Goal: Task Accomplishment & Management: Manage account settings

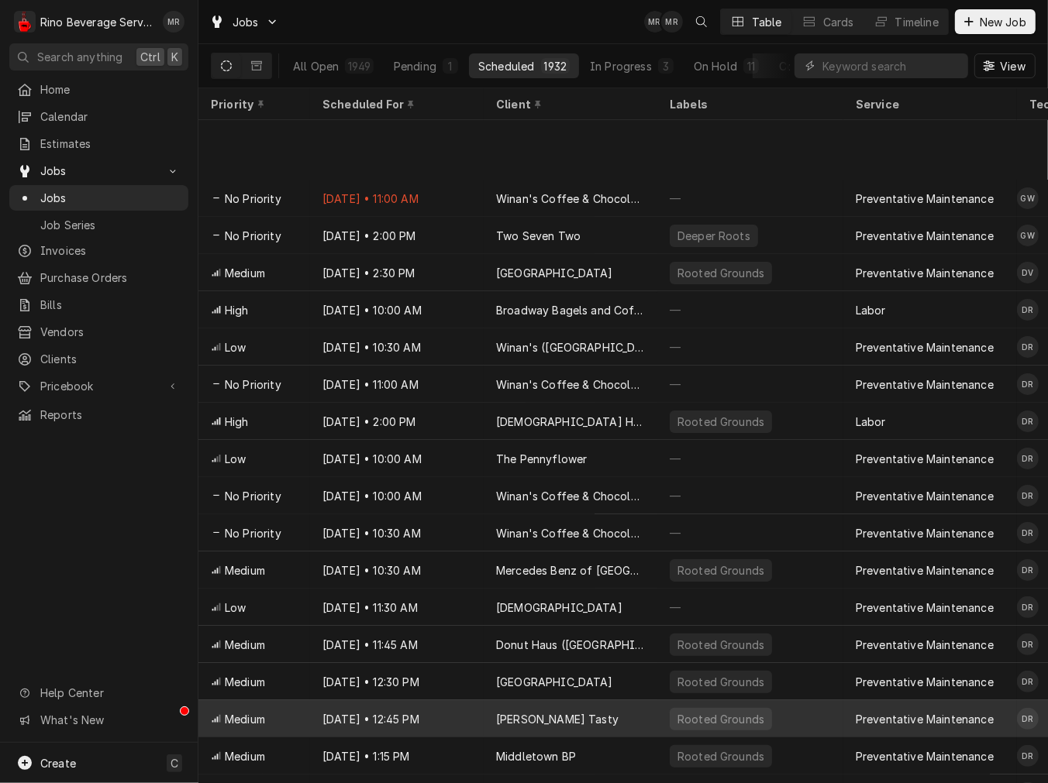
scroll to position [201, 0]
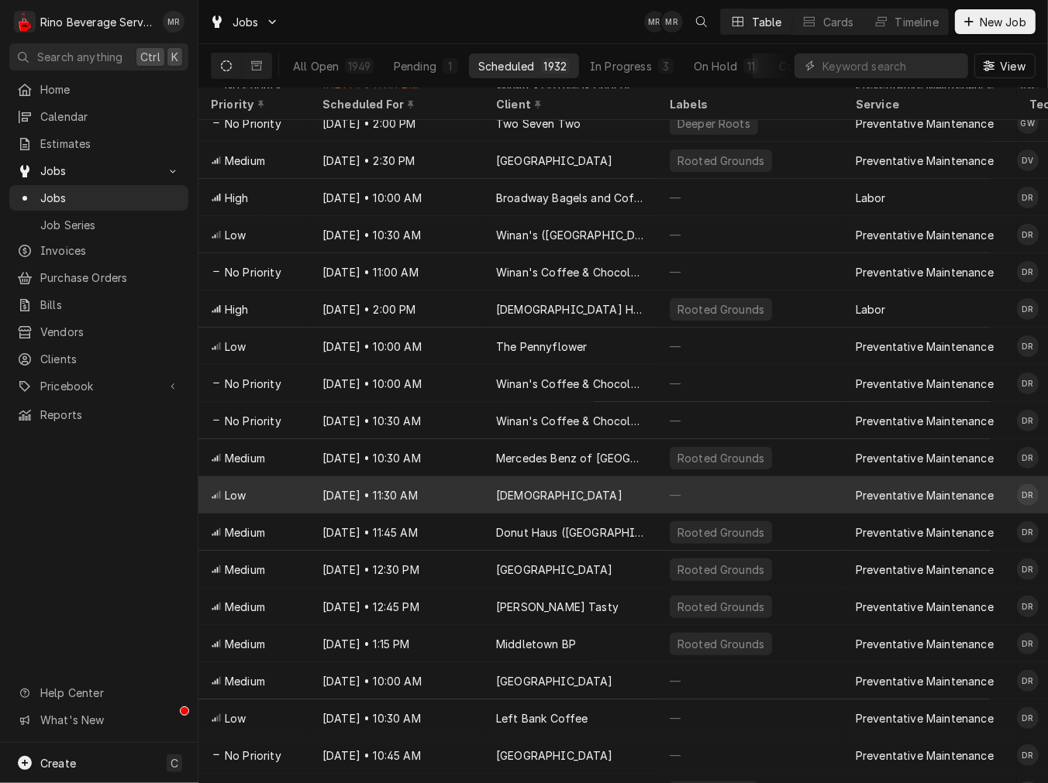
click at [519, 482] on div "[DEMOGRAPHIC_DATA]" at bounding box center [571, 495] width 174 height 37
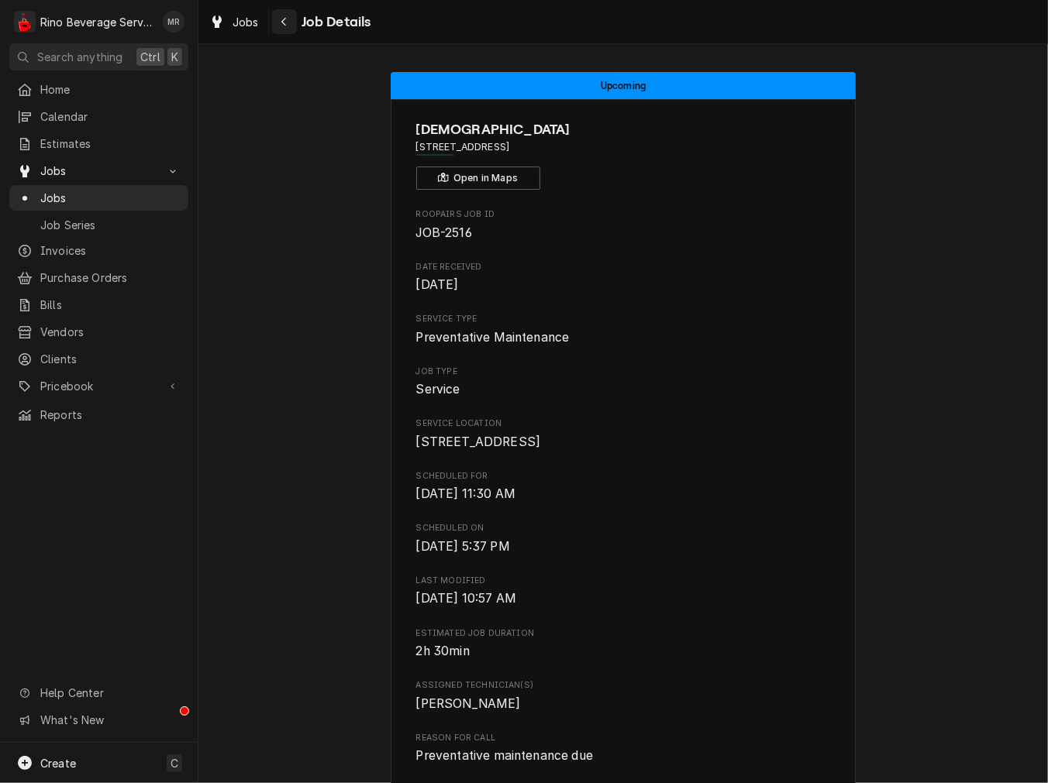
click at [274, 12] on button "Navigate back" at bounding box center [284, 21] width 25 height 25
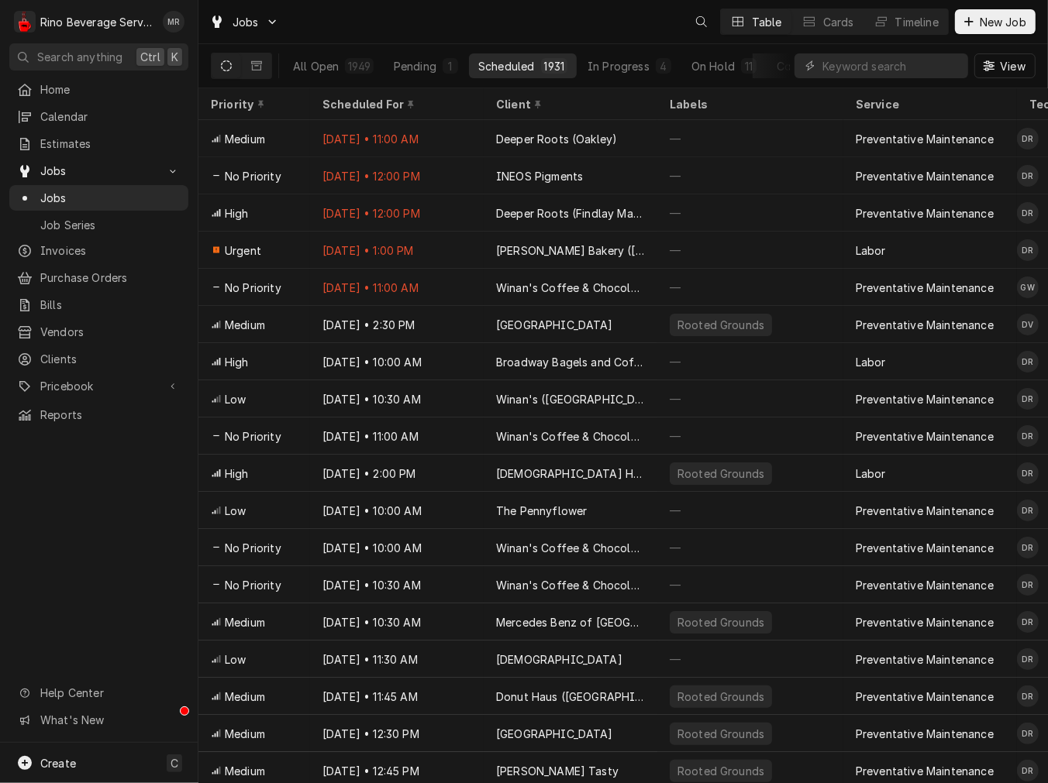
drag, startPoint x: 884, startPoint y: 80, endPoint x: 870, endPoint y: 78, distance: 14.0
click at [873, 80] on div "View" at bounding box center [914, 65] width 241 height 43
click at [869, 76] on input "Dynamic Content Wrapper" at bounding box center [891, 65] width 138 height 25
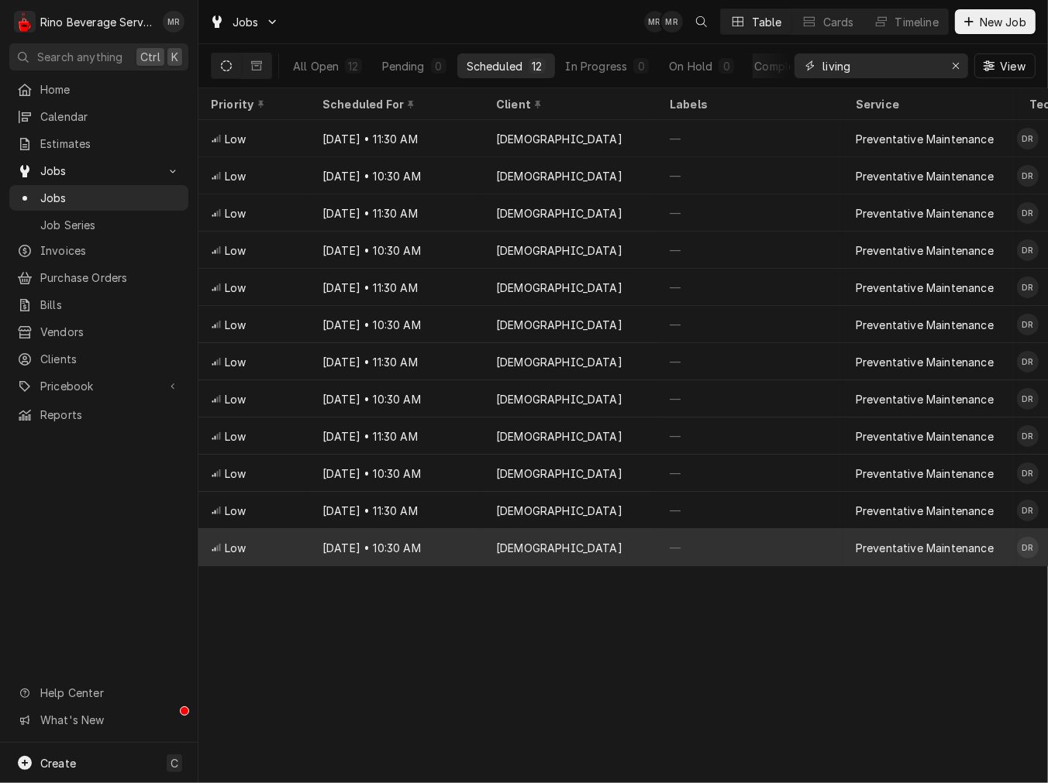
type input "living"
click at [406, 530] on div "Dec 11, 2030 • 10:30 AM" at bounding box center [397, 547] width 174 height 37
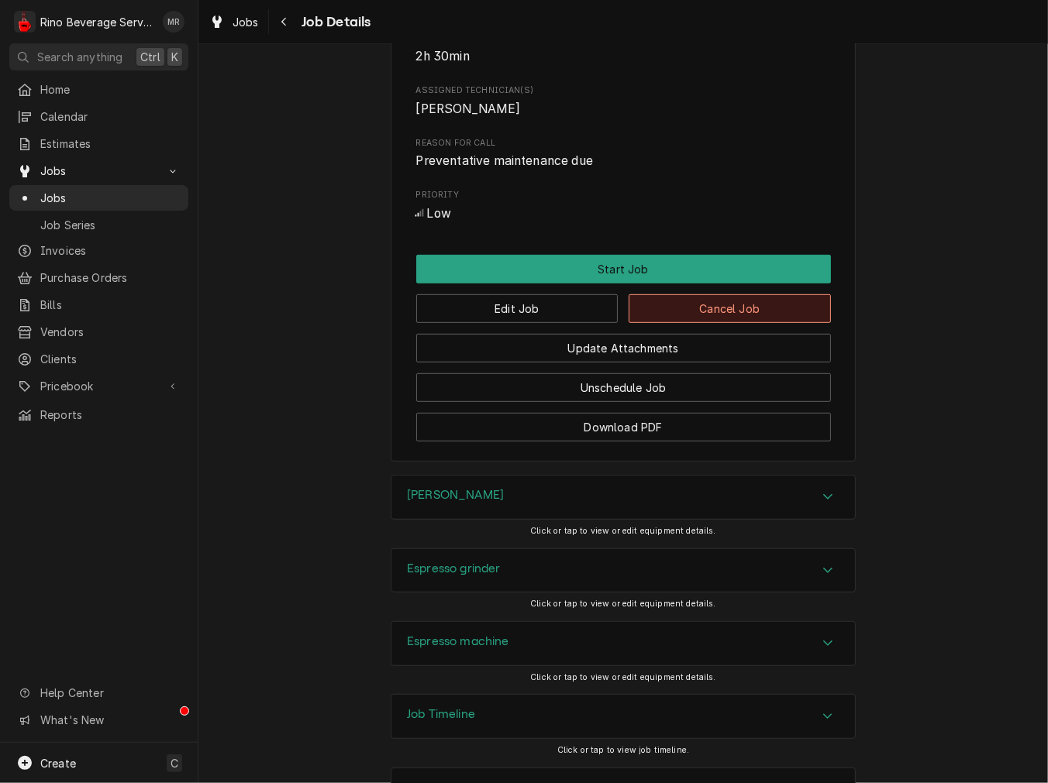
scroll to position [671, 0]
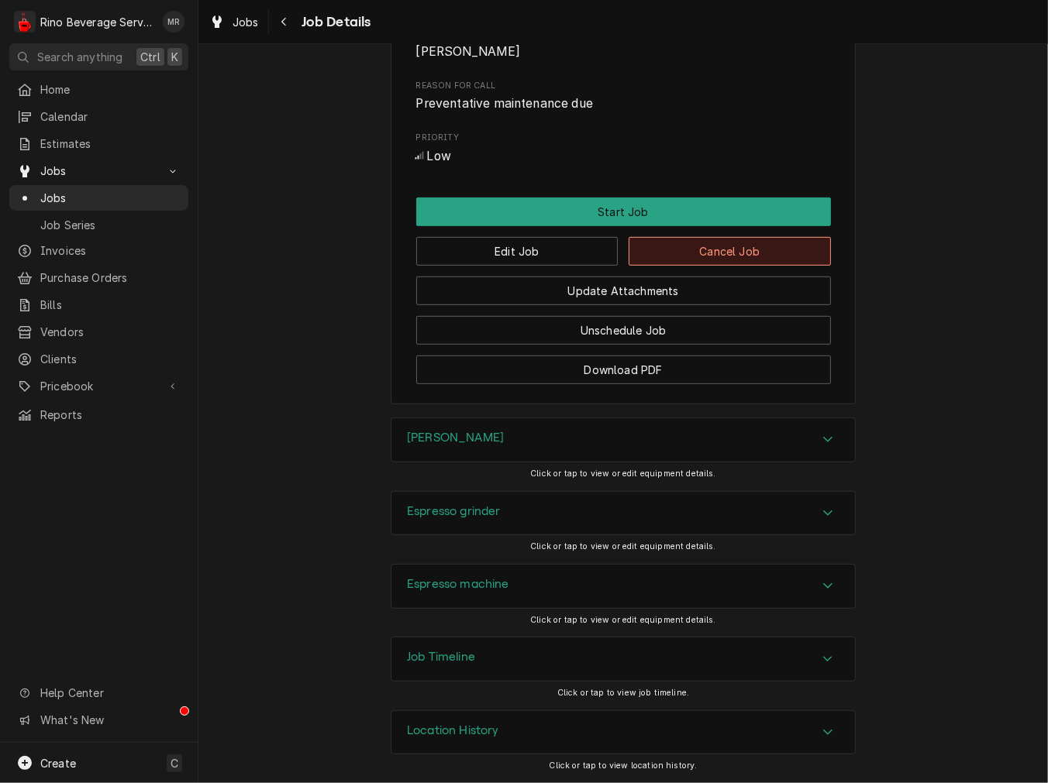
click at [701, 240] on button "Cancel Job" at bounding box center [729, 251] width 202 height 29
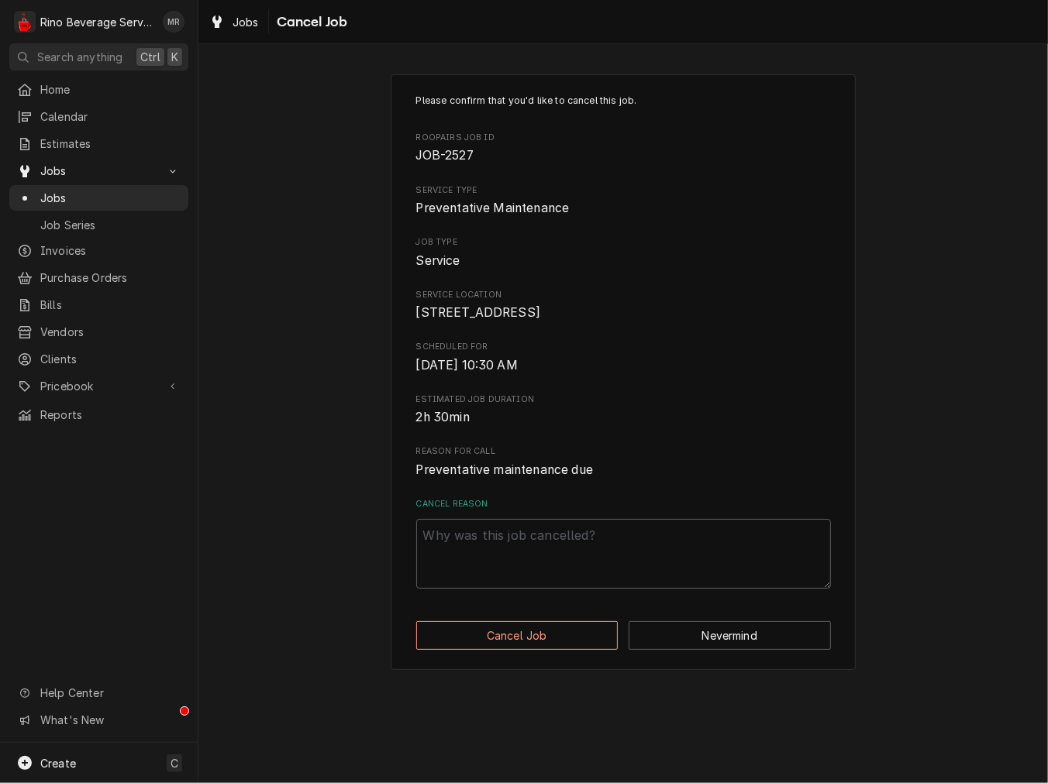
drag, startPoint x: 586, startPoint y: 520, endPoint x: 577, endPoint y: 535, distance: 17.0
click at [584, 511] on label "Cancel Reason" at bounding box center [623, 504] width 415 height 12
click at [584, 528] on textarea "Cancel Reason" at bounding box center [623, 554] width 415 height 70
paste textarea "cancel"
type textarea "x"
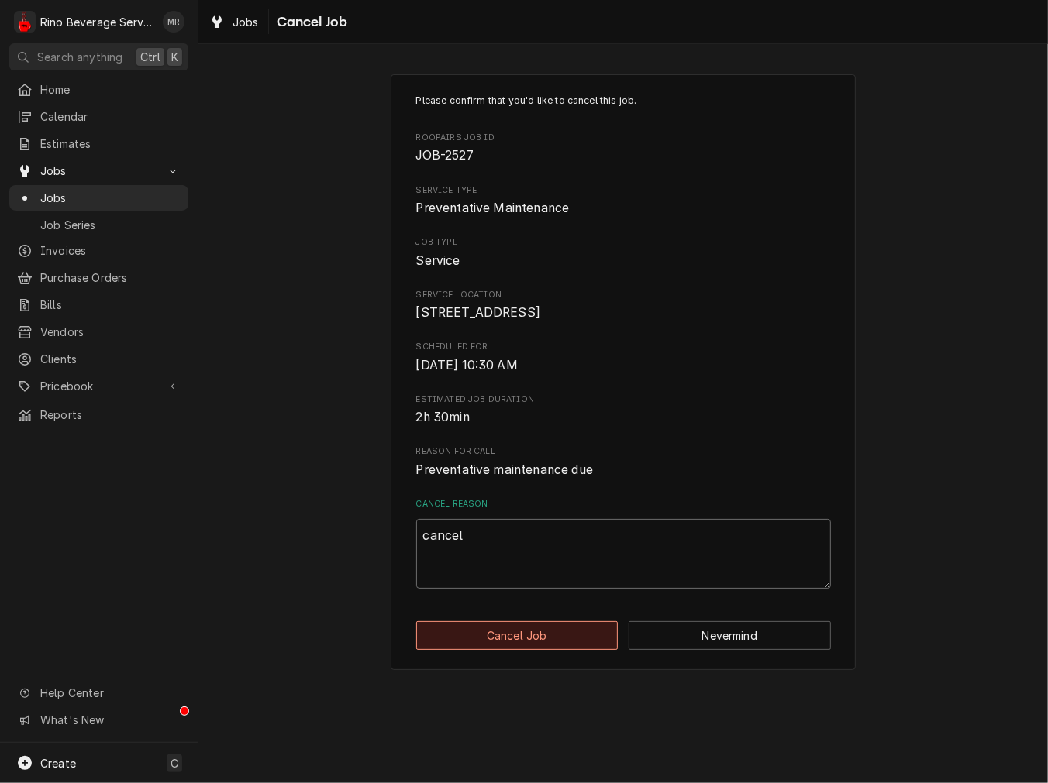
type textarea "cancel"
click at [553, 650] on button "Cancel Job" at bounding box center [517, 636] width 202 height 29
type textarea "x"
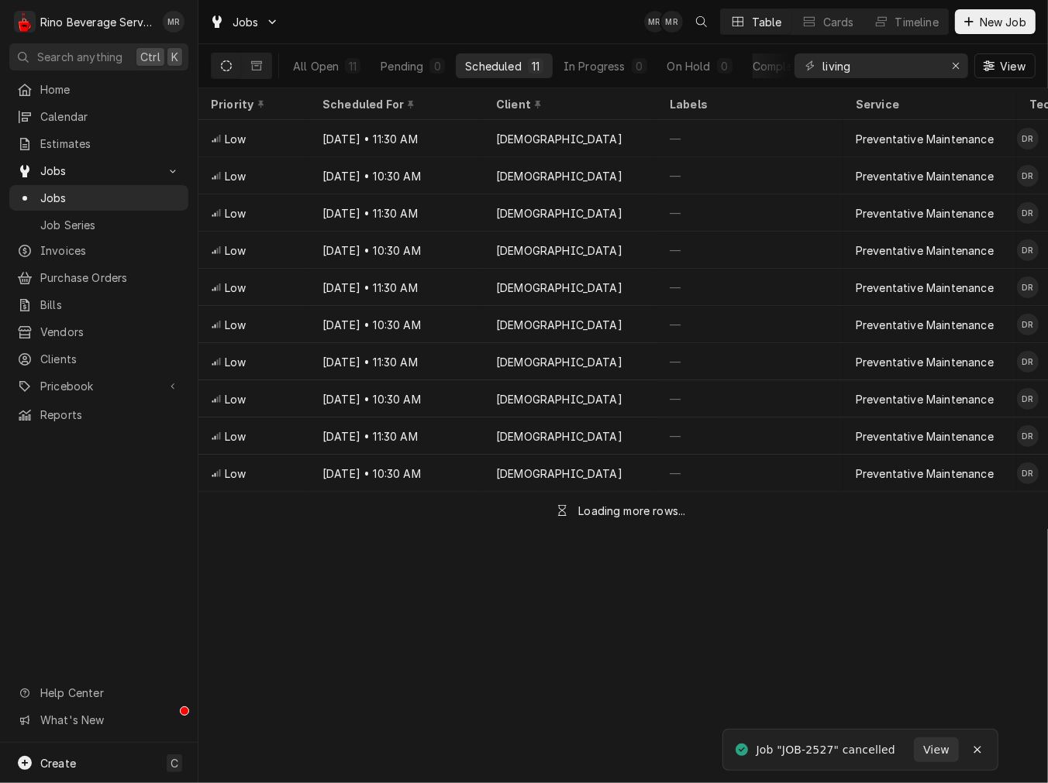
click at [538, 609] on div "Priority Scheduled For Client Labels Service Techs Location Address Status ID L…" at bounding box center [622, 435] width 849 height 695
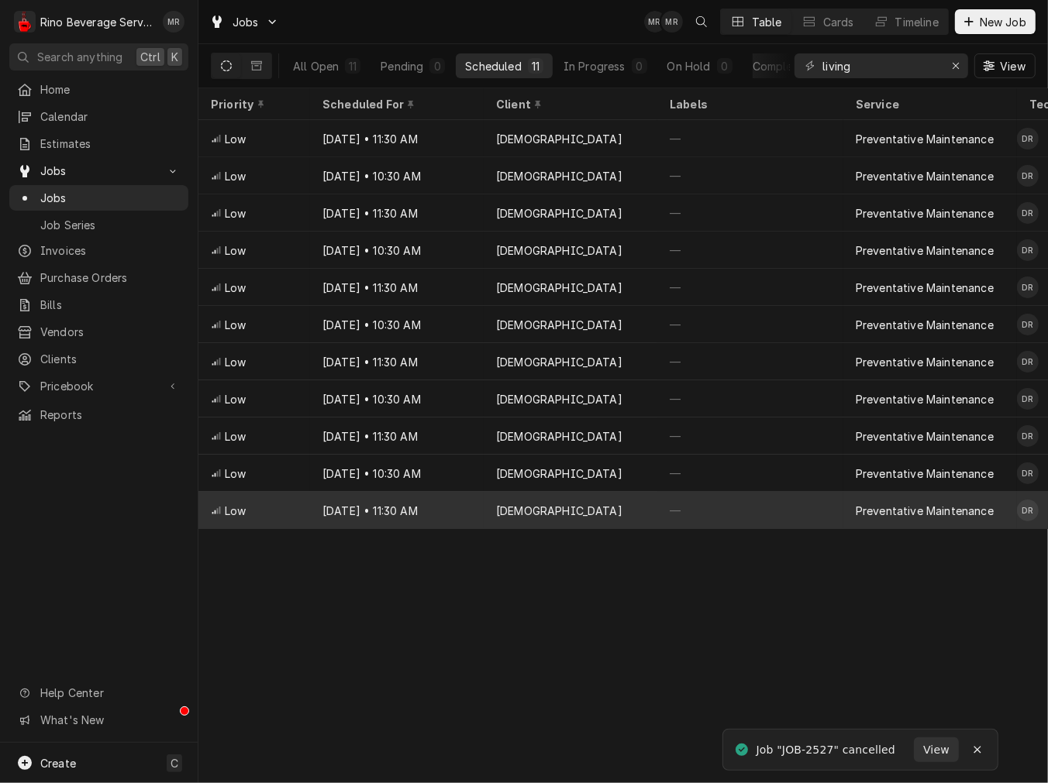
click at [529, 517] on div "[DEMOGRAPHIC_DATA]" at bounding box center [571, 510] width 174 height 37
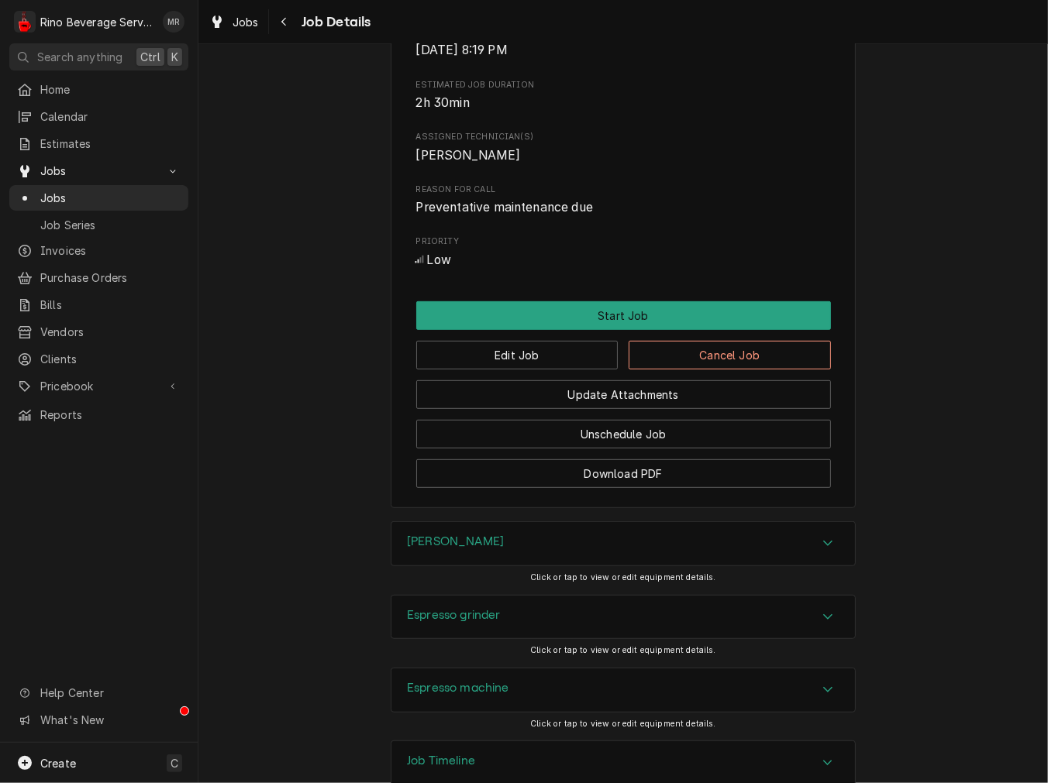
scroll to position [671, 0]
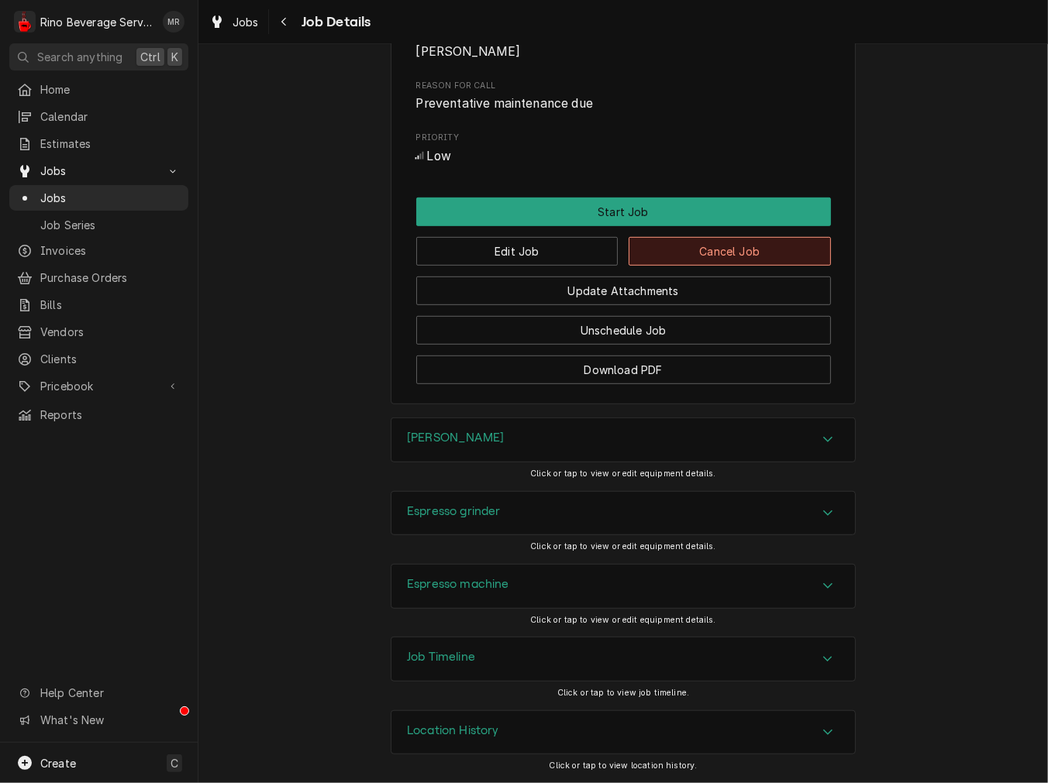
click at [688, 253] on button "Cancel Job" at bounding box center [729, 251] width 202 height 29
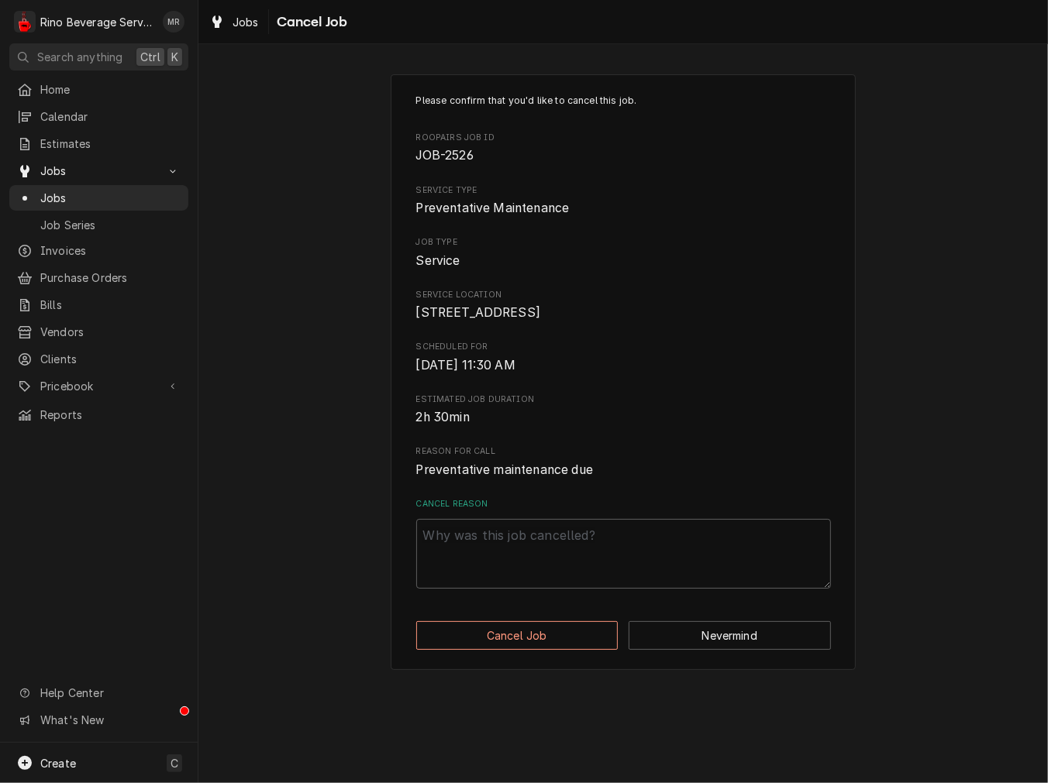
click at [564, 532] on div "Cancel Reason" at bounding box center [623, 543] width 415 height 91
click at [544, 582] on textarea "Cancel Reason" at bounding box center [623, 554] width 415 height 70
paste textarea "cancel"
type textarea "x"
type textarea "cancel"
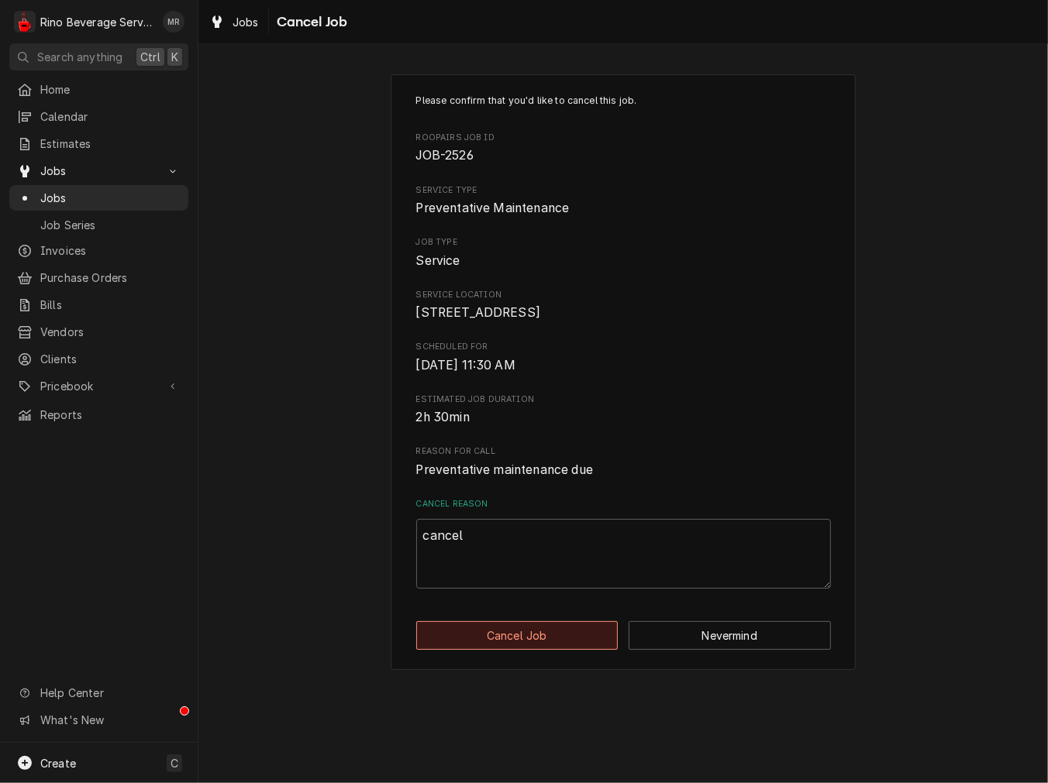
click at [538, 642] on button "Cancel Job" at bounding box center [517, 636] width 202 height 29
type textarea "x"
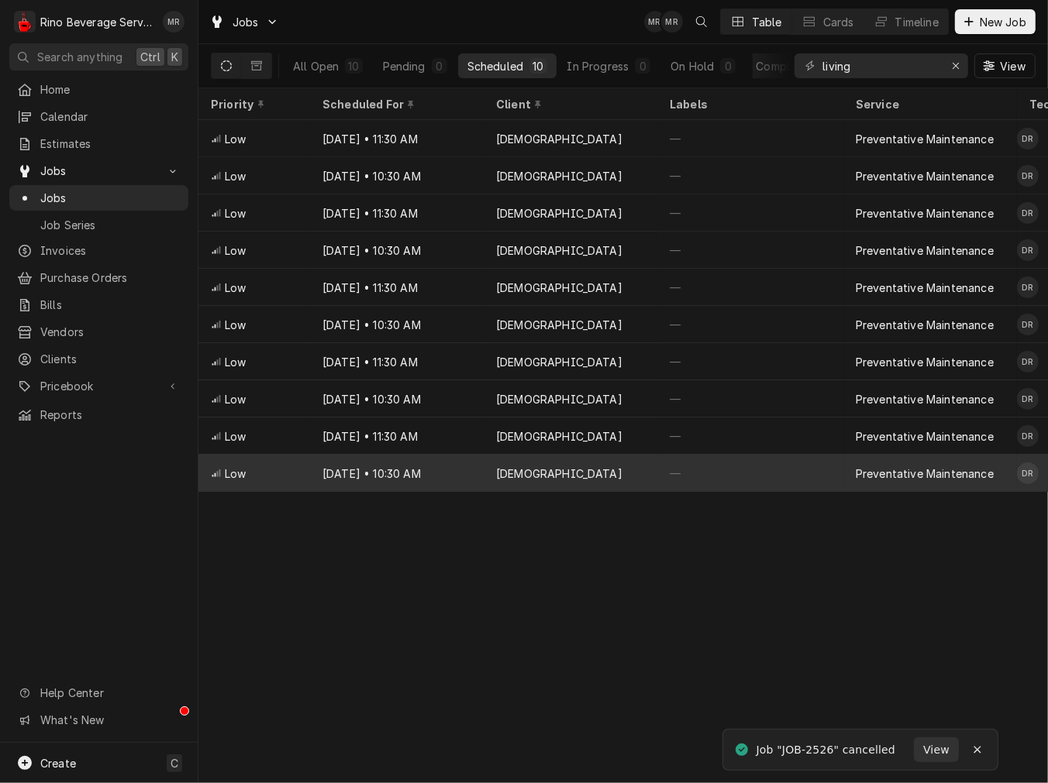
click at [455, 477] on div "Dec 11, 2029 • 10:30 AM" at bounding box center [397, 473] width 174 height 37
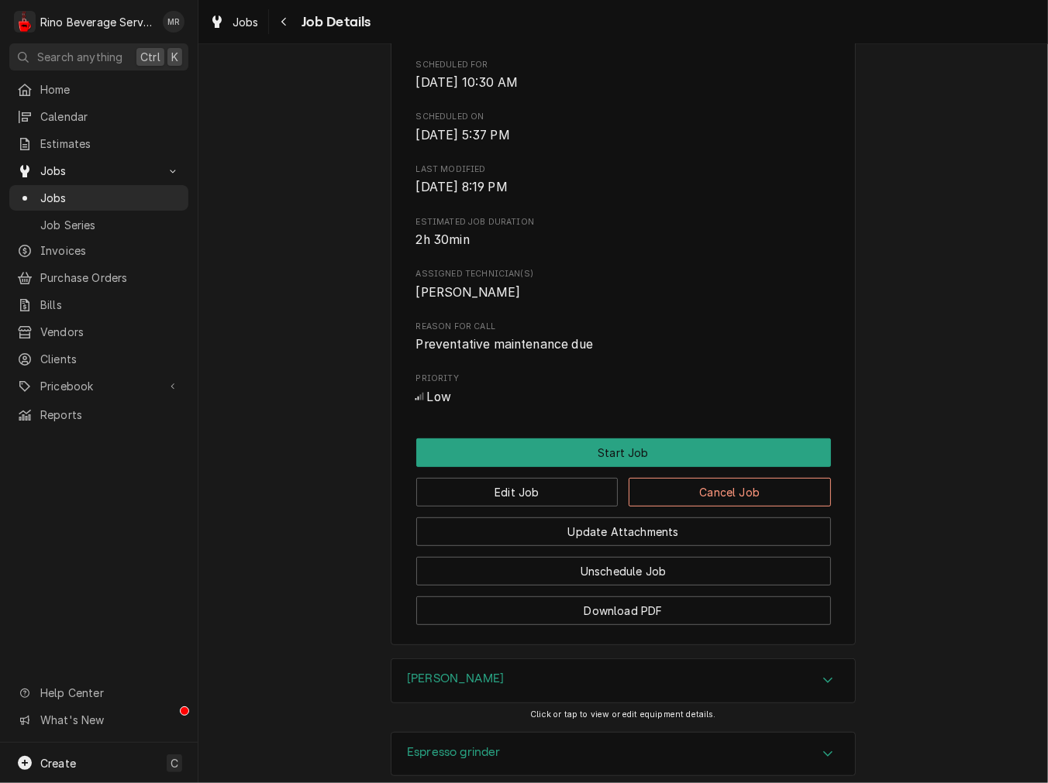
scroll to position [671, 0]
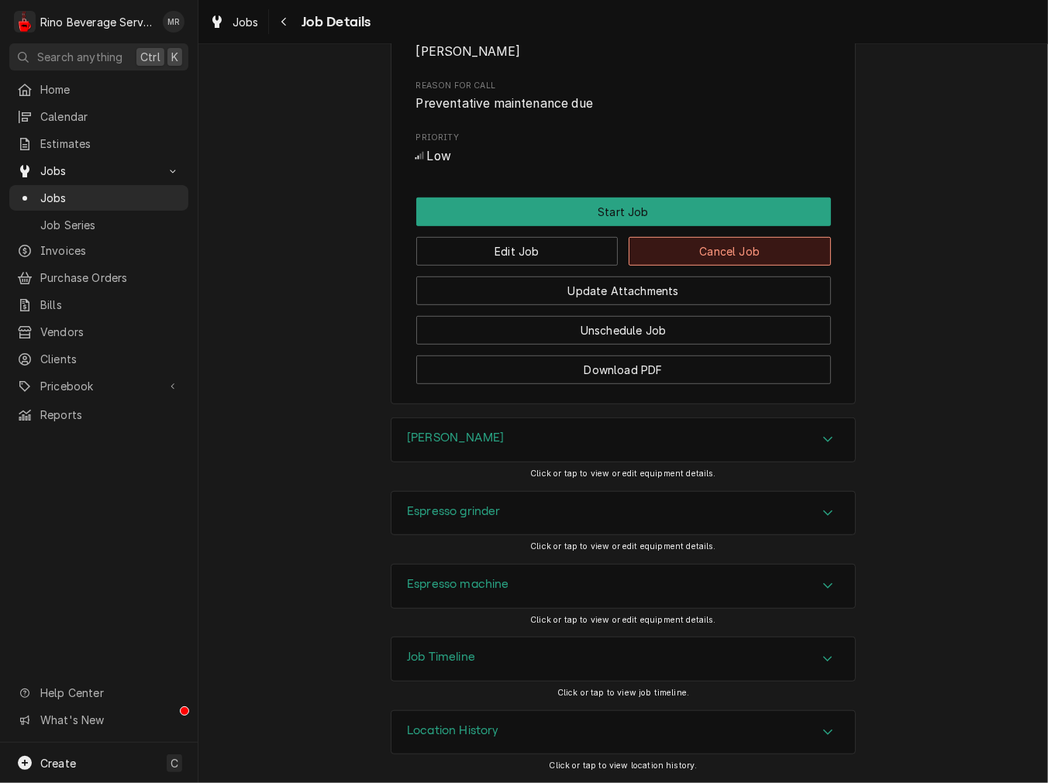
click at [763, 251] on button "Cancel Job" at bounding box center [729, 251] width 202 height 29
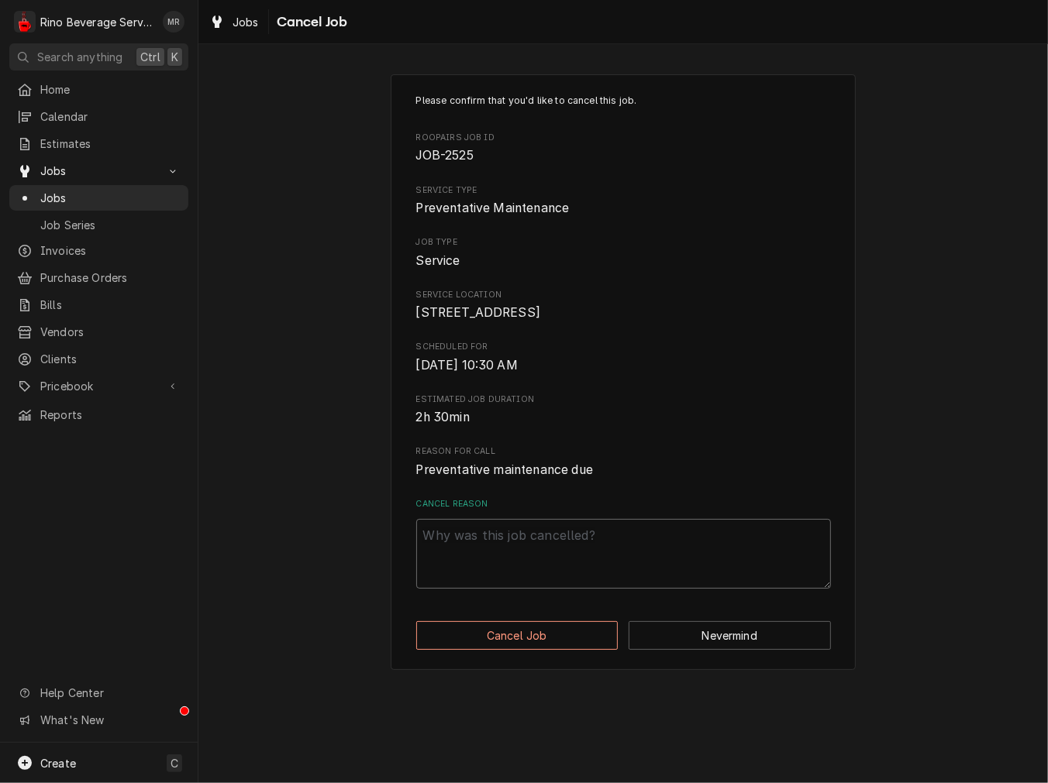
click at [648, 538] on textarea "Cancel Reason" at bounding box center [623, 554] width 415 height 70
paste textarea "cancel"
type textarea "x"
type textarea "cancel"
click at [579, 634] on div "Please confirm that you'd like to cancel this job. Roopairs Job ID JOB-2525 Ser…" at bounding box center [623, 372] width 465 height 596
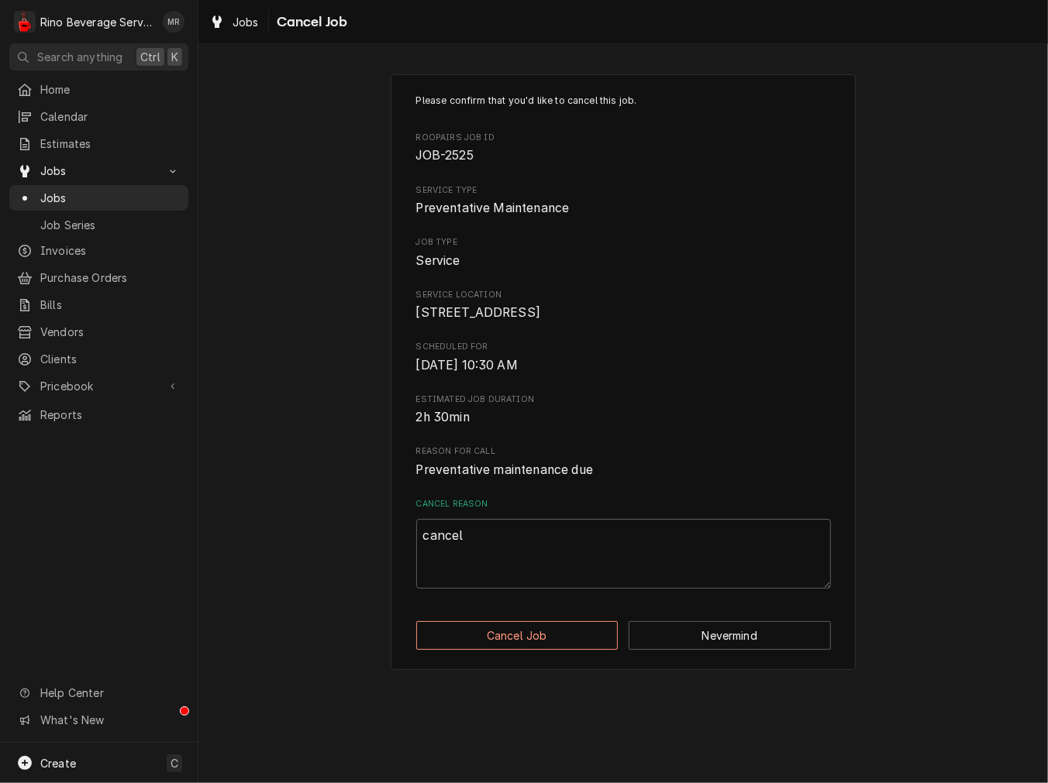
click at [579, 634] on div "Please confirm that you'd like to cancel this job. Roopairs Job ID JOB-2525 Ser…" at bounding box center [623, 372] width 465 height 596
click at [575, 650] on button "Cancel Job" at bounding box center [517, 636] width 202 height 29
type textarea "x"
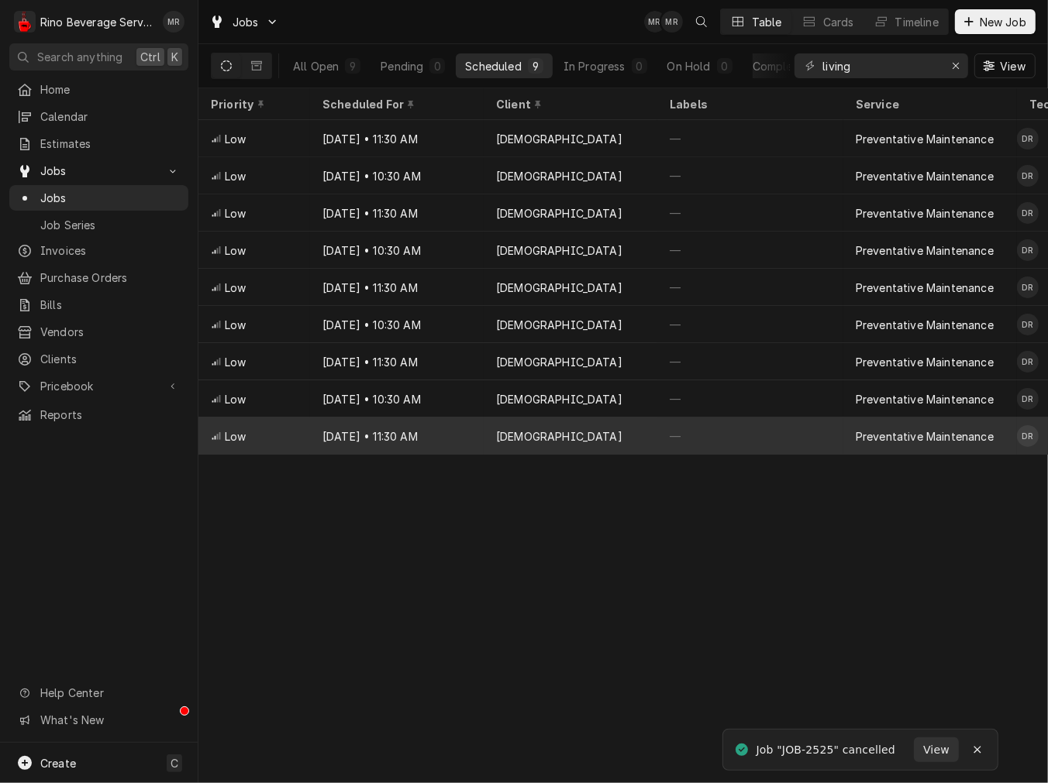
click at [493, 439] on div "[DEMOGRAPHIC_DATA]" at bounding box center [571, 436] width 174 height 37
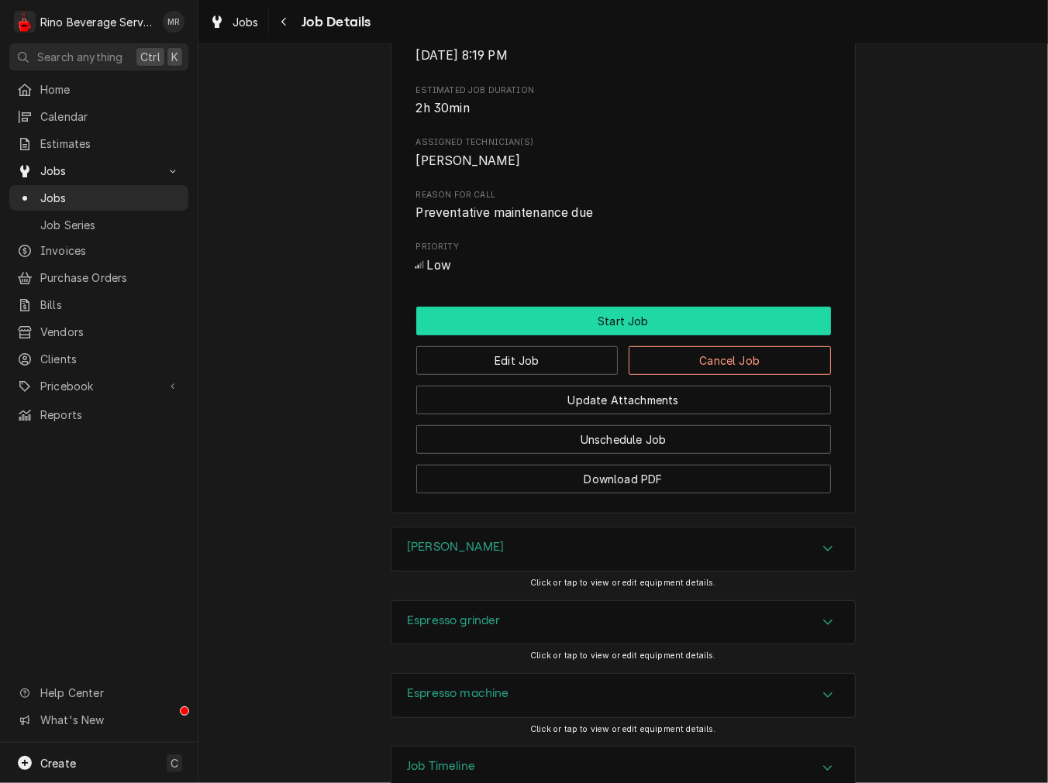
scroll to position [671, 0]
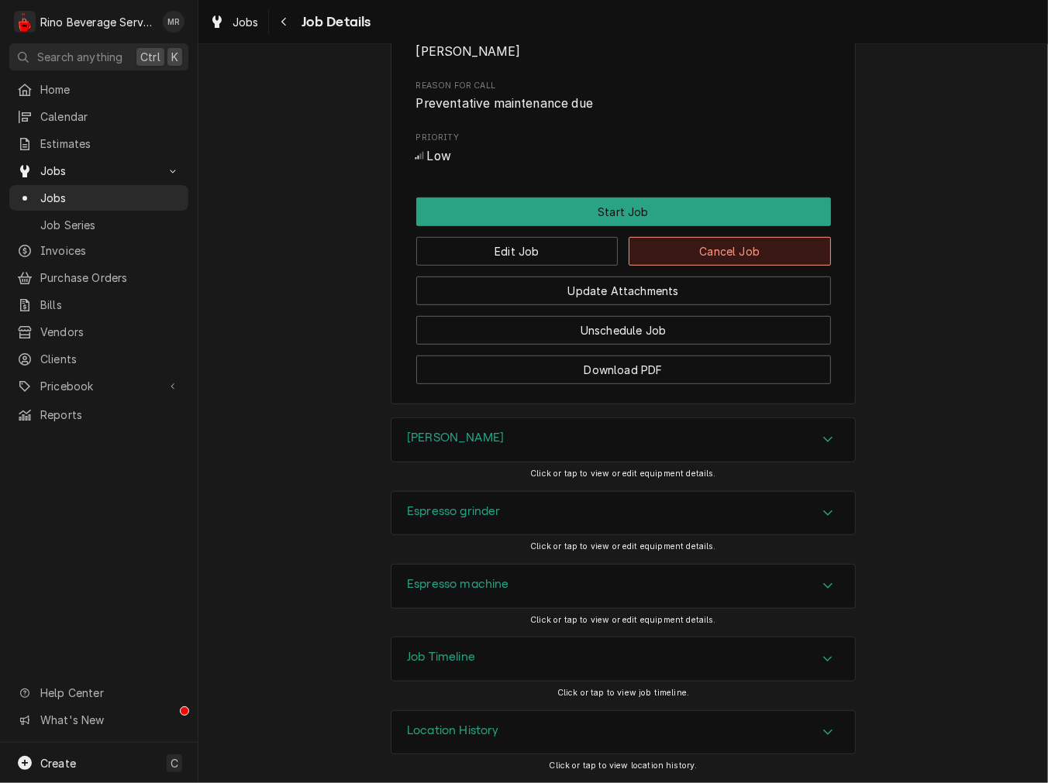
click at [769, 257] on button "Cancel Job" at bounding box center [729, 251] width 202 height 29
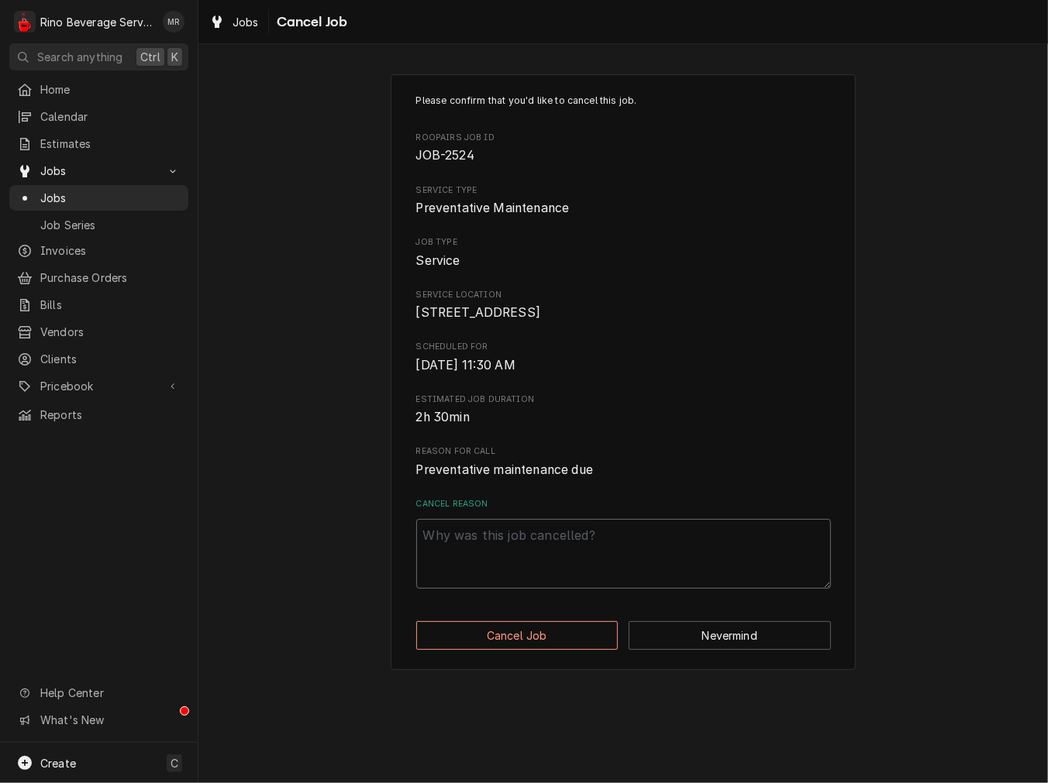
click at [649, 568] on textarea "Cancel Reason" at bounding box center [623, 554] width 415 height 70
paste textarea "cancel"
type textarea "x"
type textarea "cancel"
click at [613, 649] on button "Cancel Job" at bounding box center [517, 636] width 202 height 29
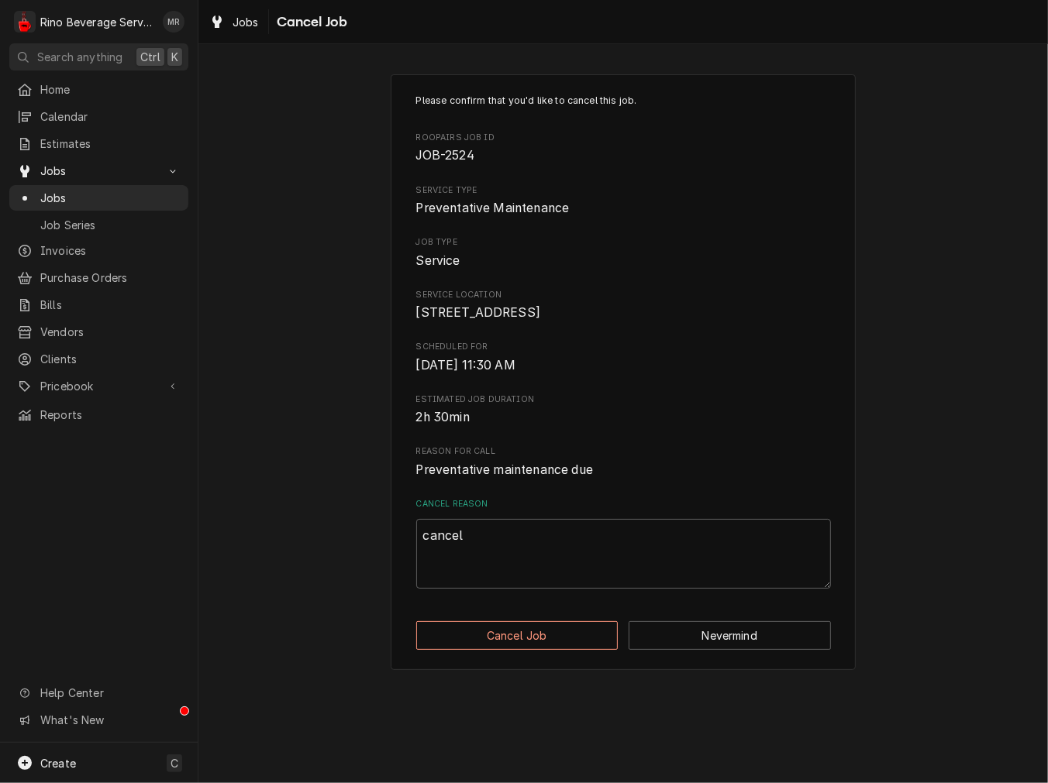
type textarea "x"
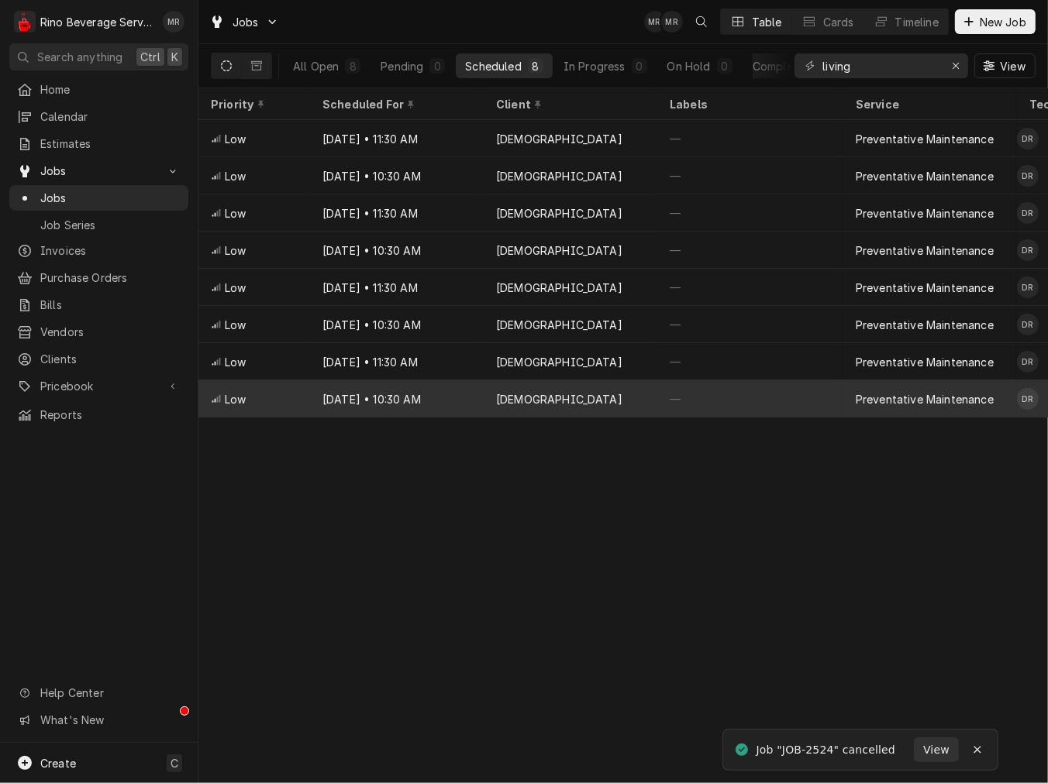
click at [561, 382] on div "[DEMOGRAPHIC_DATA]" at bounding box center [571, 399] width 174 height 37
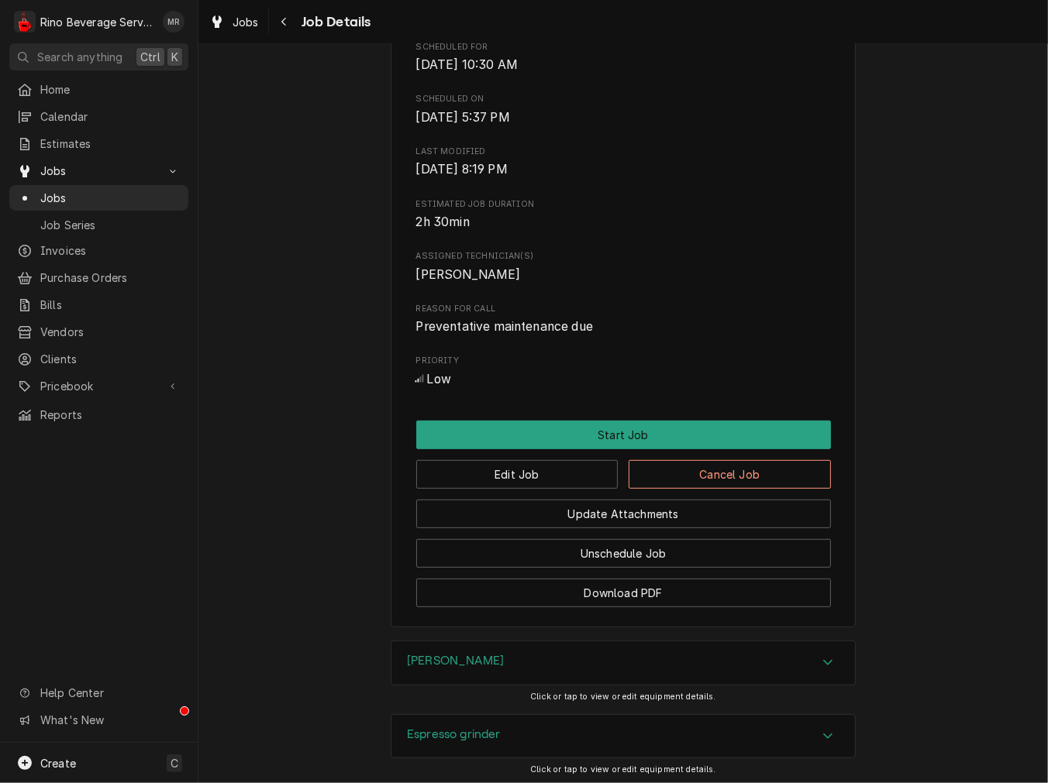
scroll to position [574, 0]
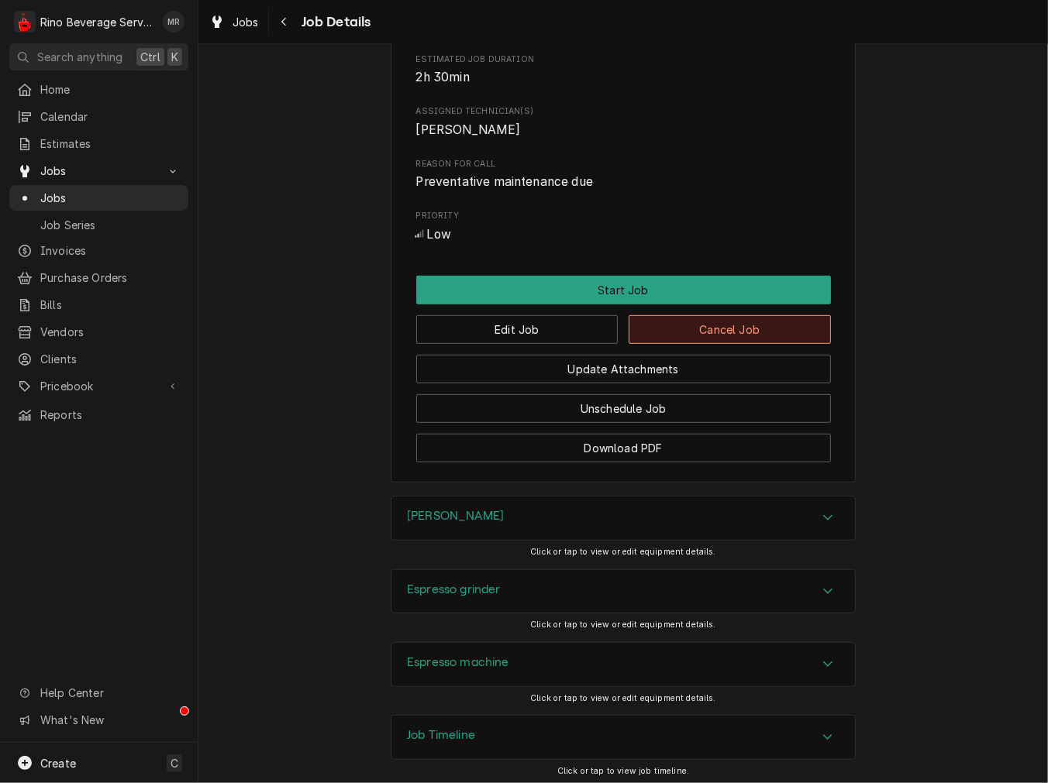
click at [684, 344] on button "Cancel Job" at bounding box center [729, 329] width 202 height 29
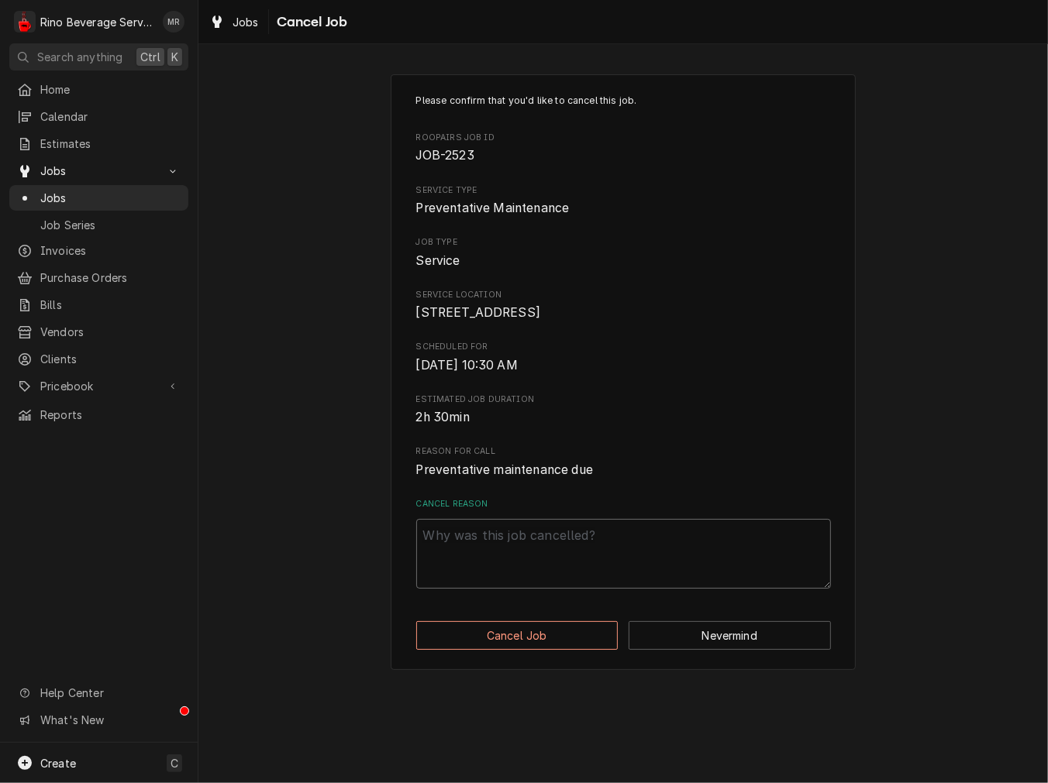
click at [614, 584] on textarea "Cancel Reason" at bounding box center [623, 554] width 415 height 70
paste textarea "cancel"
type textarea "x"
type textarea "cancel"
click at [577, 670] on div "Please confirm that you'd like to cancel this job. Roopairs Job ID JOB-2523 Ser…" at bounding box center [623, 372] width 465 height 596
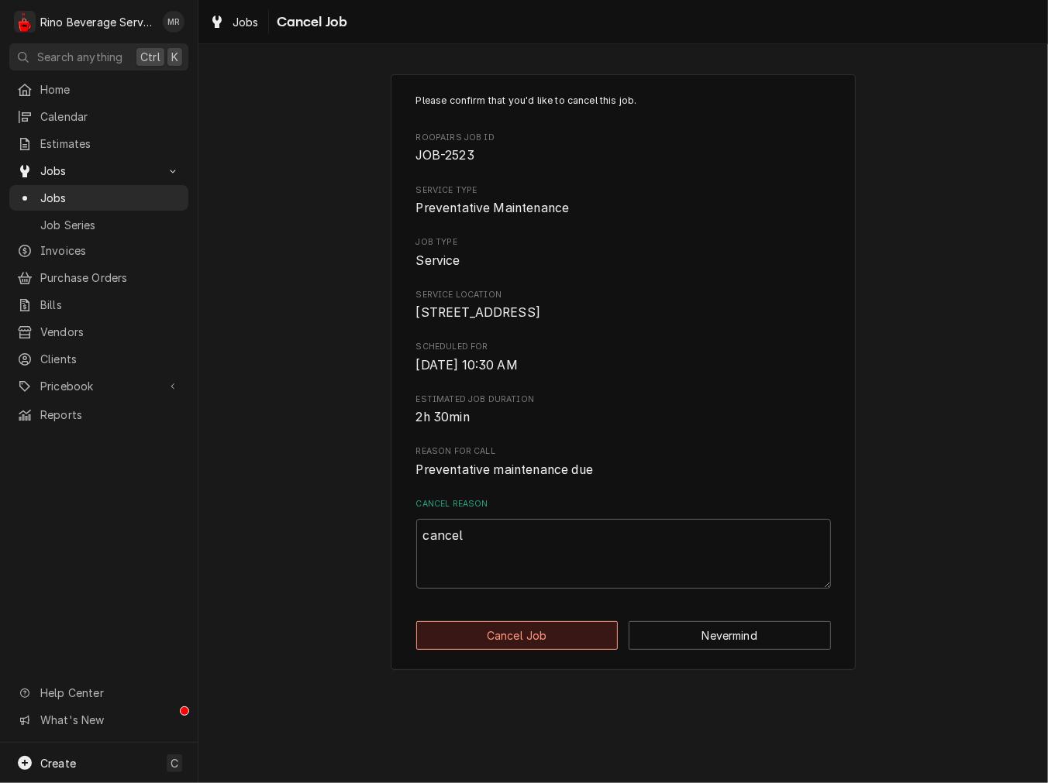
click at [576, 650] on button "Cancel Job" at bounding box center [517, 636] width 202 height 29
type textarea "x"
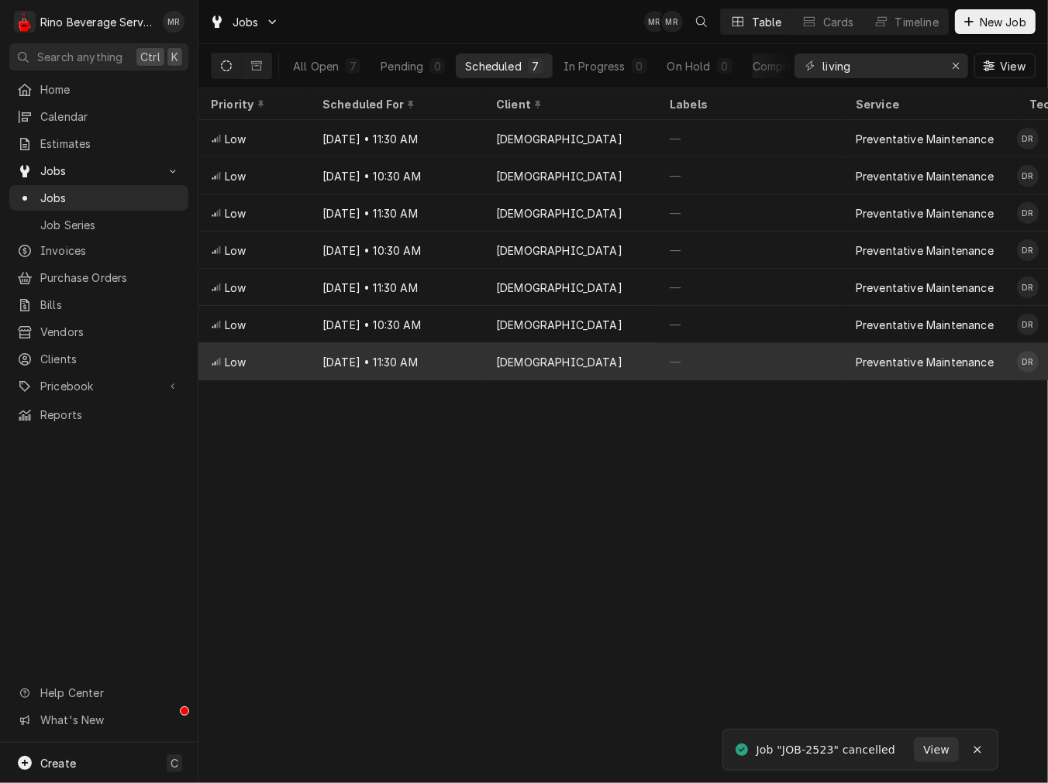
click at [511, 357] on div "Living Word Church" at bounding box center [559, 362] width 126 height 16
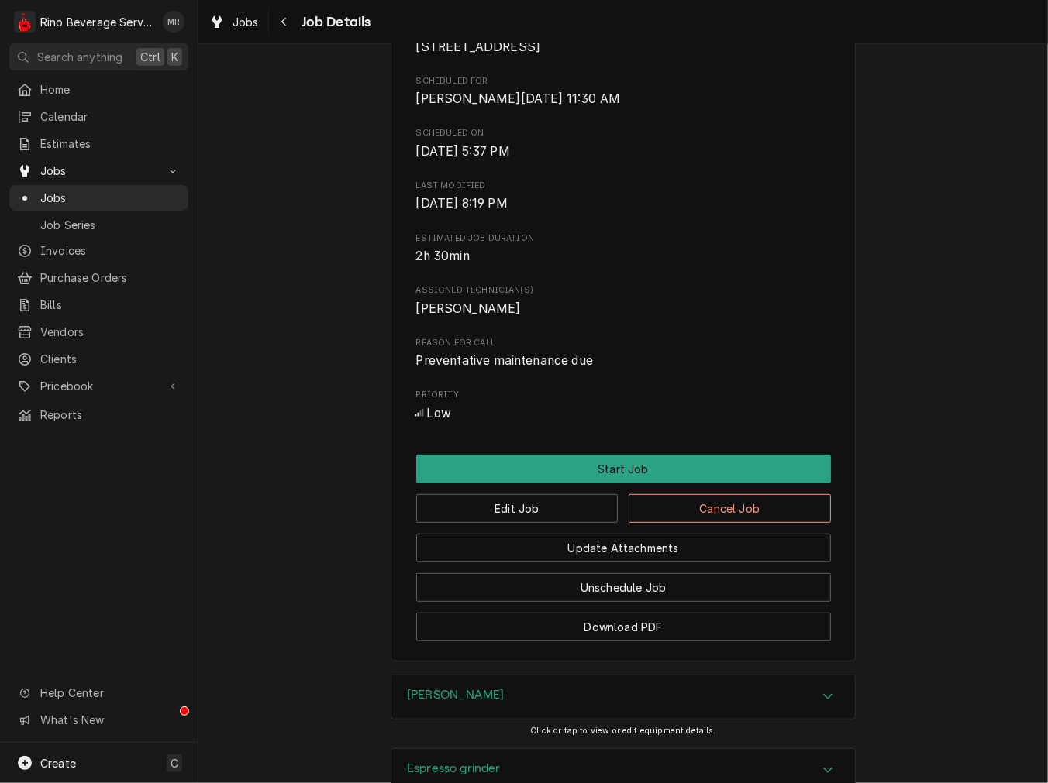
scroll to position [671, 0]
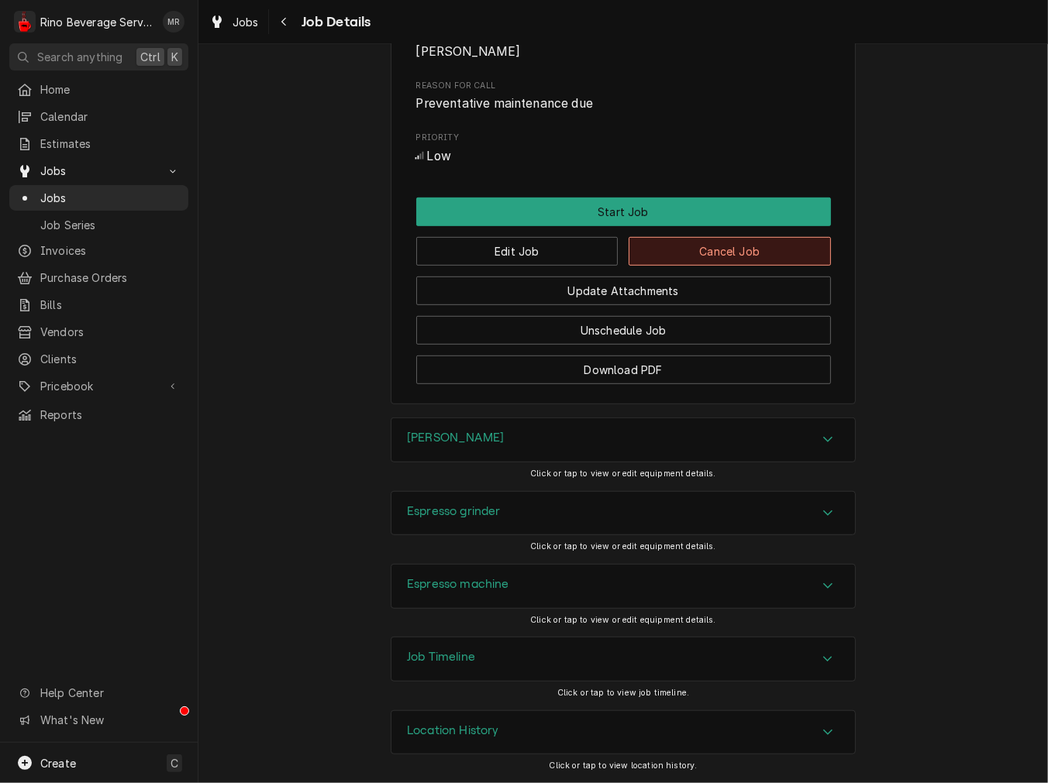
click at [725, 243] on button "Cancel Job" at bounding box center [729, 251] width 202 height 29
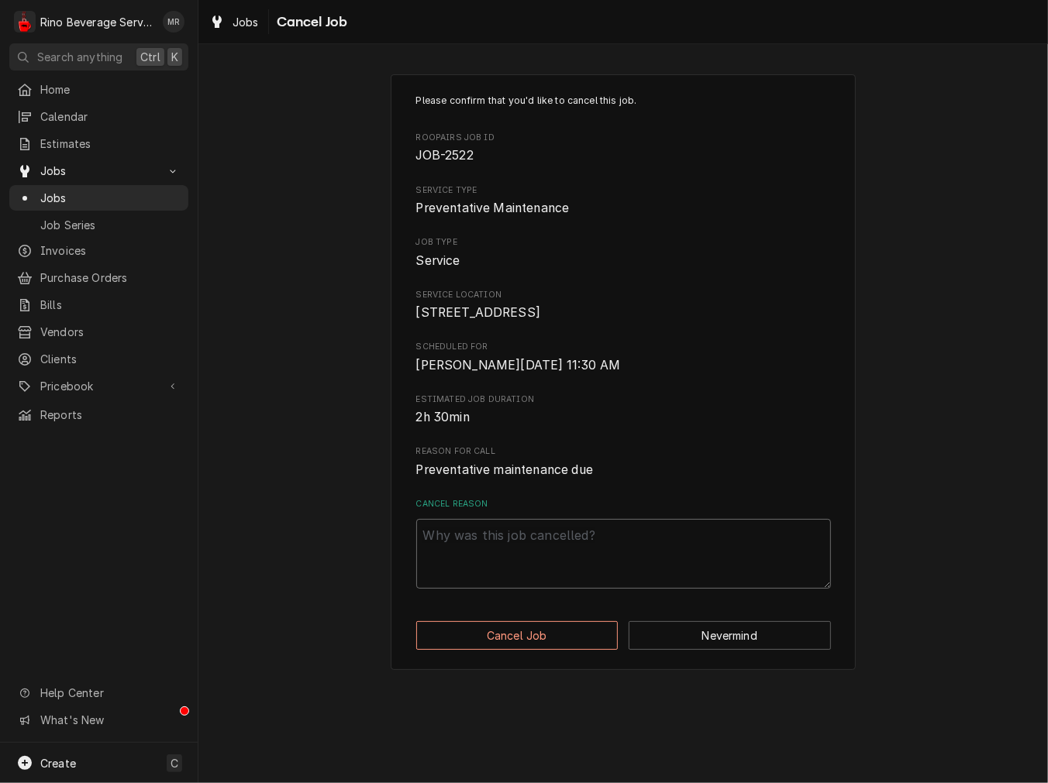
click at [560, 550] on textarea "Cancel Reason" at bounding box center [623, 554] width 415 height 70
paste textarea "cancel"
type textarea "x"
type textarea "cancel"
click at [521, 650] on button "Cancel Job" at bounding box center [517, 636] width 202 height 29
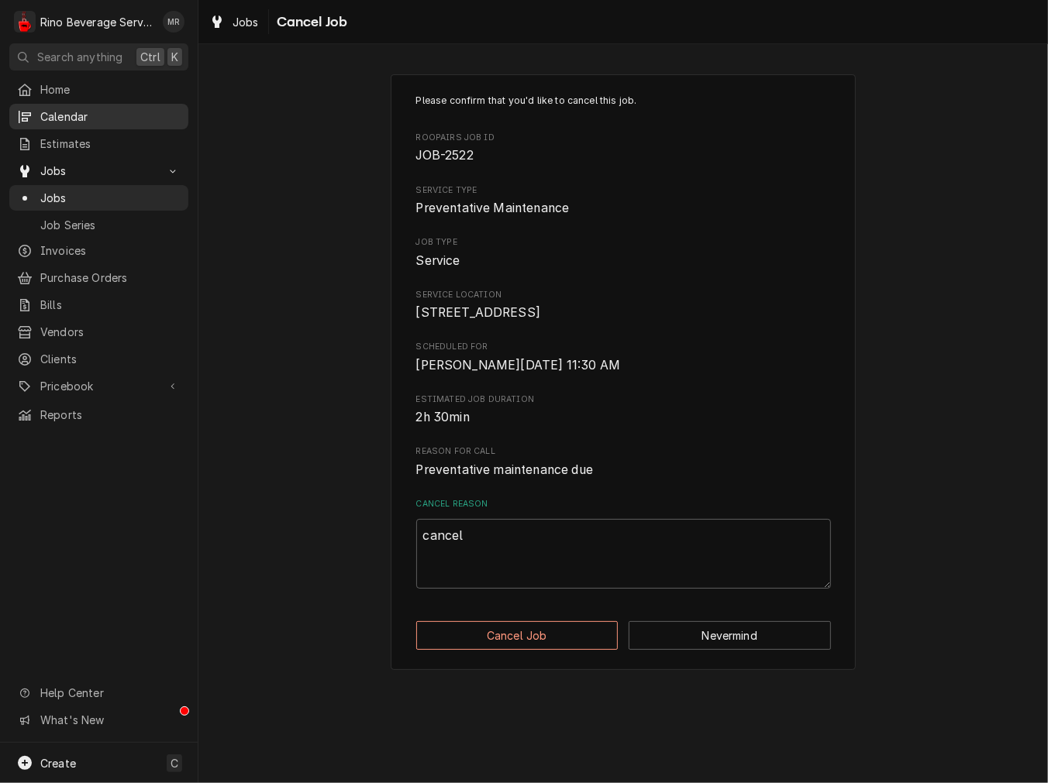
type textarea "x"
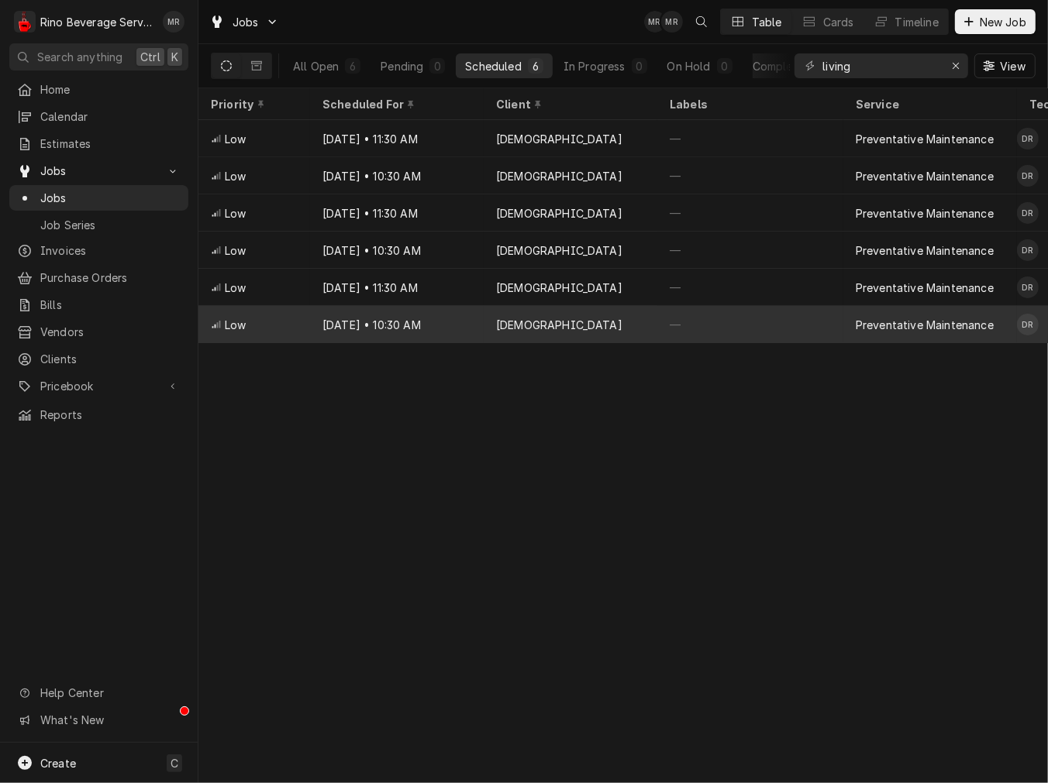
click at [620, 316] on div "[DEMOGRAPHIC_DATA]" at bounding box center [571, 324] width 174 height 37
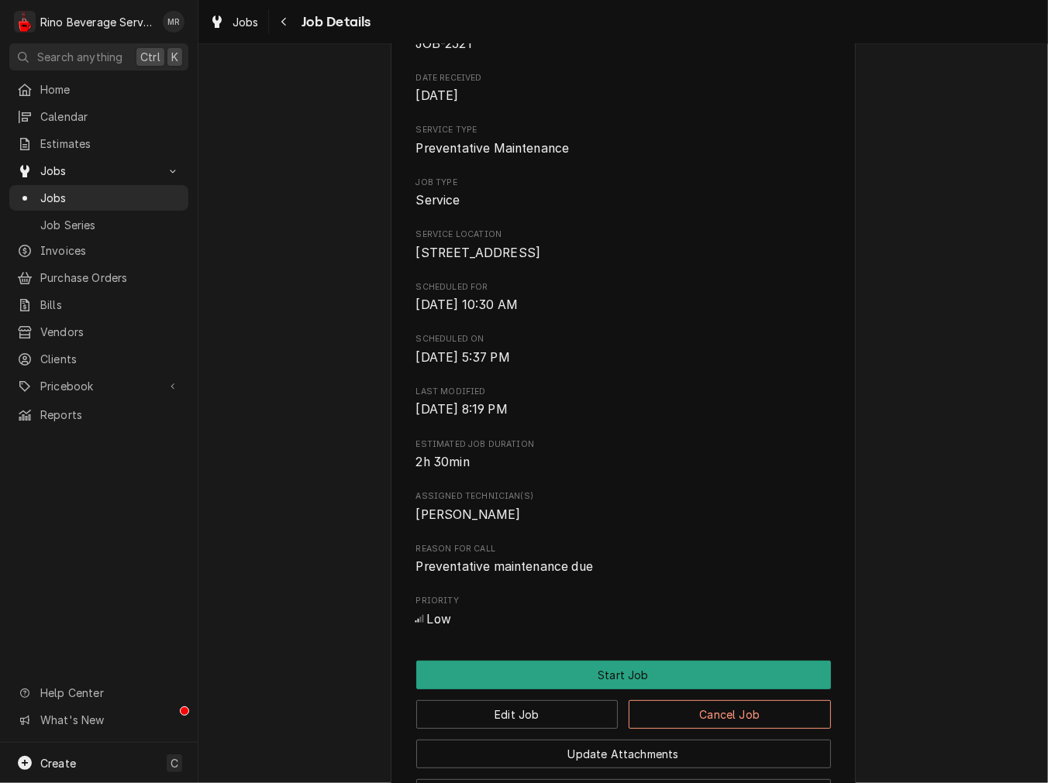
scroll to position [671, 0]
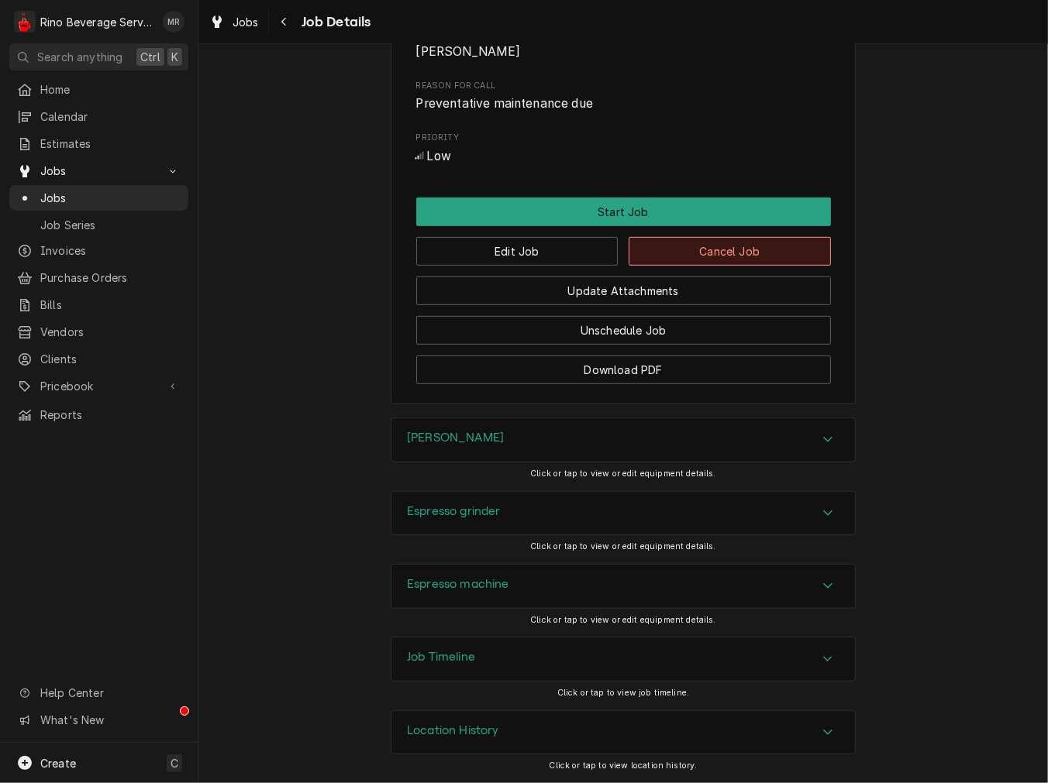
click at [742, 246] on button "Cancel Job" at bounding box center [729, 251] width 202 height 29
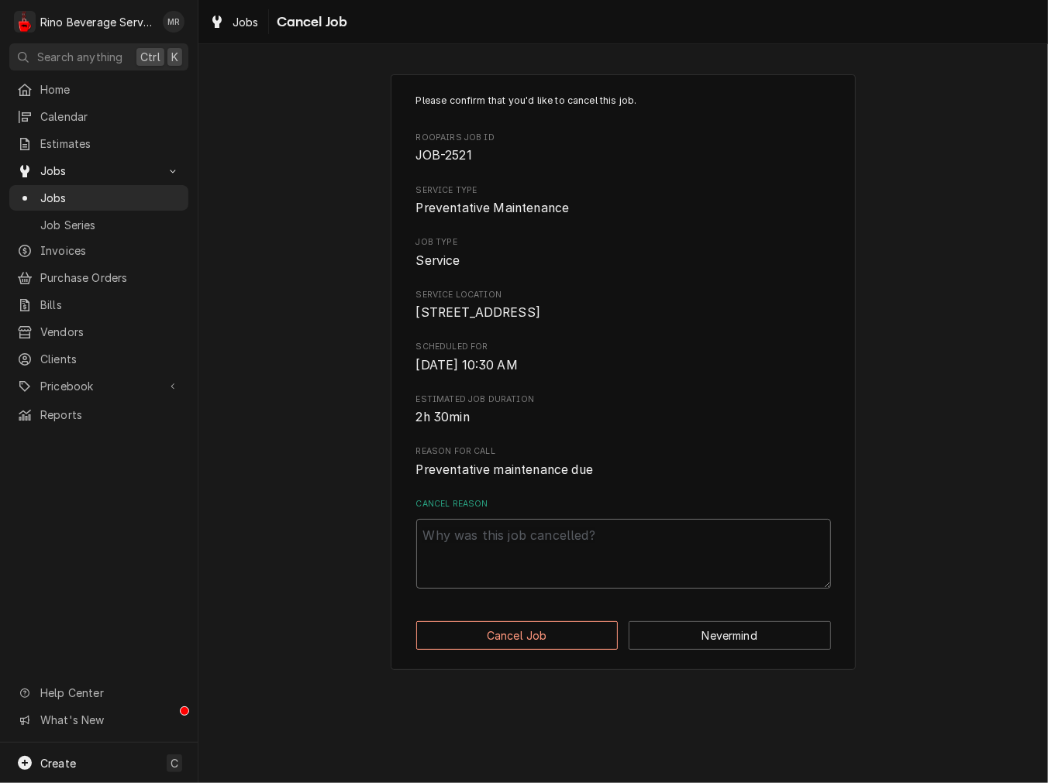
click at [582, 543] on textarea "Cancel Reason" at bounding box center [623, 554] width 415 height 70
paste textarea "cancel"
type textarea "x"
type textarea "cancel"
click at [517, 650] on button "Cancel Job" at bounding box center [517, 636] width 202 height 29
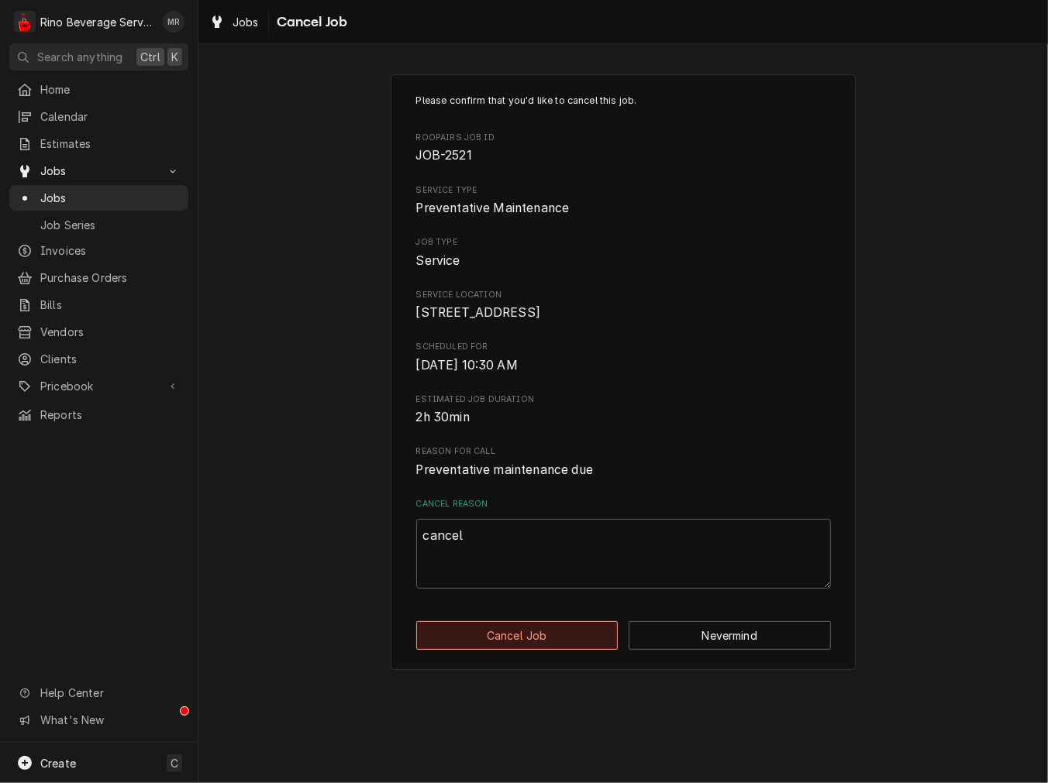
type textarea "x"
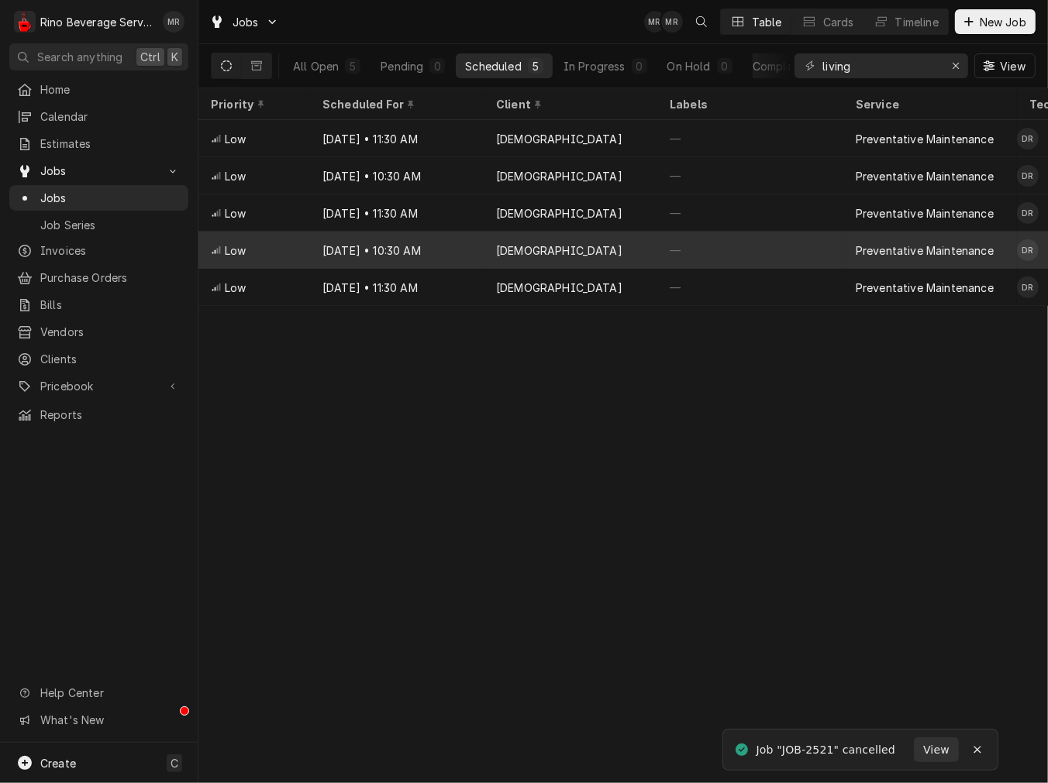
click at [391, 263] on div "[DATE] • 10:30 AM" at bounding box center [397, 250] width 174 height 37
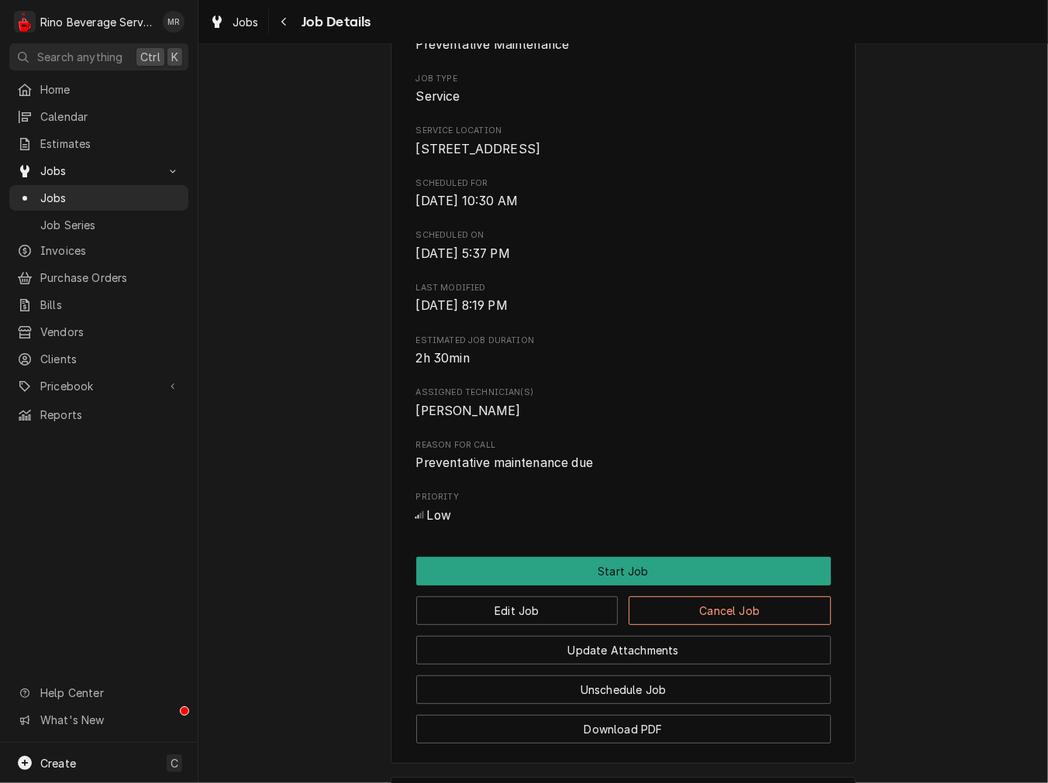
scroll to position [574, 0]
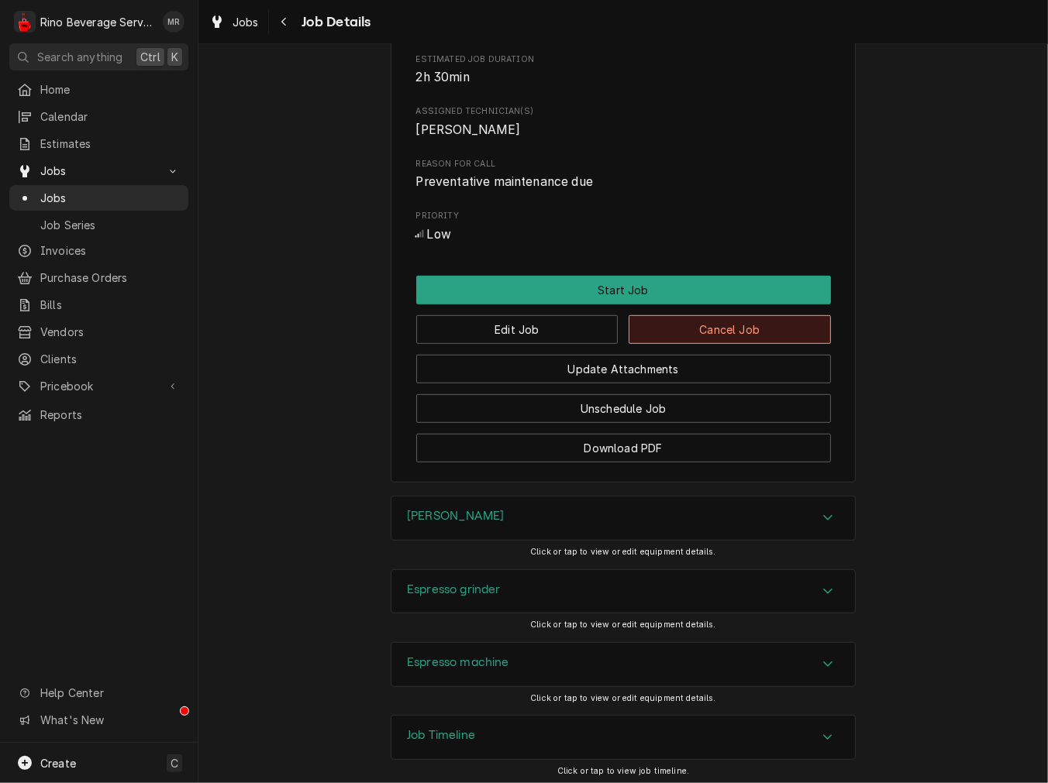
click at [678, 339] on button "Cancel Job" at bounding box center [729, 329] width 202 height 29
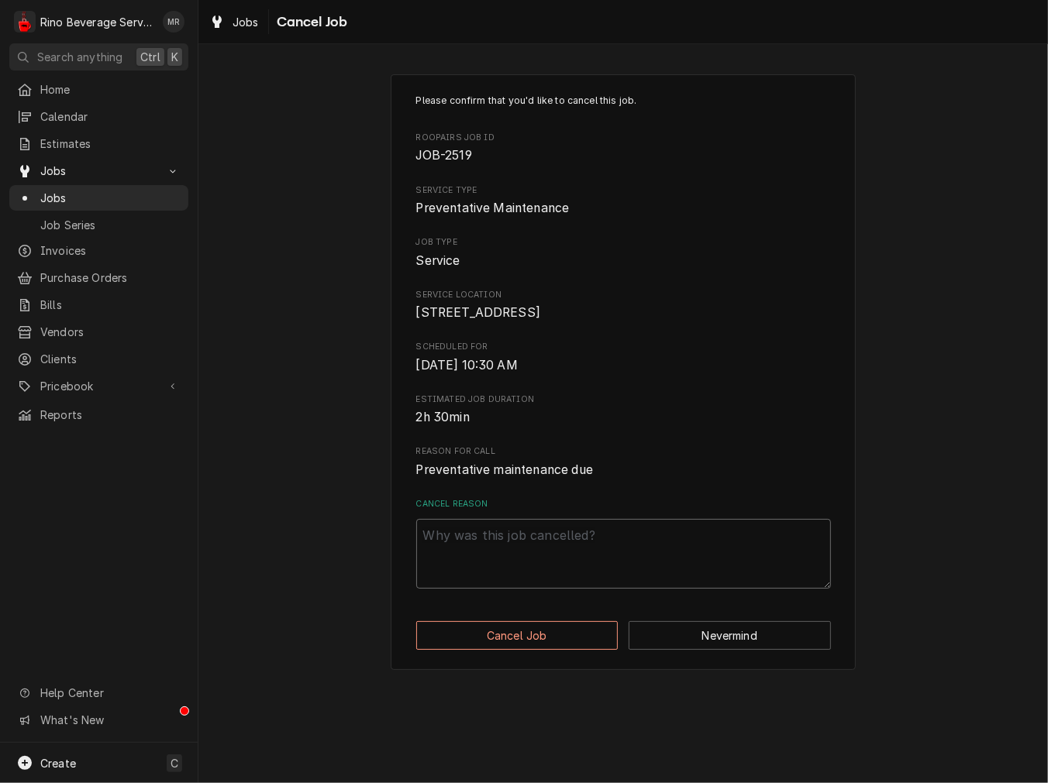
click at [570, 580] on textarea "Cancel Reason" at bounding box center [623, 554] width 415 height 70
paste textarea "cancel"
type textarea "x"
type textarea "cancel"
click at [538, 650] on button "Cancel Job" at bounding box center [517, 636] width 202 height 29
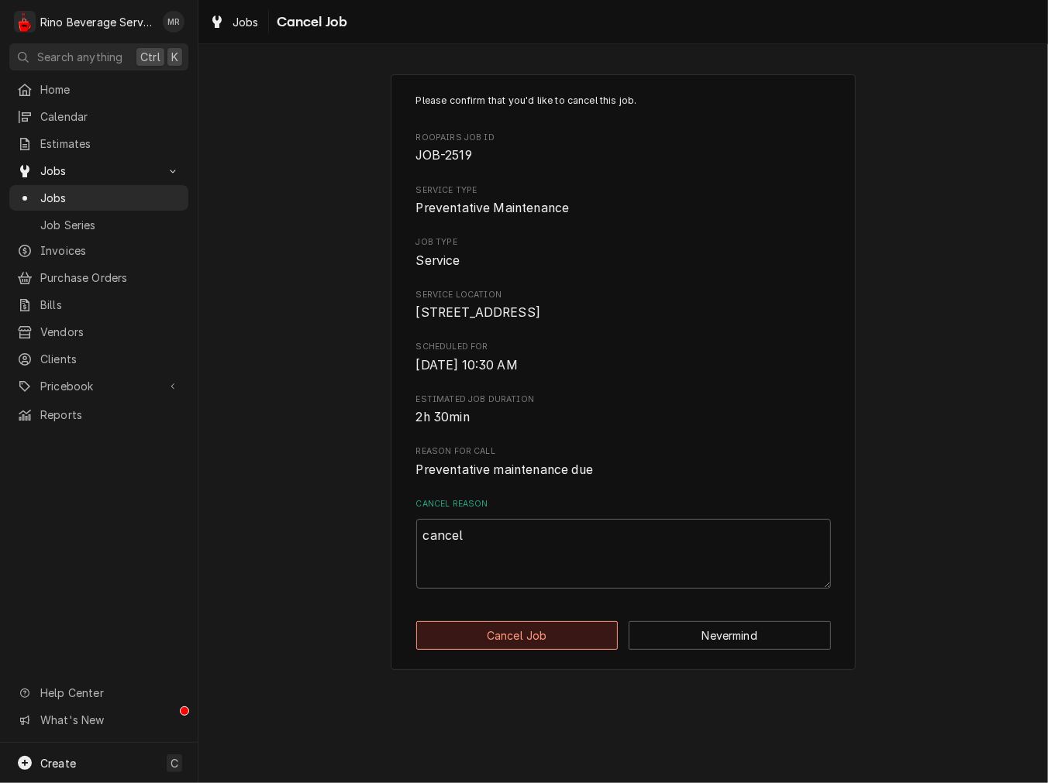
type textarea "x"
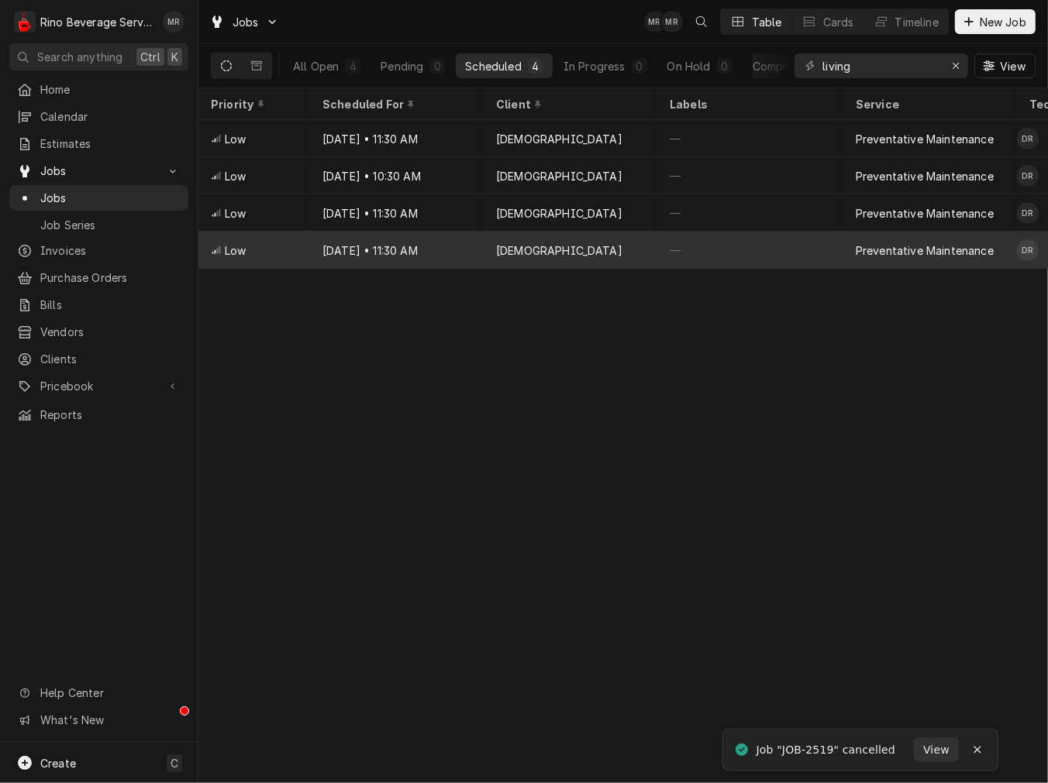
click at [392, 243] on div "Jun 11, 2027 • 11:30 AM" at bounding box center [397, 250] width 174 height 37
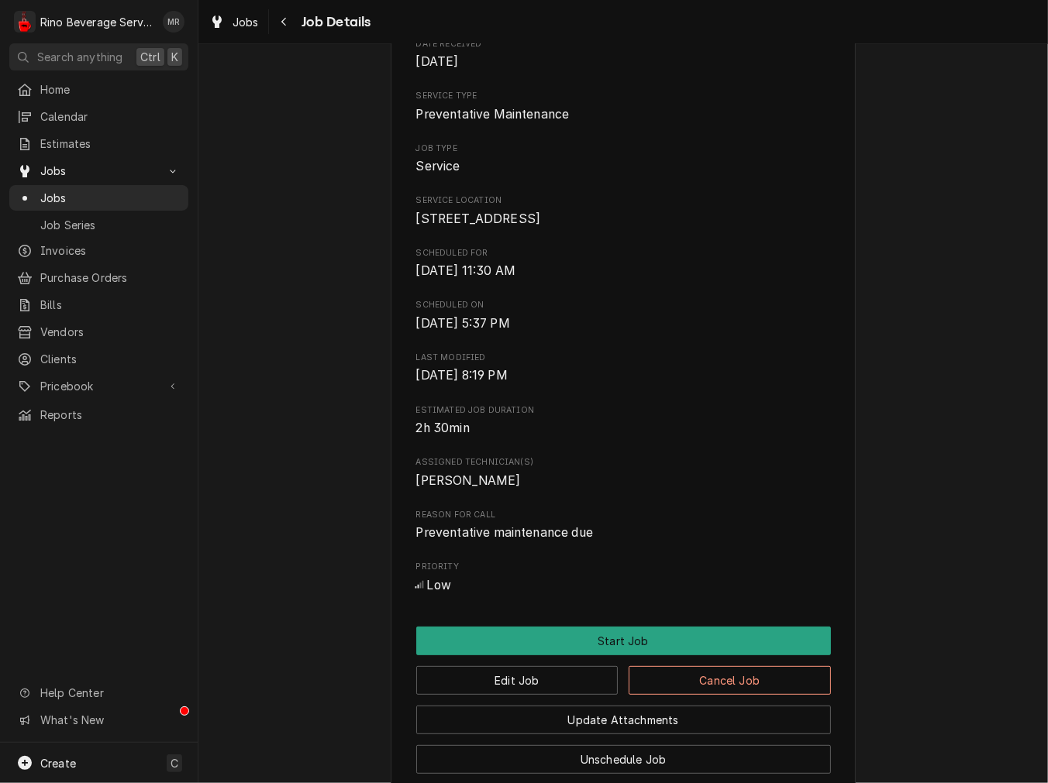
scroll to position [287, 0]
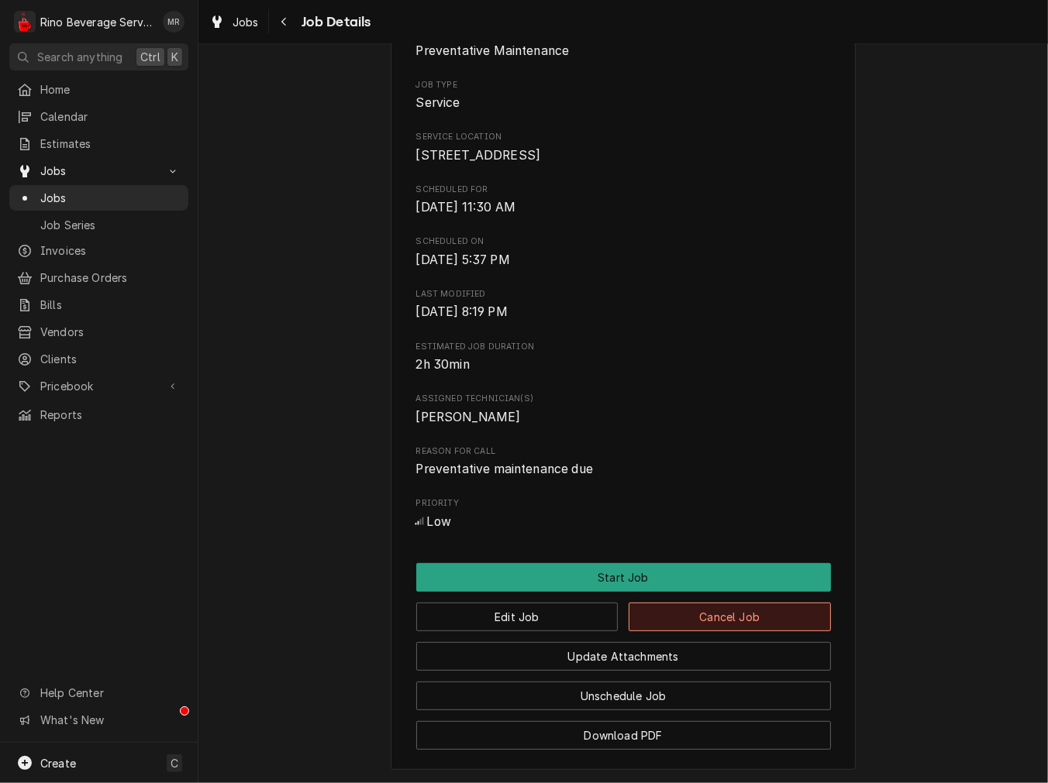
click at [694, 632] on button "Cancel Job" at bounding box center [729, 617] width 202 height 29
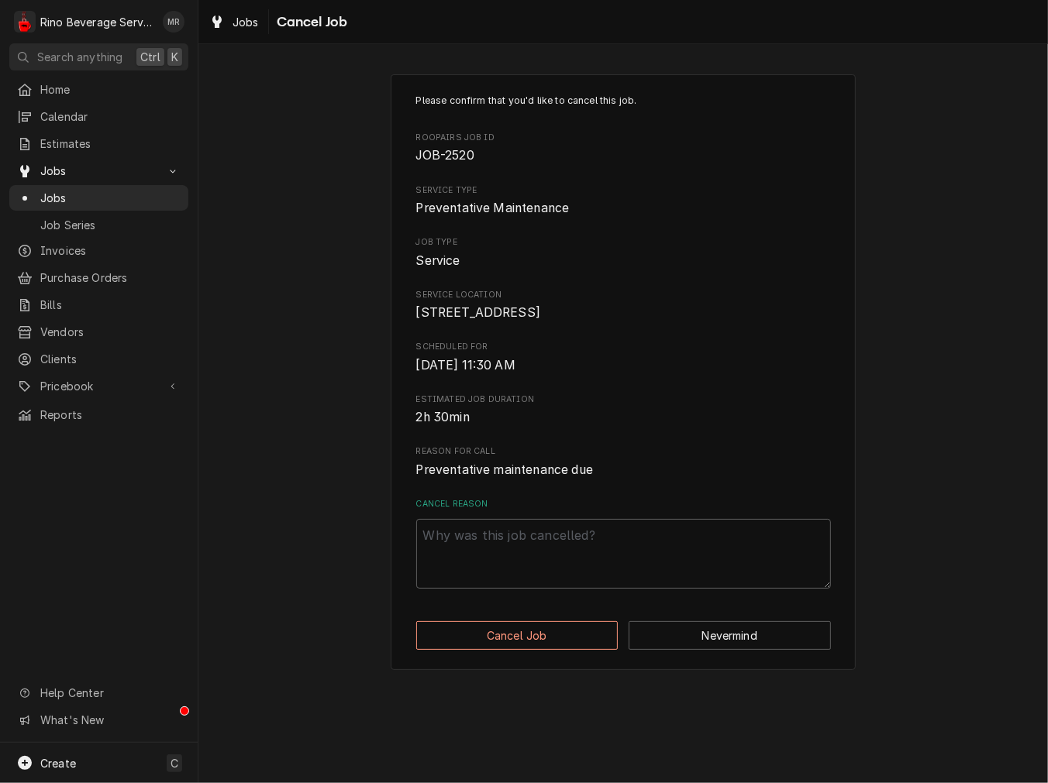
click at [672, 670] on div "Please confirm that you'd like to cancel this job. Roopairs Job ID JOB-2520 Ser…" at bounding box center [623, 372] width 465 height 596
click at [677, 589] on textarea "Cancel Reason" at bounding box center [623, 554] width 415 height 70
paste textarea "cancel"
type textarea "x"
type textarea "cancel"
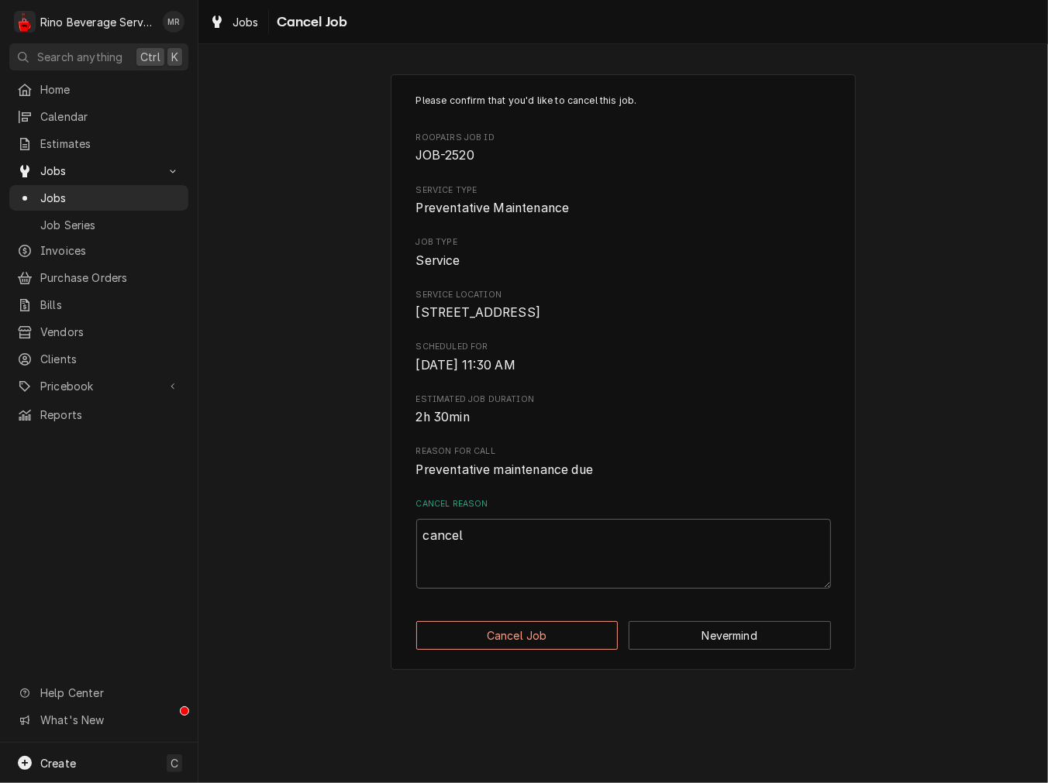
click at [510, 670] on div "Please confirm that you'd like to cancel this job. Roopairs Job ID JOB-2520 Ser…" at bounding box center [623, 372] width 465 height 596
click at [520, 650] on button "Cancel Job" at bounding box center [517, 636] width 202 height 29
type textarea "x"
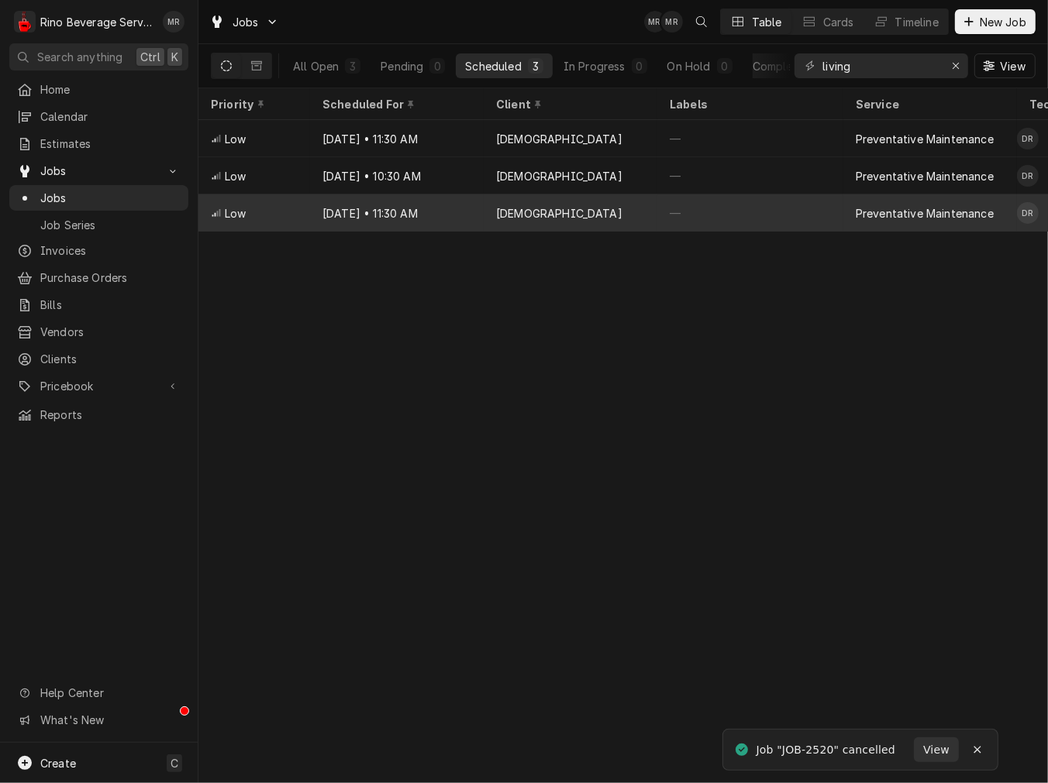
click at [508, 218] on div "[DEMOGRAPHIC_DATA]" at bounding box center [571, 213] width 174 height 37
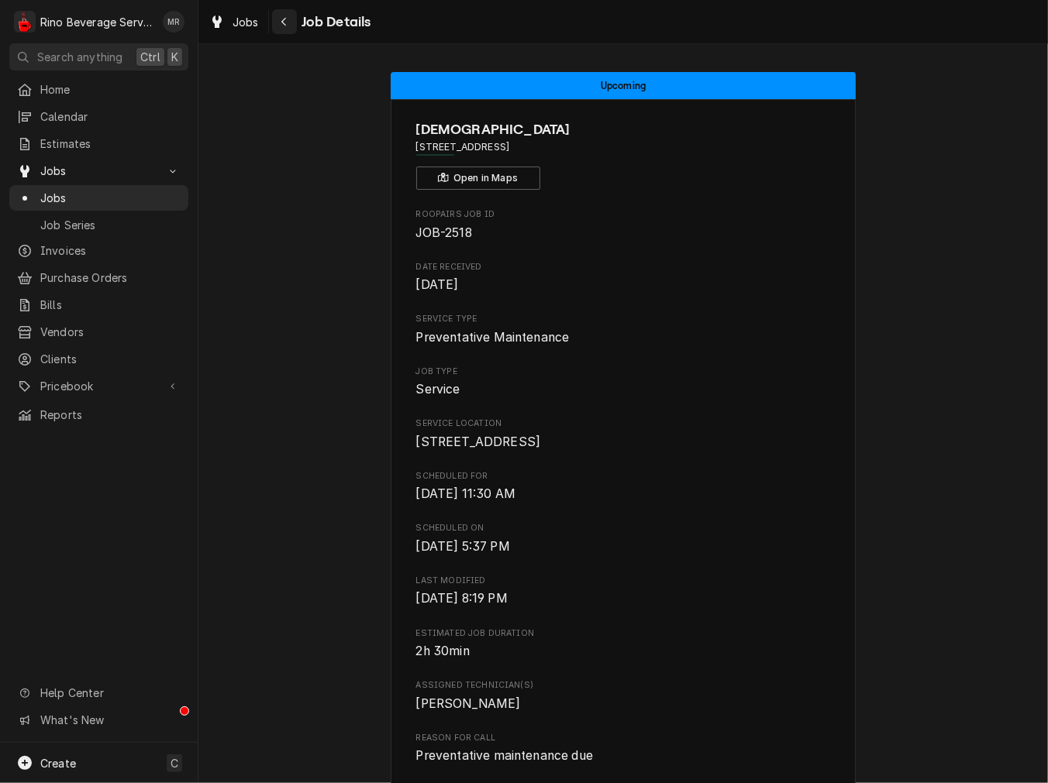
click at [288, 19] on div "Navigate back" at bounding box center [284, 21] width 15 height 15
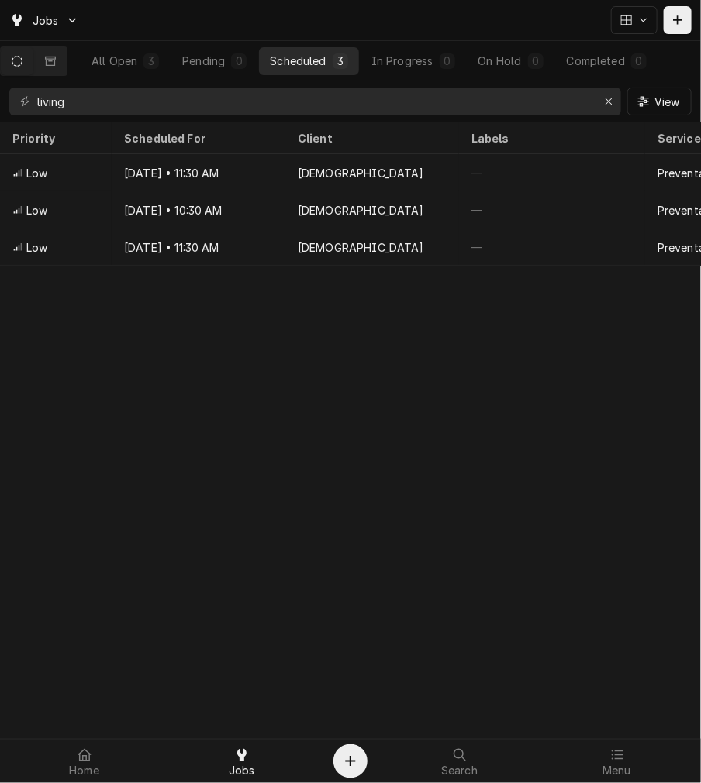
drag, startPoint x: 43, startPoint y: 412, endPoint x: 0, endPoint y: 401, distance: 44.2
click at [42, 412] on div "Priority Scheduled For Client Labels Service Techs Location Address Status ID L…" at bounding box center [350, 452] width 701 height 661
click at [311, 319] on div "Priority Scheduled For Client Labels Service Techs Location Address Status ID L…" at bounding box center [350, 452] width 701 height 661
drag, startPoint x: 346, startPoint y: 105, endPoint x: -239, endPoint y: 133, distance: 586.5
click at [0, 133] on html "Jobs All Open 3 Pending 0 Scheduled 3 In Progress 0 On Hold 0 Completed 0 livin…" at bounding box center [350, 391] width 701 height 783
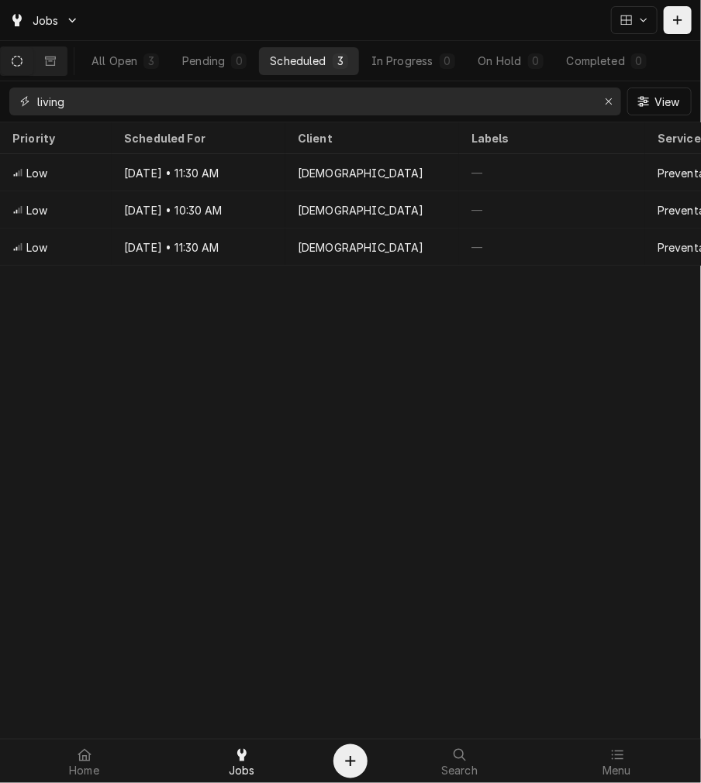
click at [95, 104] on input "living" at bounding box center [314, 102] width 554 height 28
click at [608, 102] on icon "Erase input" at bounding box center [608, 101] width 6 height 6
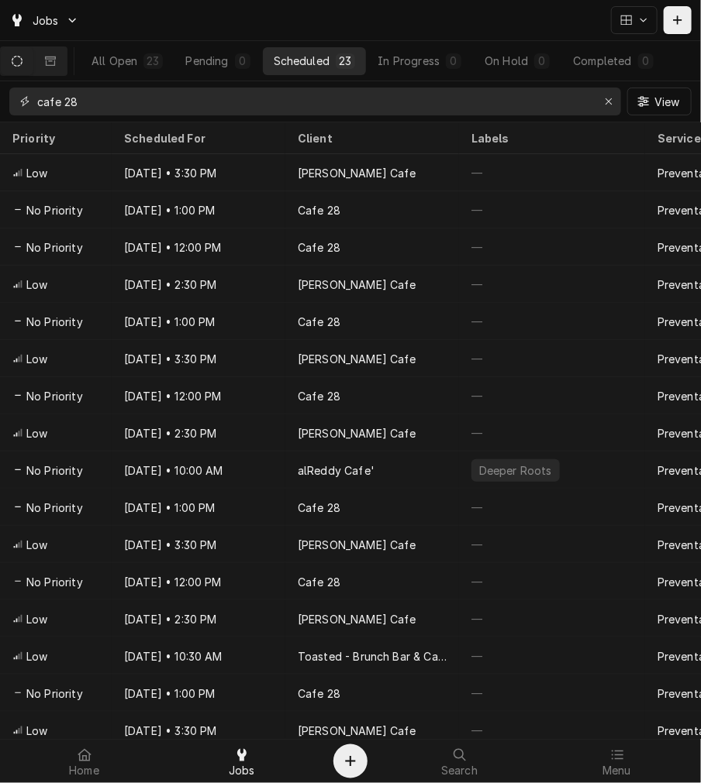
drag, startPoint x: 404, startPoint y: 101, endPoint x: -69, endPoint y: 152, distance: 475.5
click at [0, 152] on html "Jobs All Open 23 Pending 0 Scheduled 23 In Progress 0 On Hold 0 Completed 0 caf…" at bounding box center [350, 391] width 701 height 783
click at [56, 64] on icon "Dynamic Content Wrapper" at bounding box center [50, 61] width 11 height 11
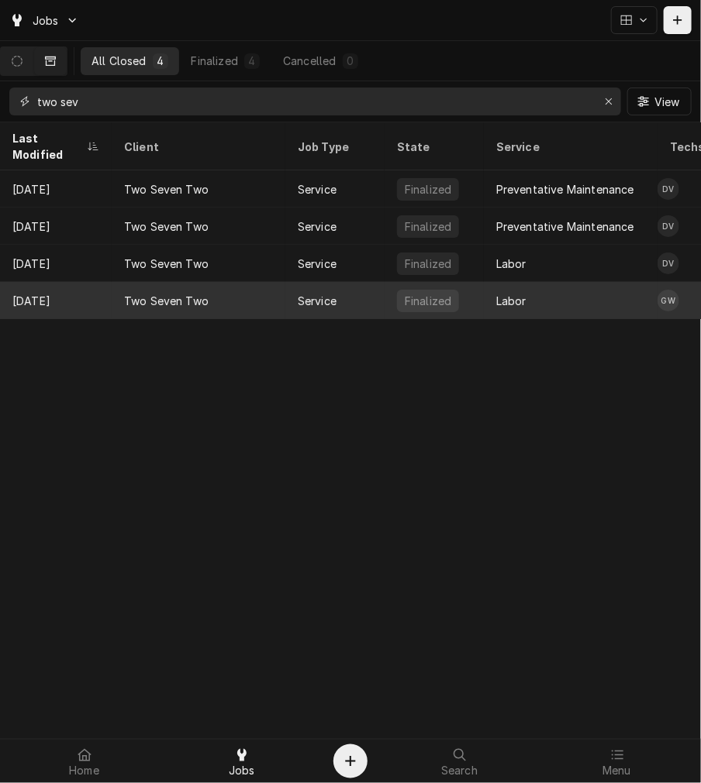
type input "two sev"
click at [374, 284] on div "Service" at bounding box center [334, 300] width 99 height 37
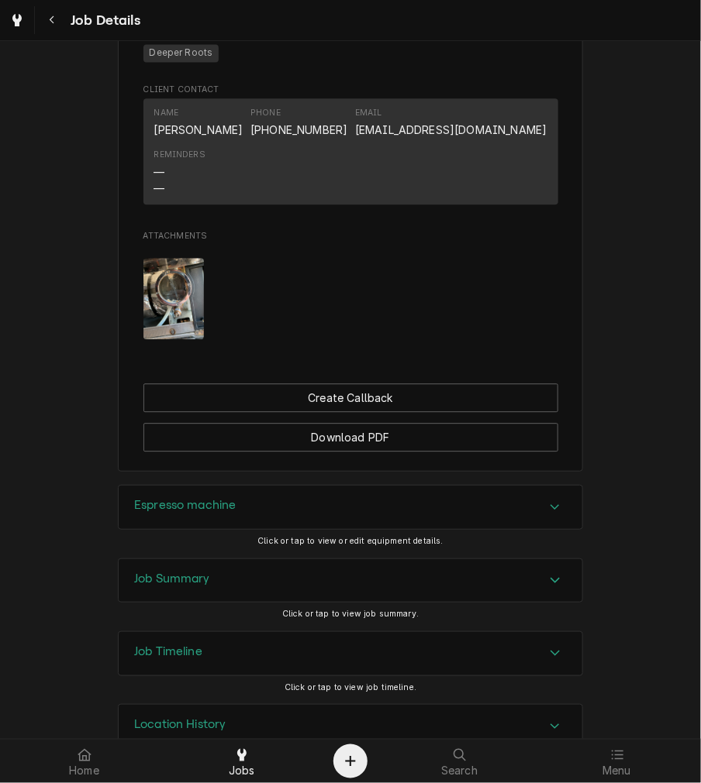
scroll to position [987, 0]
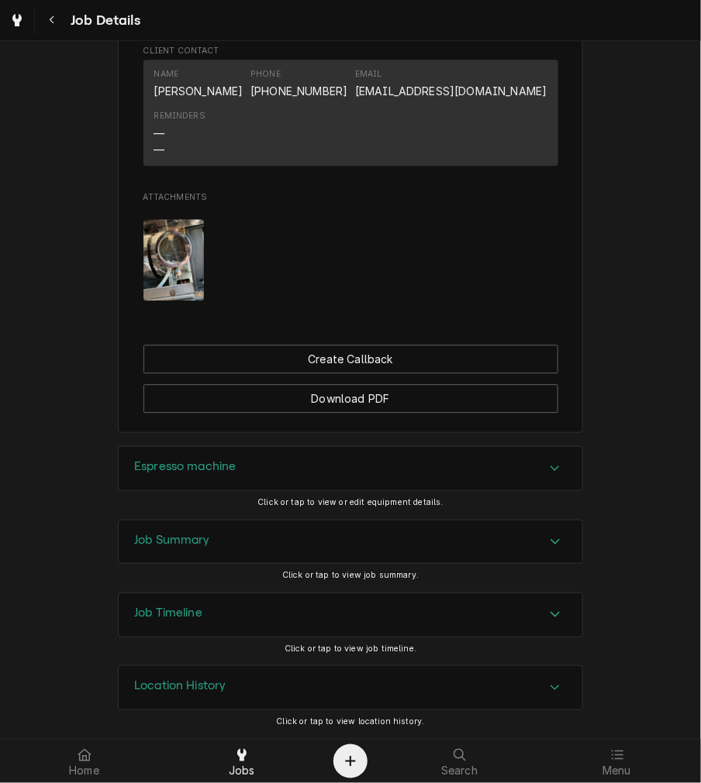
click at [250, 528] on div "Job Summary" at bounding box center [350, 542] width 463 height 43
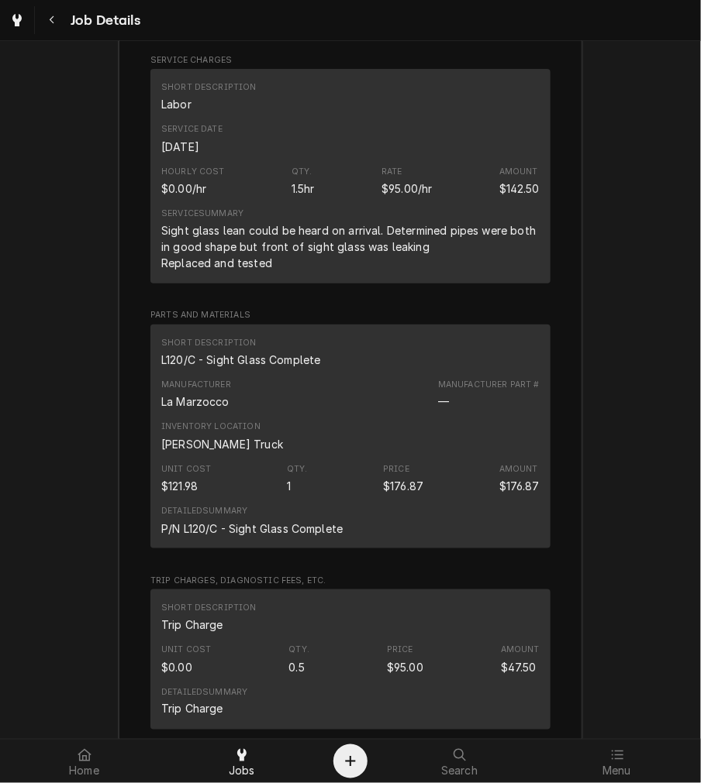
scroll to position [1848, 0]
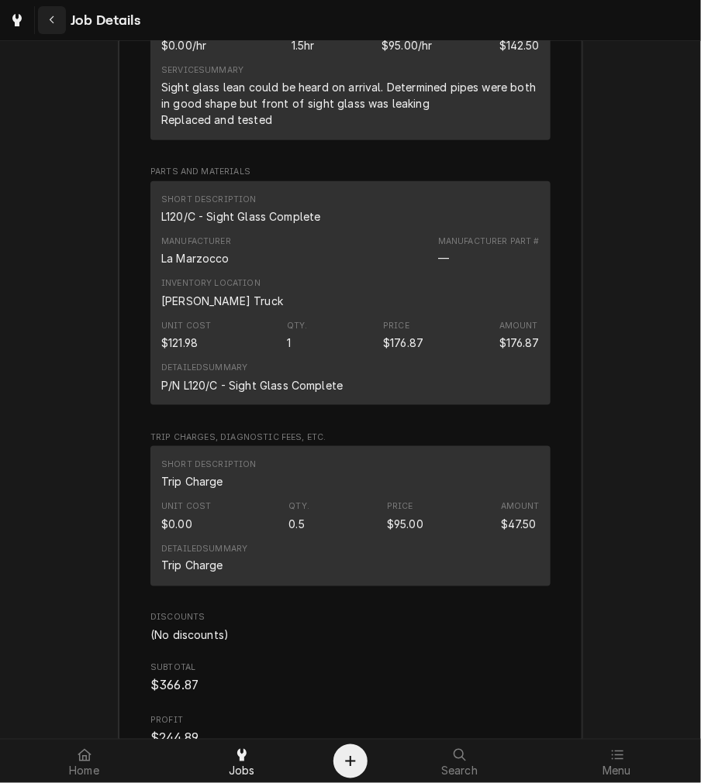
click at [50, 22] on icon "Navigate back" at bounding box center [52, 20] width 7 height 11
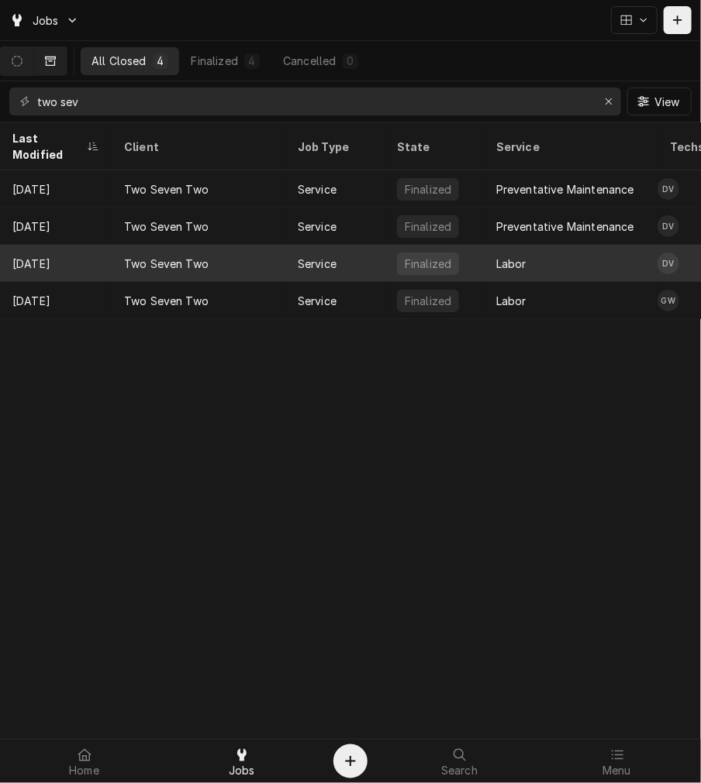
click at [343, 250] on div "Service" at bounding box center [334, 263] width 99 height 37
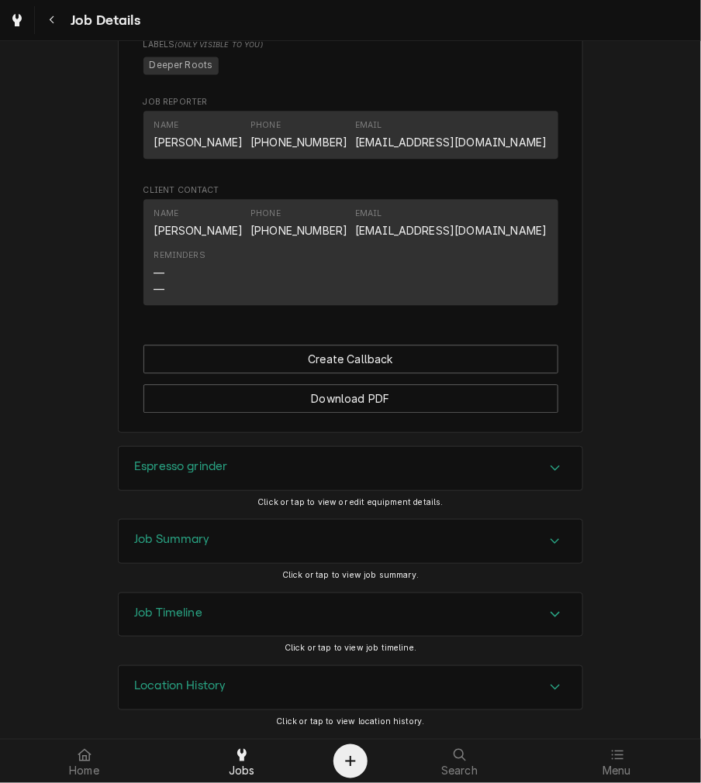
scroll to position [935, 0]
click at [257, 543] on div "Job Summary" at bounding box center [350, 541] width 463 height 43
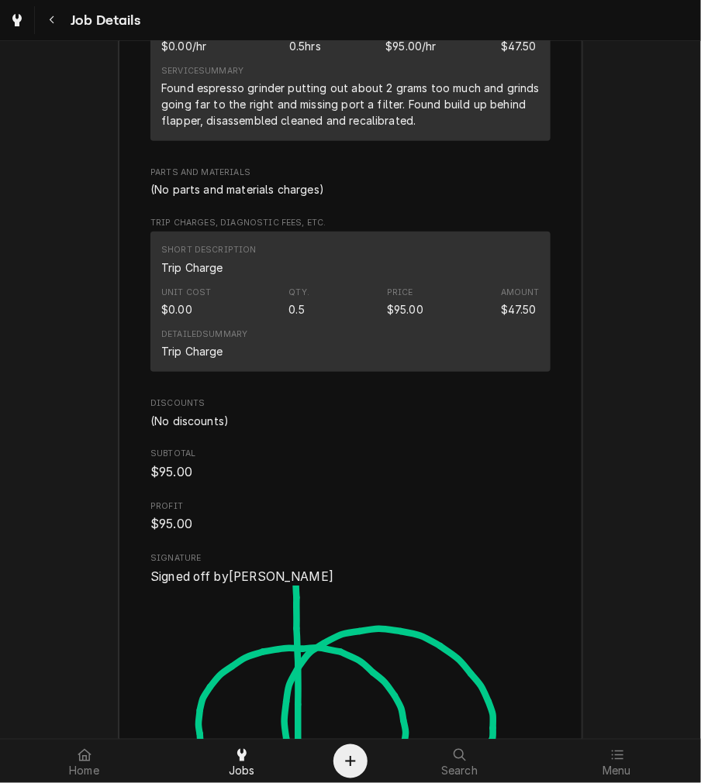
scroll to position [1653, 0]
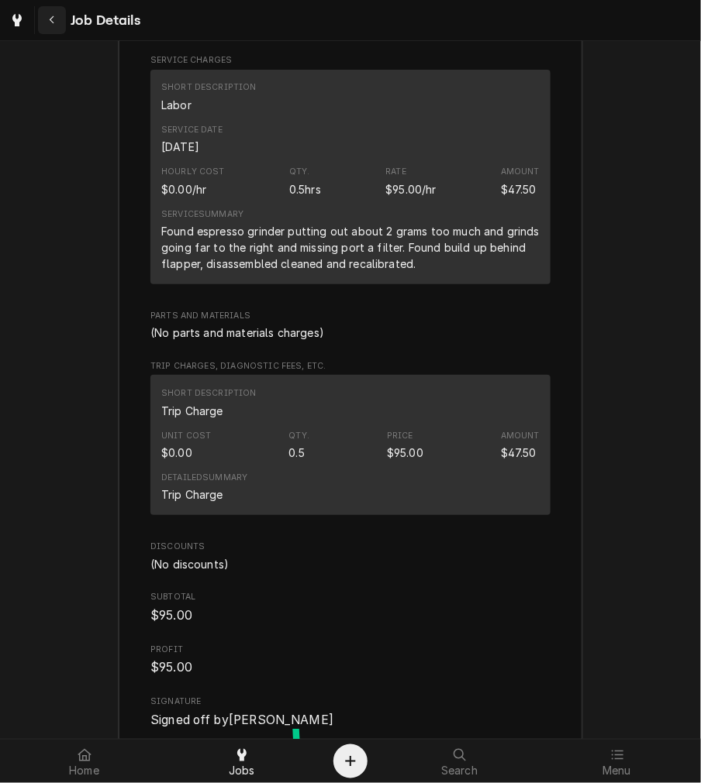
click at [50, 19] on icon "Navigate back" at bounding box center [51, 20] width 5 height 9
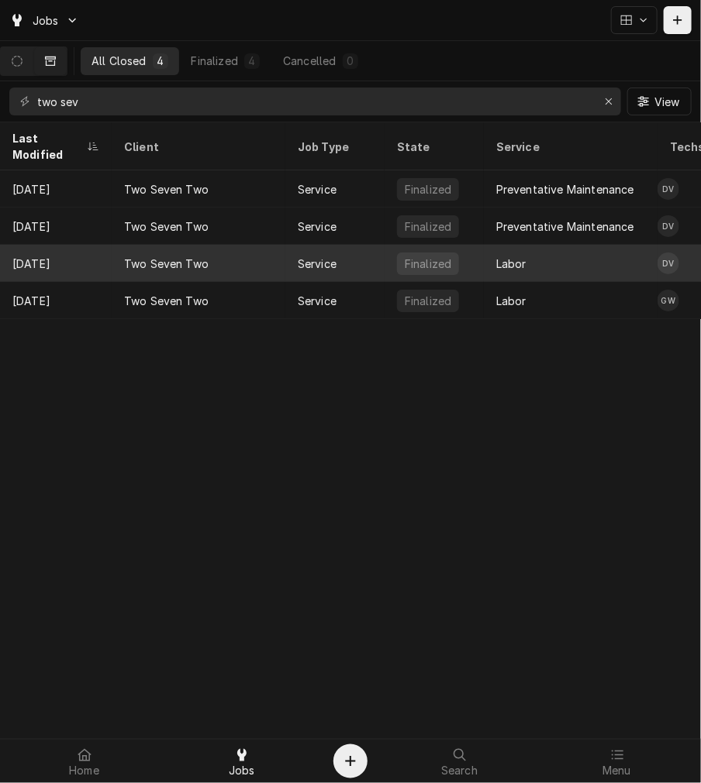
click at [208, 248] on div "Two Seven Two" at bounding box center [199, 263] width 174 height 37
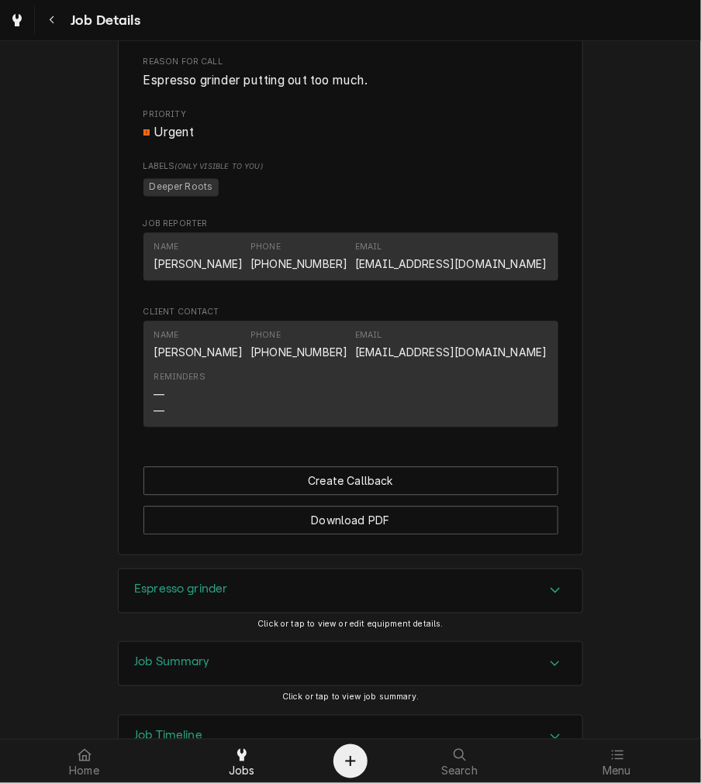
scroll to position [935, 0]
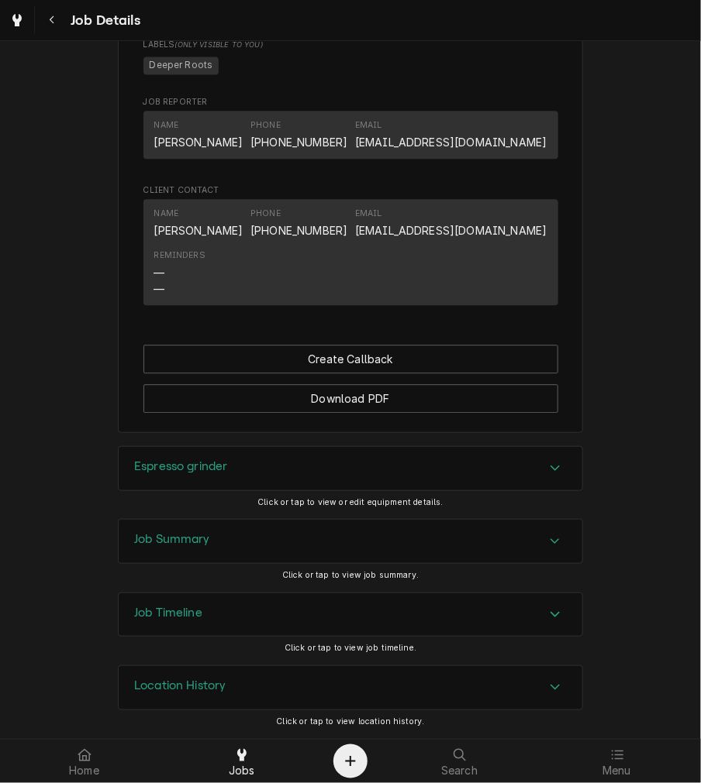
click at [220, 550] on div "Job Summary" at bounding box center [350, 541] width 463 height 43
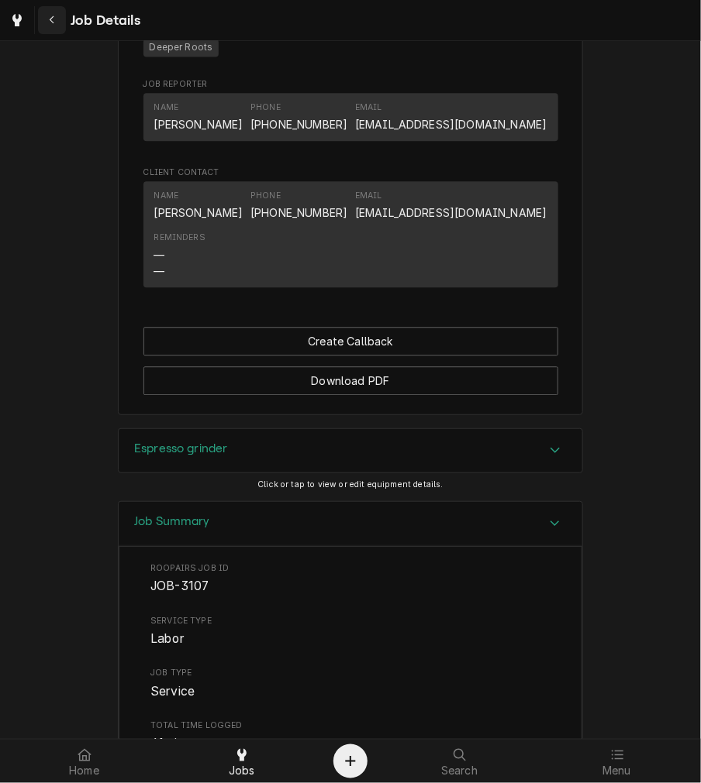
drag, startPoint x: 56, startPoint y: 24, endPoint x: 339, endPoint y: 107, distance: 294.8
click at [57, 24] on div "Navigate back" at bounding box center [51, 19] width 15 height 15
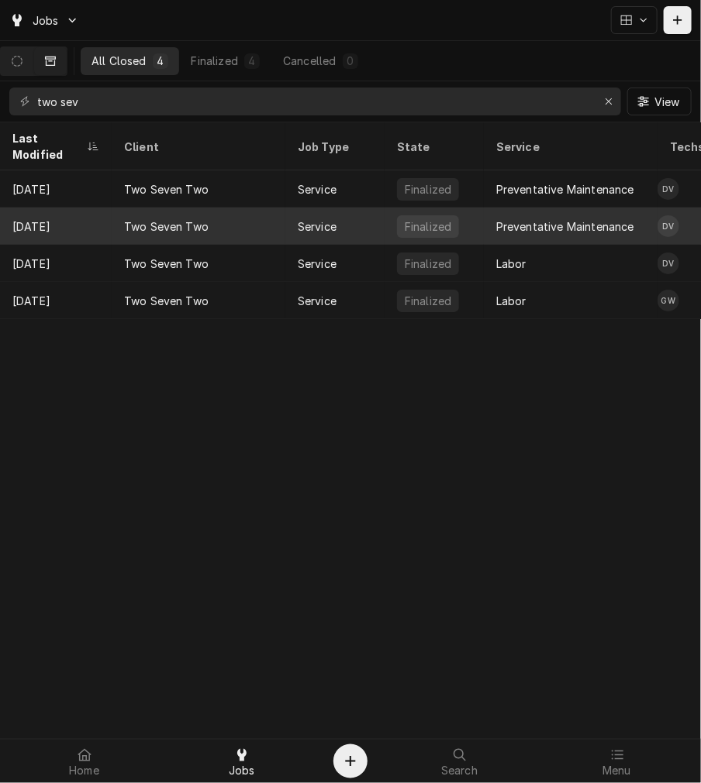
click at [191, 219] on div "Two Seven Two" at bounding box center [166, 227] width 84 height 16
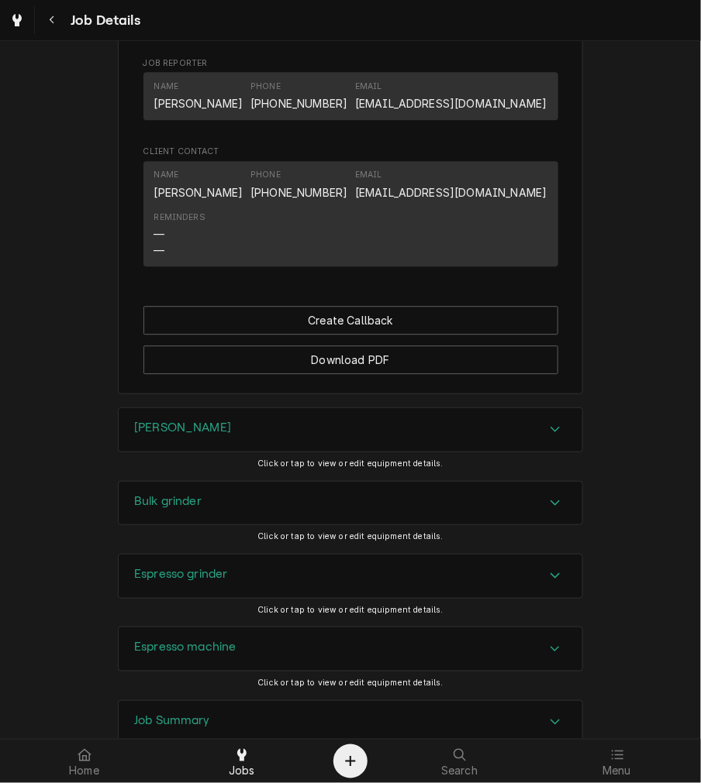
scroll to position [1148, 0]
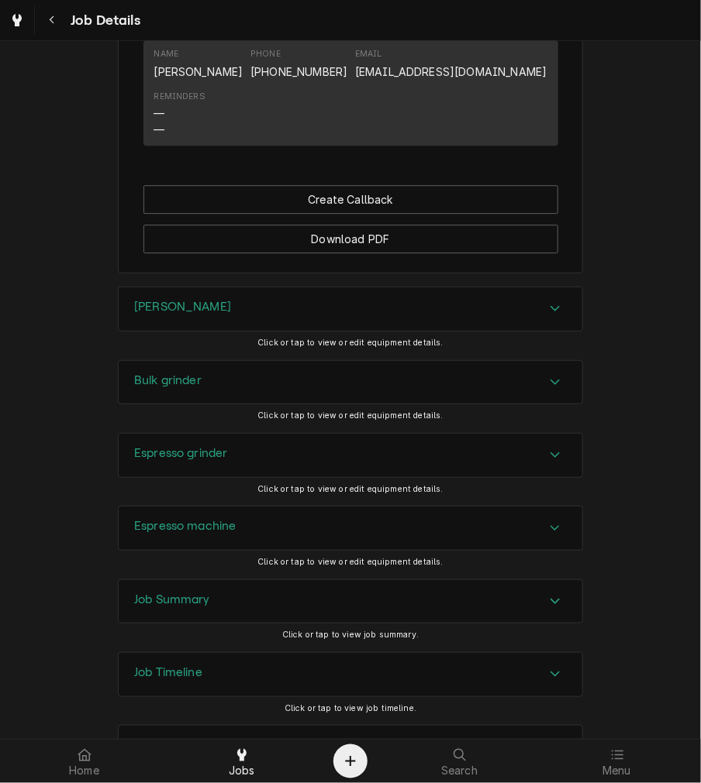
click at [175, 607] on div "Job Summary" at bounding box center [350, 601] width 463 height 43
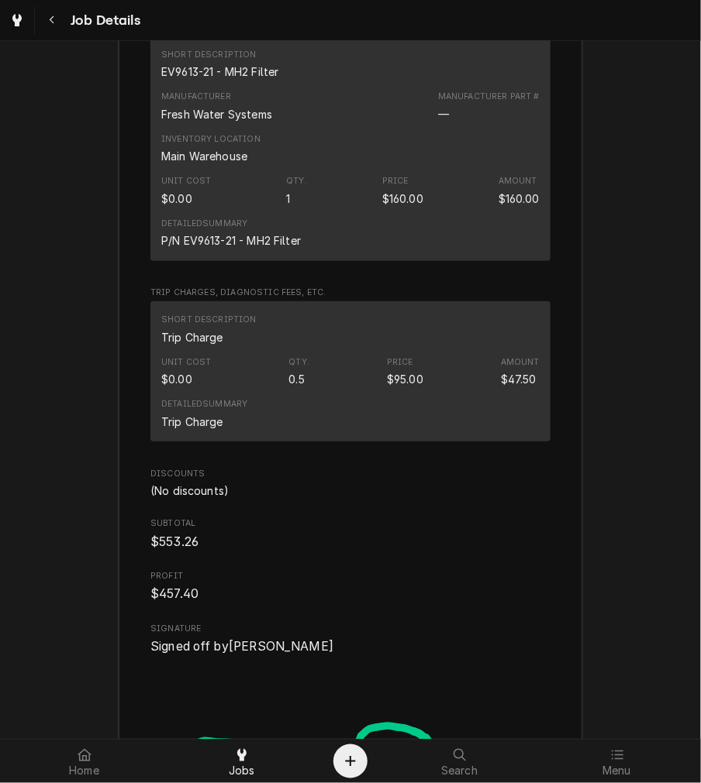
scroll to position [3157, 0]
click at [45, 10] on button "Navigate back" at bounding box center [52, 20] width 28 height 28
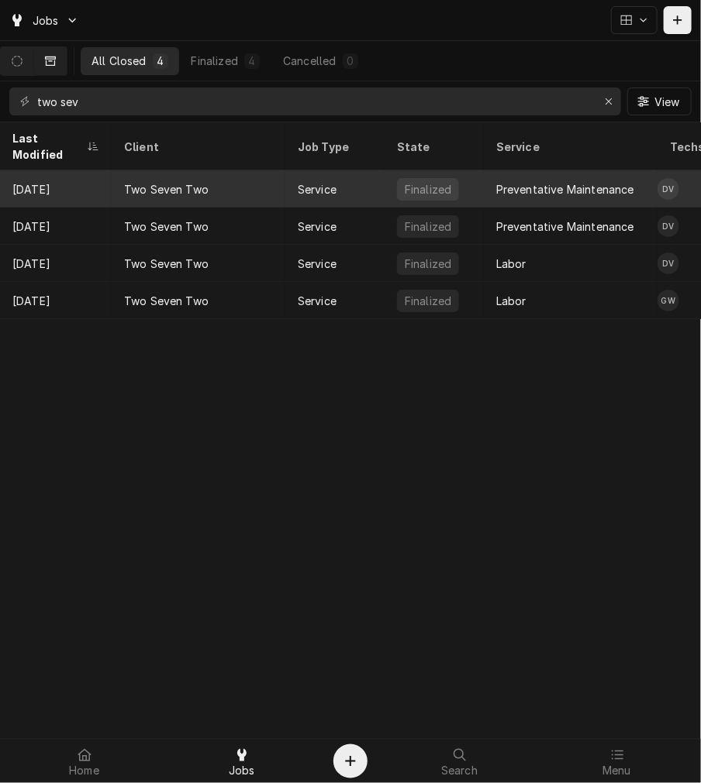
click at [159, 181] on div "Two Seven Two" at bounding box center [166, 189] width 84 height 16
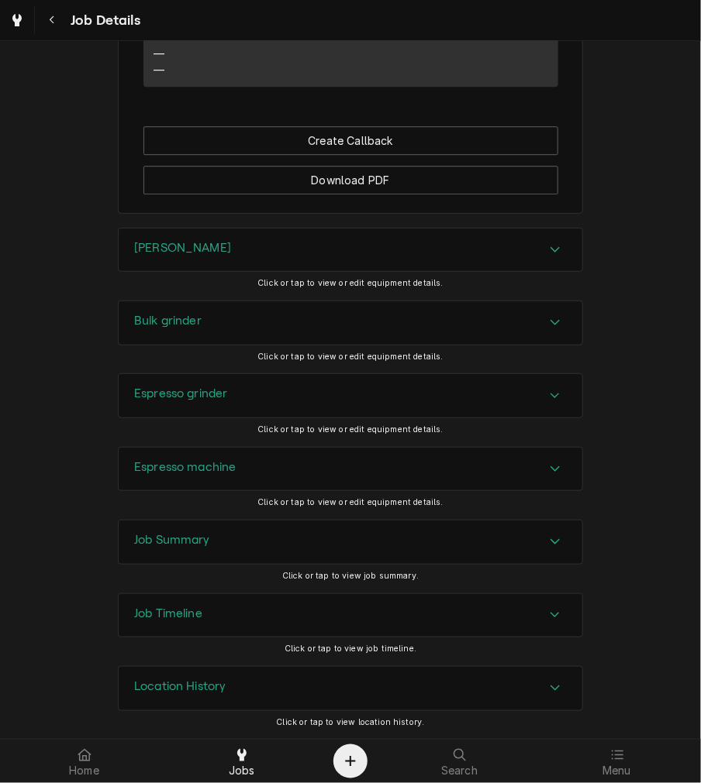
click at [201, 560] on div "Job Summary" at bounding box center [350, 542] width 463 height 43
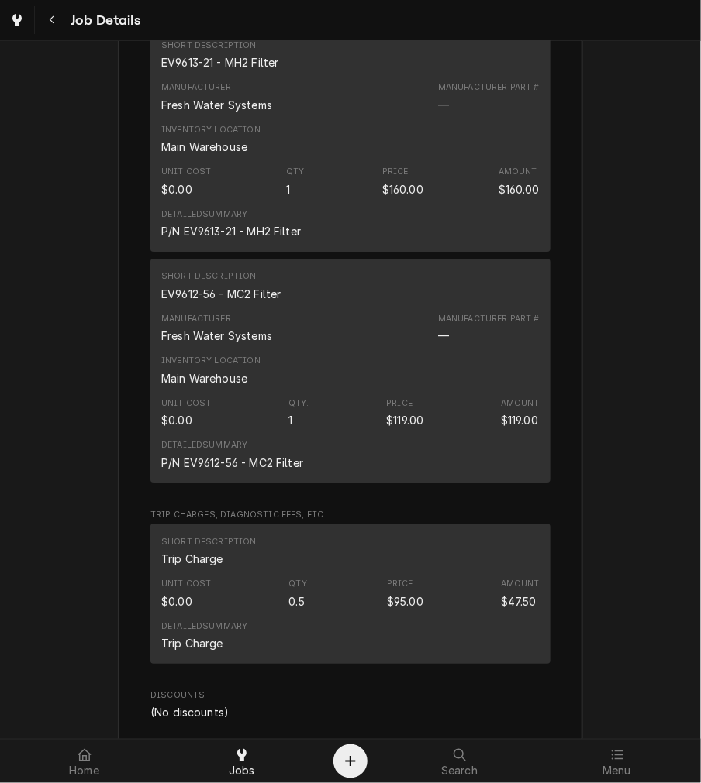
scroll to position [2895, 0]
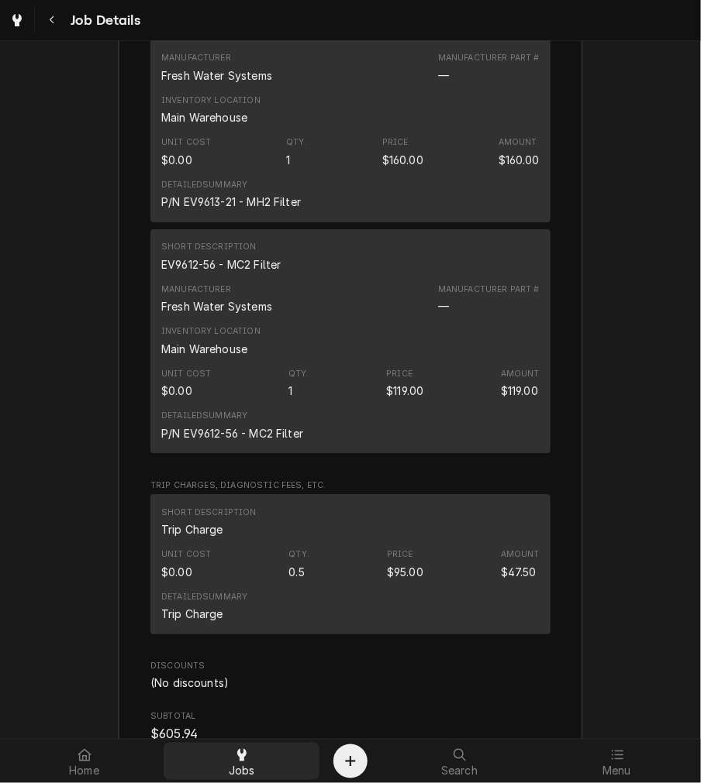
click at [252, 752] on div "Jobs" at bounding box center [242, 761] width 150 height 31
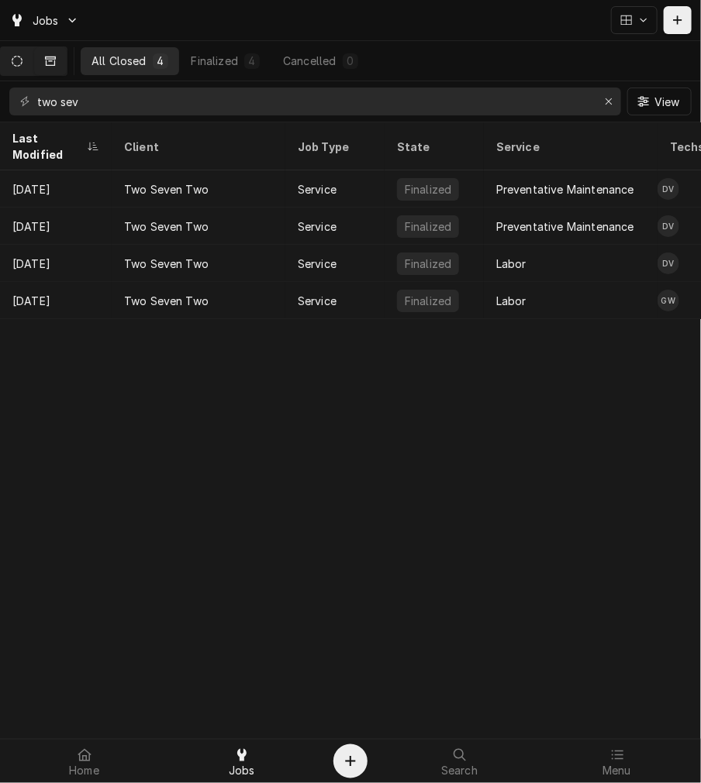
click at [33, 64] on button "Dynamic Content Wrapper" at bounding box center [17, 61] width 33 height 28
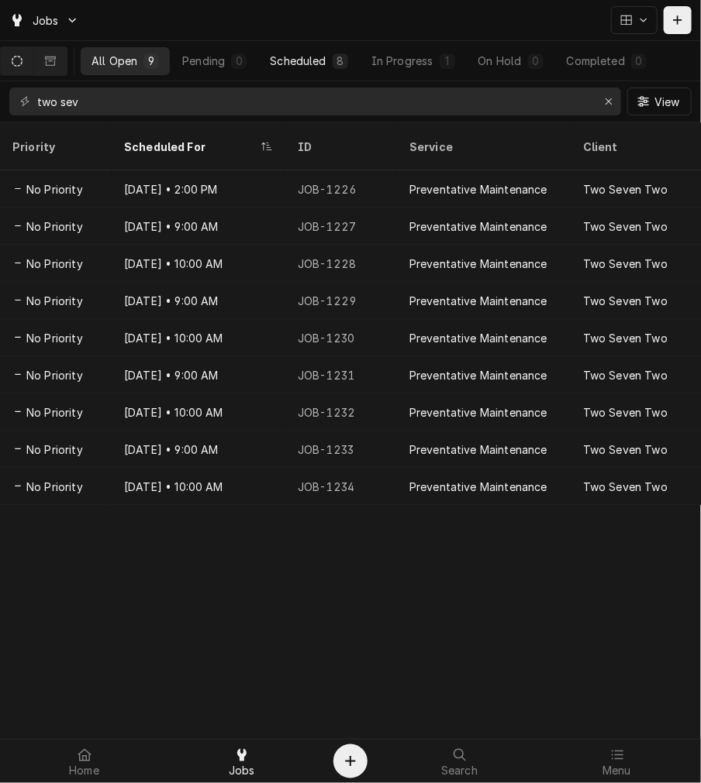
click at [294, 70] on button "Scheduled 8" at bounding box center [308, 61] width 99 height 28
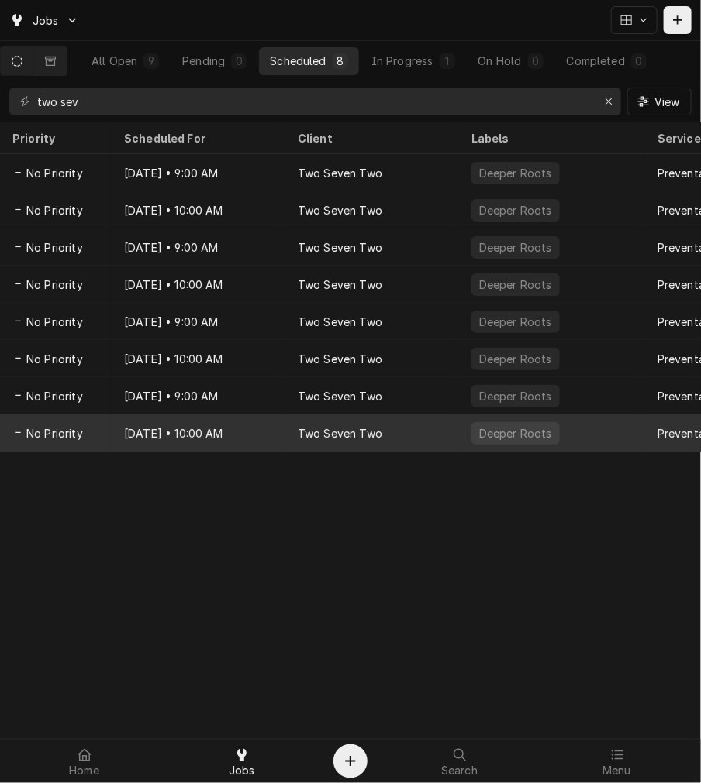
click at [260, 432] on div "[DATE] • 10:00 AM" at bounding box center [199, 433] width 174 height 37
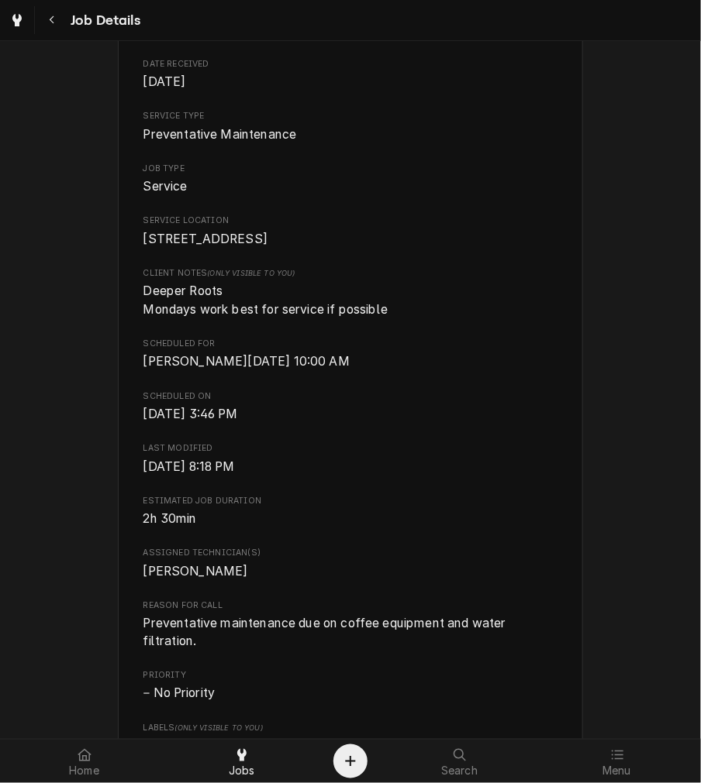
scroll to position [717, 0]
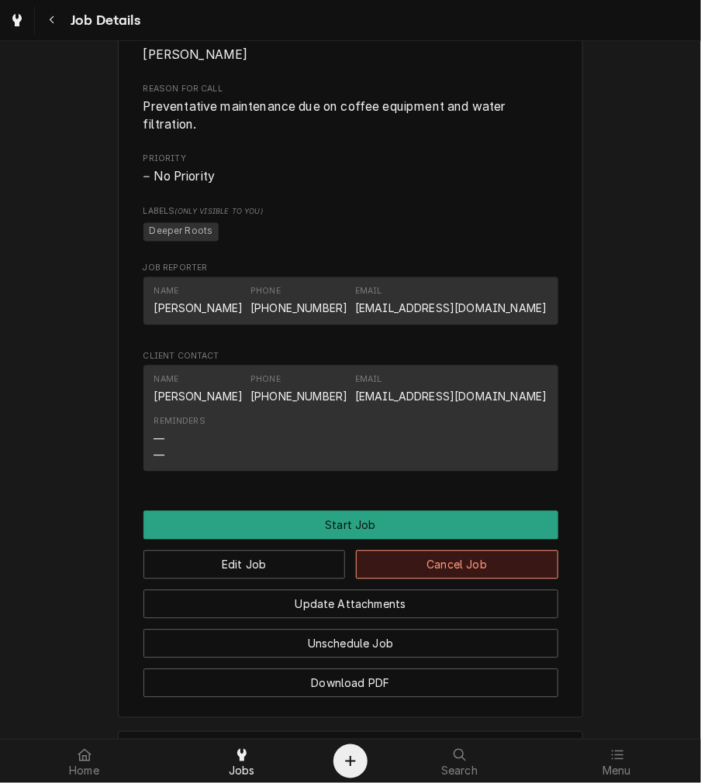
click at [399, 580] on button "Cancel Job" at bounding box center [457, 565] width 202 height 29
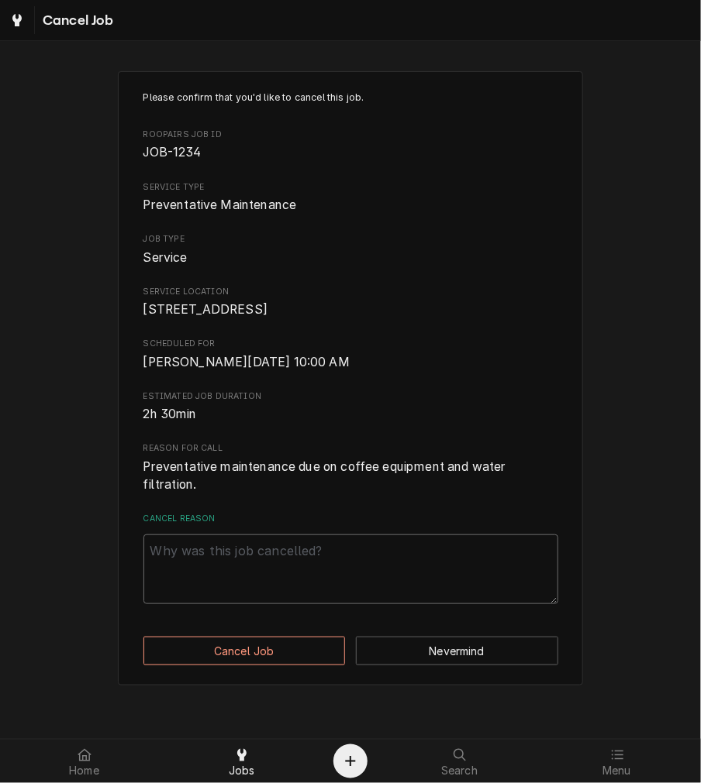
drag, startPoint x: 345, startPoint y: 587, endPoint x: 336, endPoint y: 586, distance: 8.7
click at [343, 587] on textarea "Cancel Reason" at bounding box center [350, 570] width 415 height 70
type textarea "x"
type textarea "c"
type textarea "x"
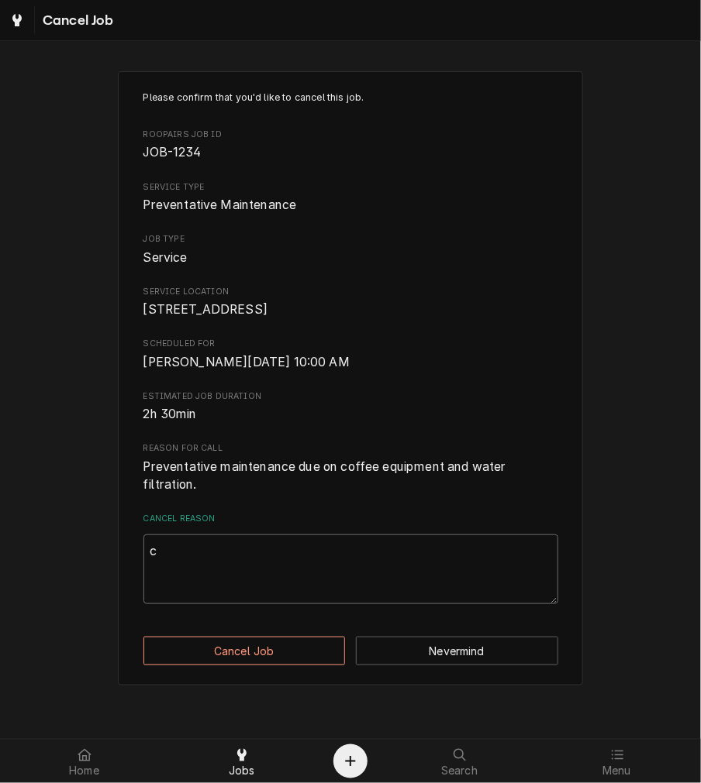
type textarea "cl"
type textarea "x"
type textarea "cle"
type textarea "x"
type textarea "clea"
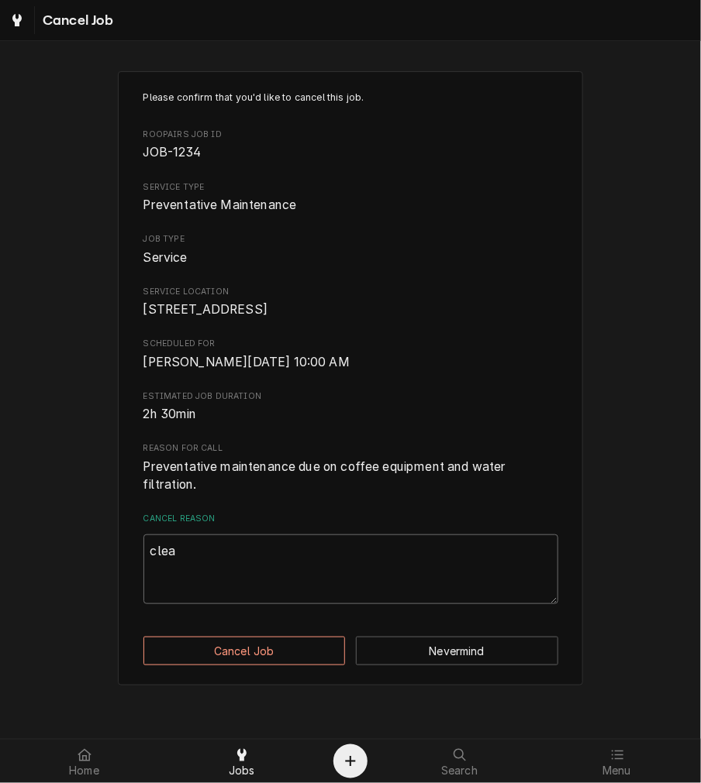
type textarea "x"
type textarea "clear"
type textarea "x"
type textarea "cleari"
type textarea "x"
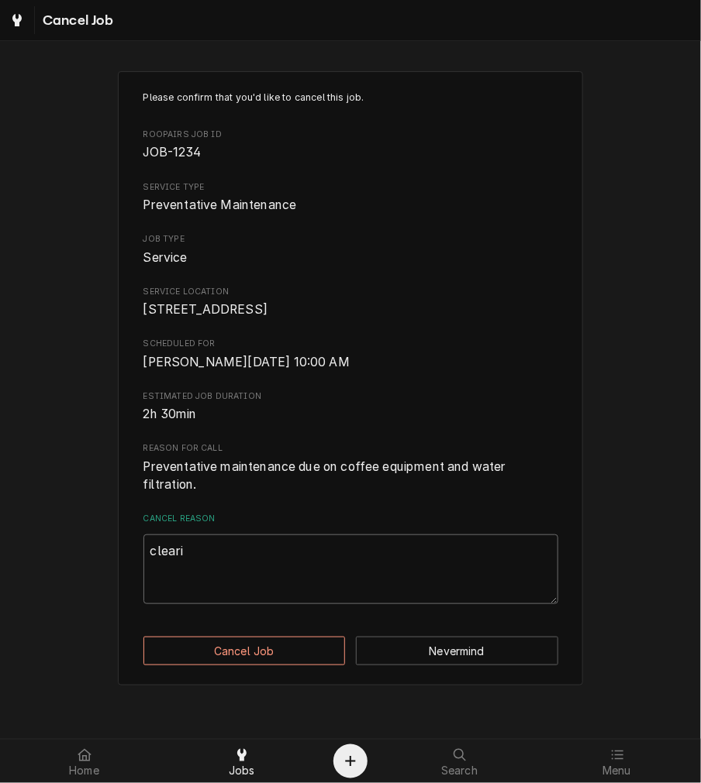
type textarea "clearin"
type textarea "x"
type textarea "clearing"
type textarea "x"
type textarea "clearing"
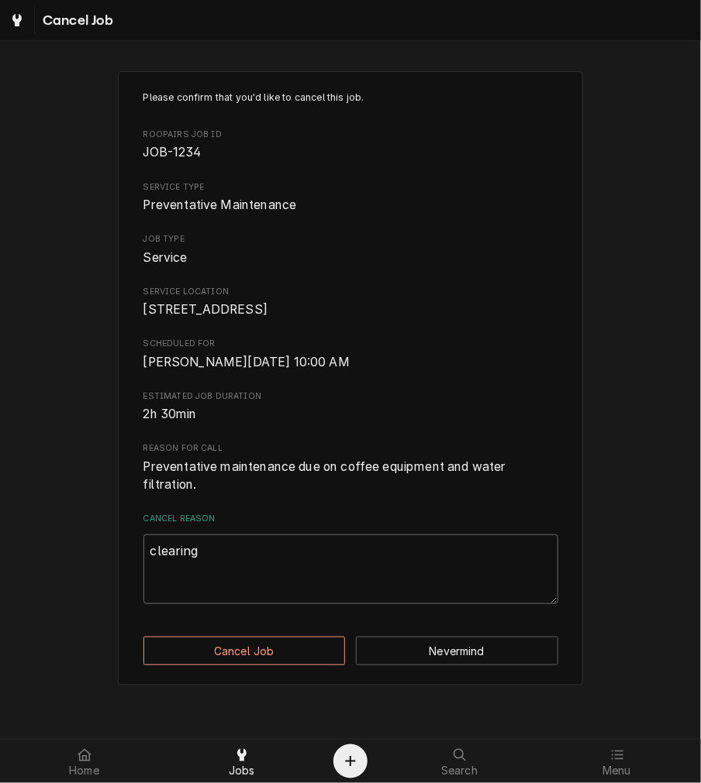
type textarea "x"
type textarea "clearing e"
type textarea "x"
type textarea "clearing ex"
type textarea "x"
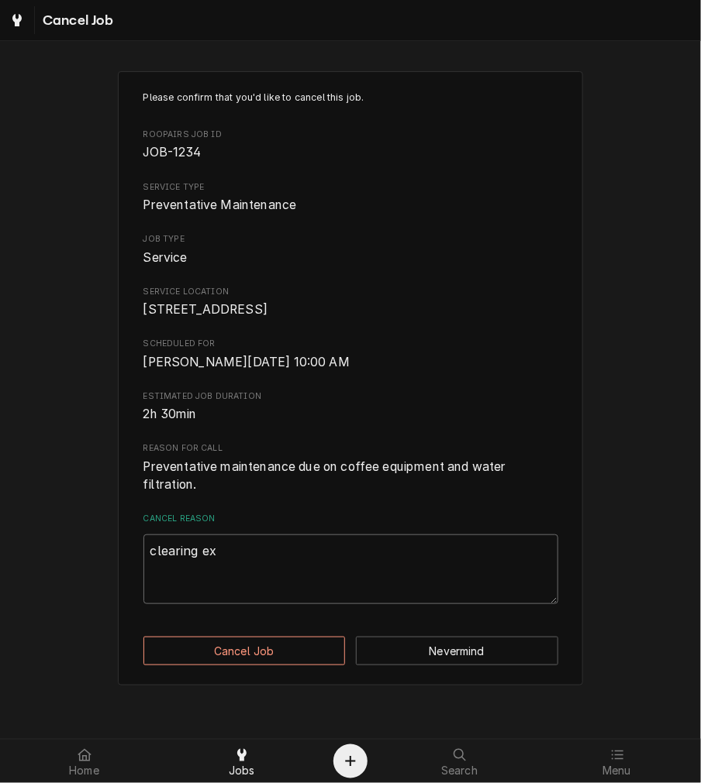
type textarea "clearing exc"
type textarea "x"
type textarea "clearing exce"
type textarea "x"
type textarea "clearing exces"
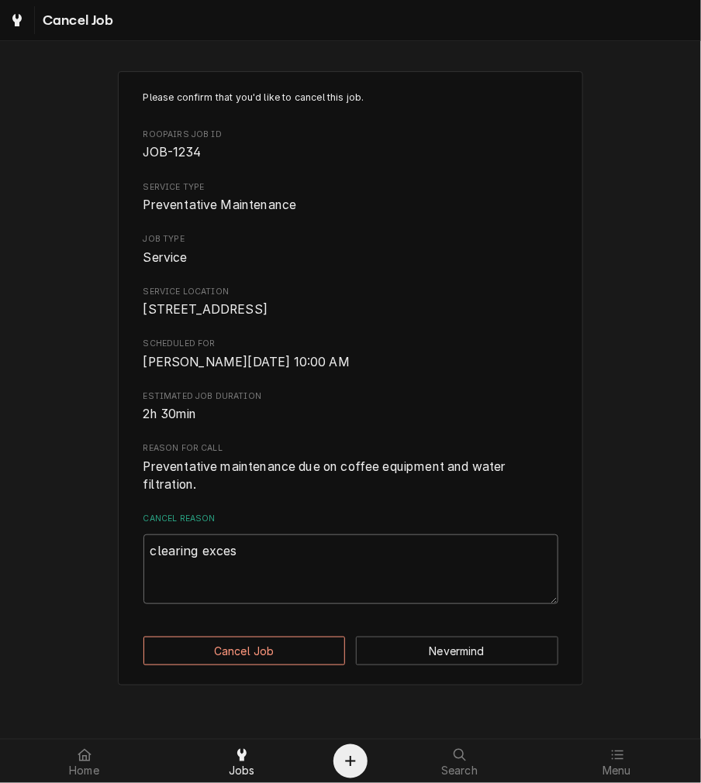
type textarea "x"
type textarea "clearing excess"
click at [212, 666] on button "Cancel Job" at bounding box center [244, 651] width 202 height 29
type textarea "x"
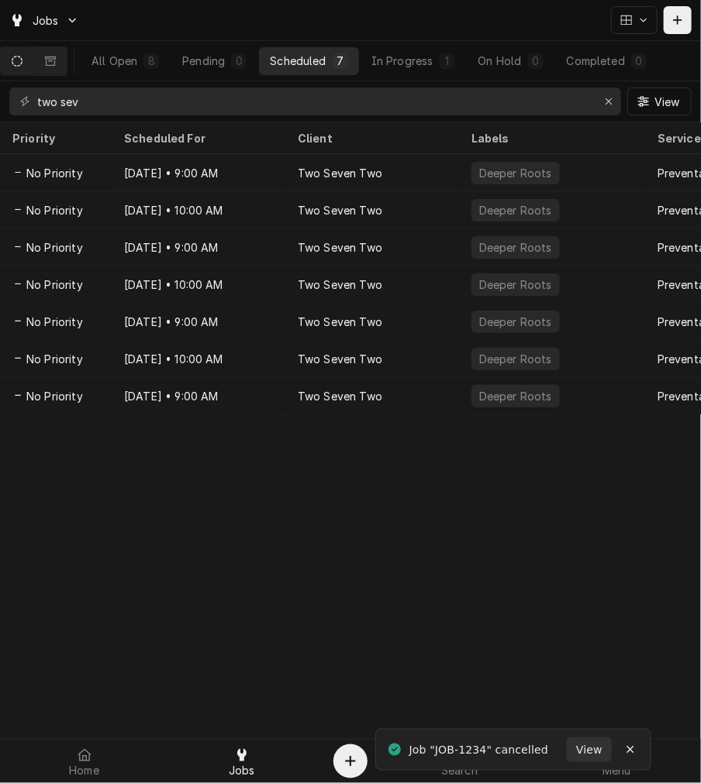
click at [222, 392] on div "Dec 3, 2028 • 9:00 AM" at bounding box center [199, 395] width 174 height 37
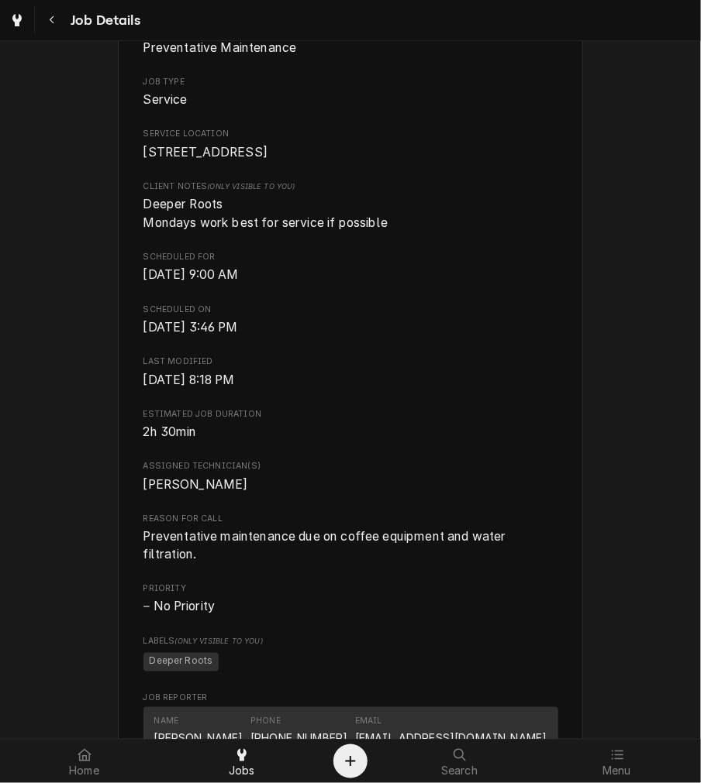
scroll to position [873, 0]
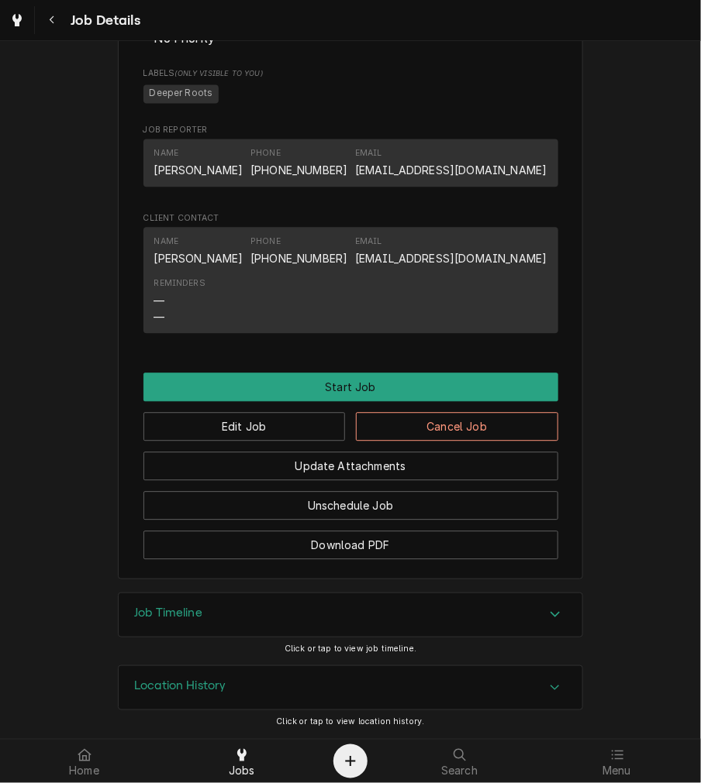
click at [506, 443] on div "Update Attachments" at bounding box center [350, 461] width 415 height 40
click at [504, 436] on button "Cancel Job" at bounding box center [457, 426] width 202 height 29
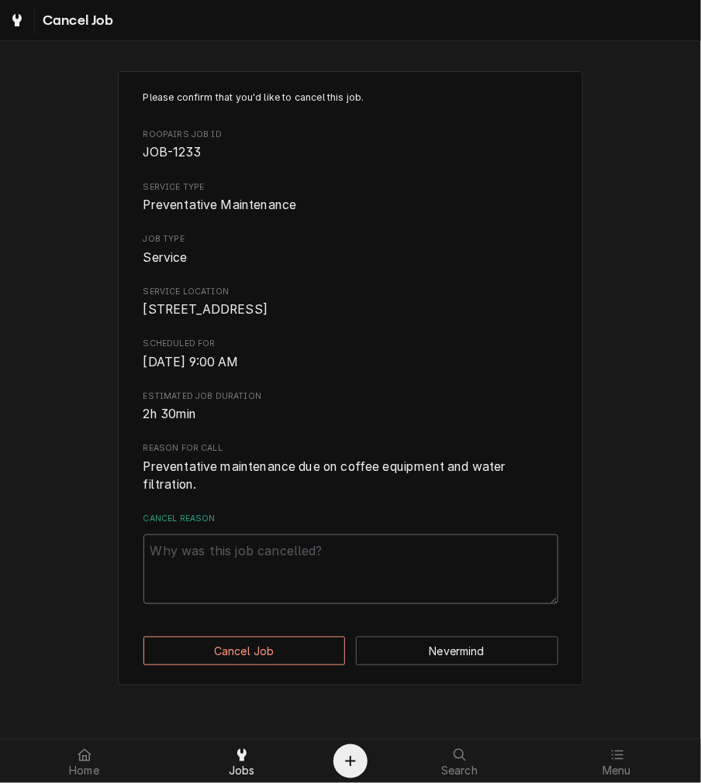
click at [407, 597] on textarea "Cancel Reason" at bounding box center [350, 570] width 415 height 70
type textarea "x"
type textarea "c"
type textarea "x"
paste textarea "clearing excess"
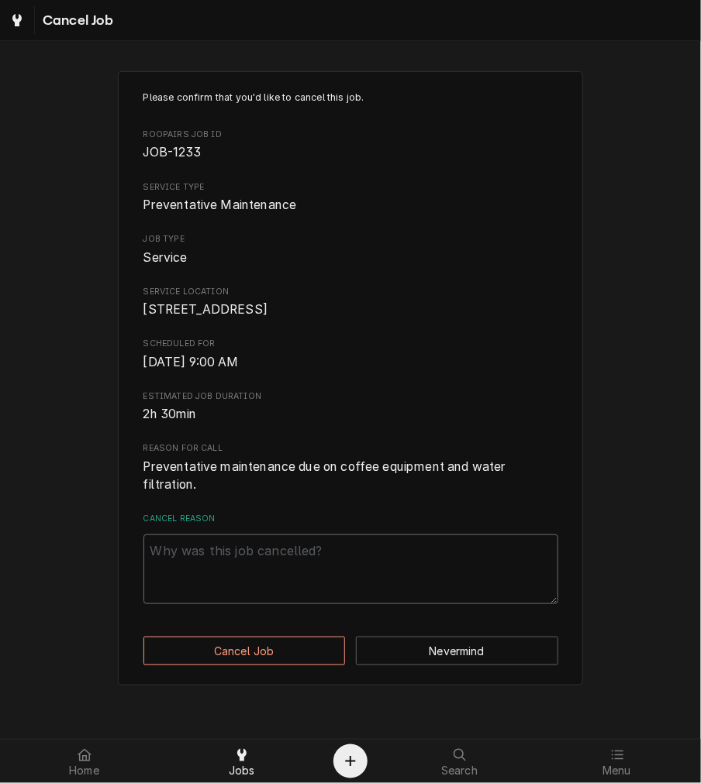
type textarea "x"
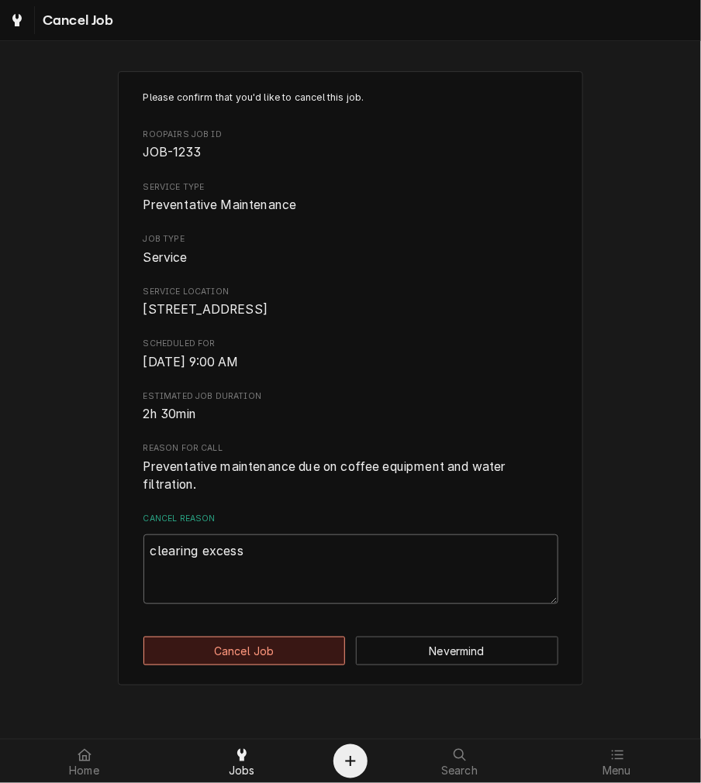
type textarea "clearing excess"
click at [253, 654] on div "Please confirm that you'd like to cancel this job. Roopairs Job ID JOB-1233 Ser…" at bounding box center [350, 378] width 465 height 615
click at [254, 666] on button "Cancel Job" at bounding box center [244, 651] width 202 height 29
type textarea "x"
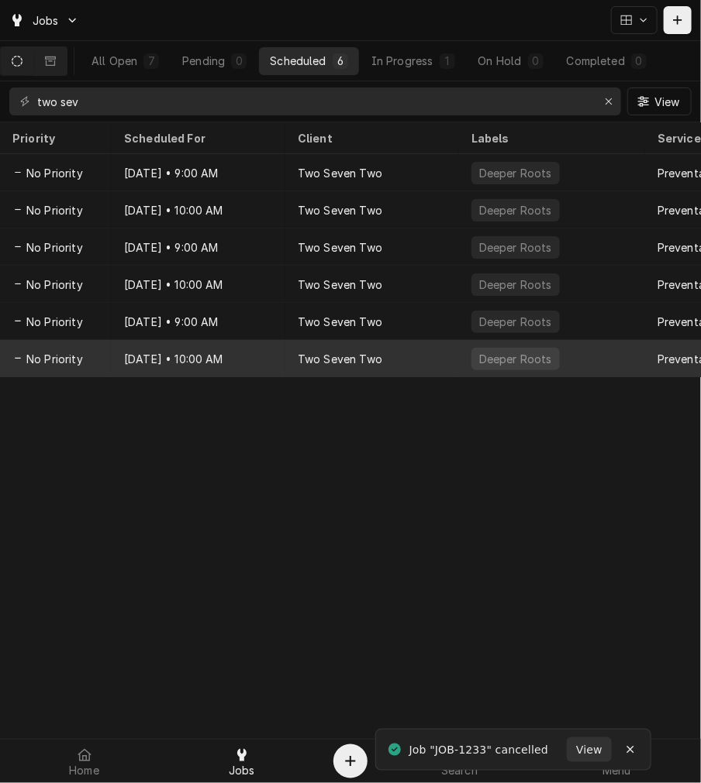
click at [153, 343] on div "[DATE] • 10:00 AM" at bounding box center [199, 358] width 174 height 37
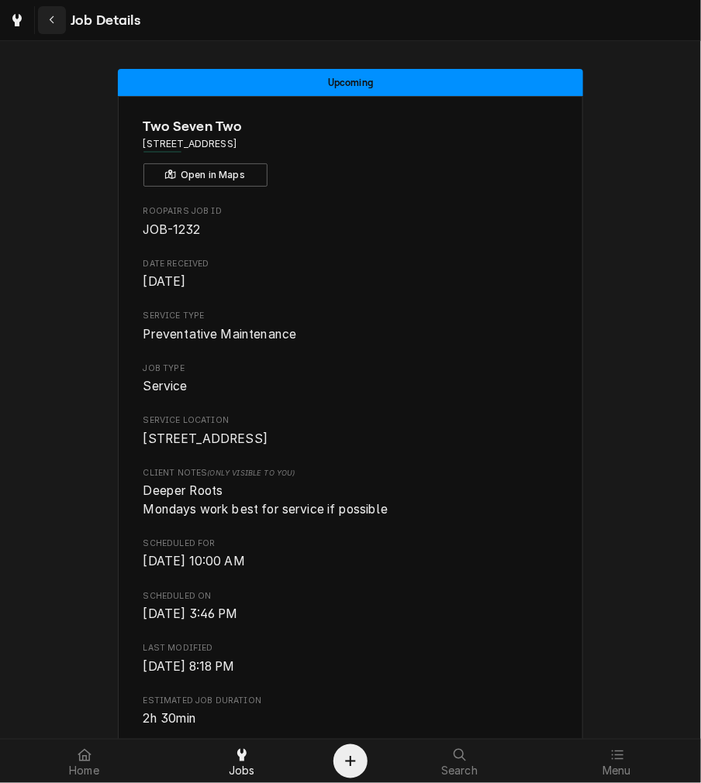
click at [55, 24] on icon "Navigate back" at bounding box center [52, 20] width 7 height 11
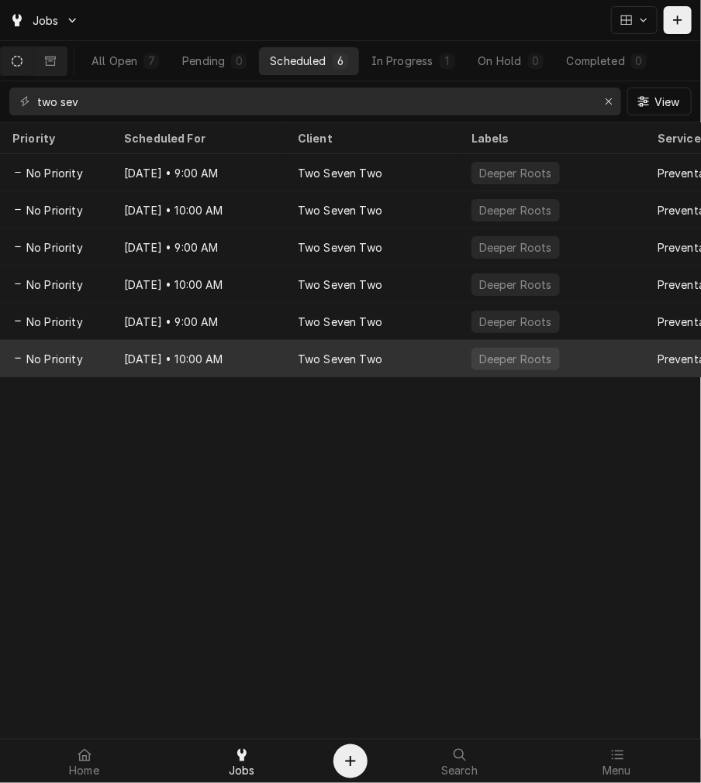
click at [160, 354] on div "[DATE] • 10:00 AM" at bounding box center [199, 358] width 174 height 37
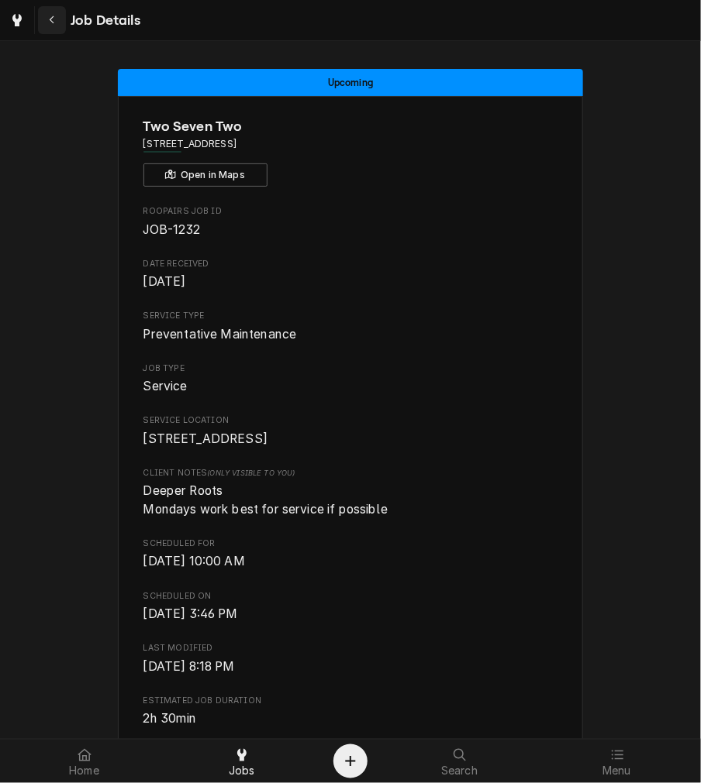
click at [58, 14] on div "Navigate back" at bounding box center [51, 19] width 15 height 15
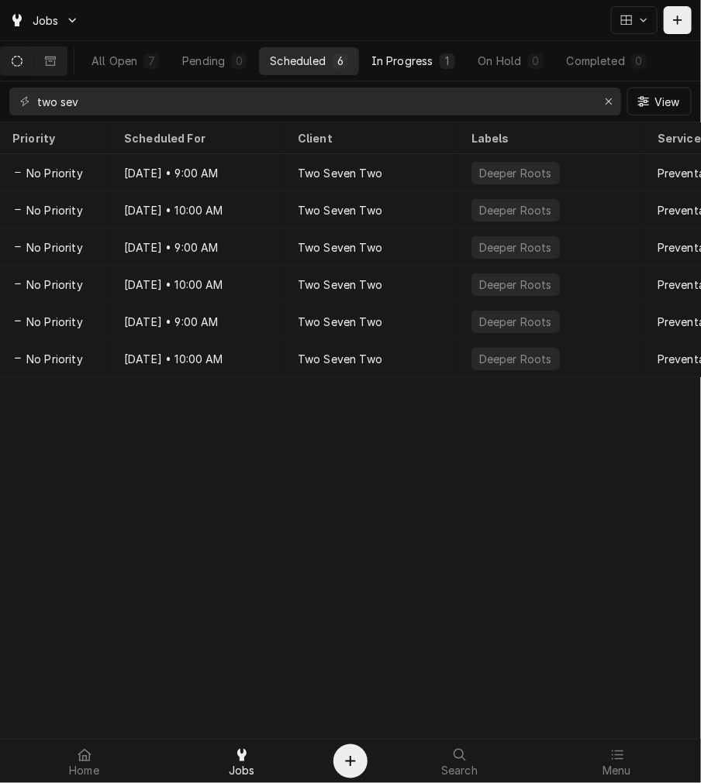
click at [453, 70] on button "In Progress 1" at bounding box center [412, 61] width 105 height 28
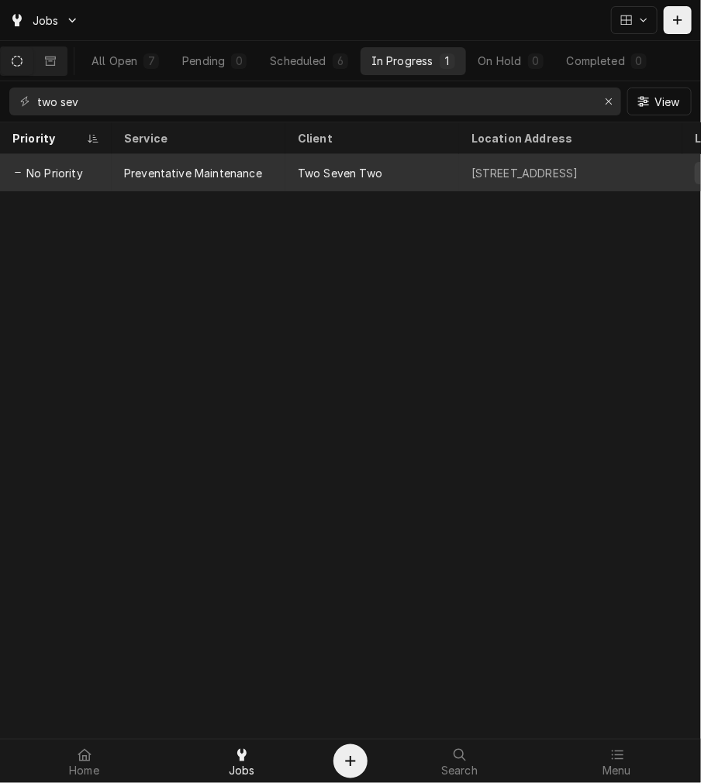
click at [126, 160] on div "Preventative Maintenance" at bounding box center [199, 172] width 174 height 37
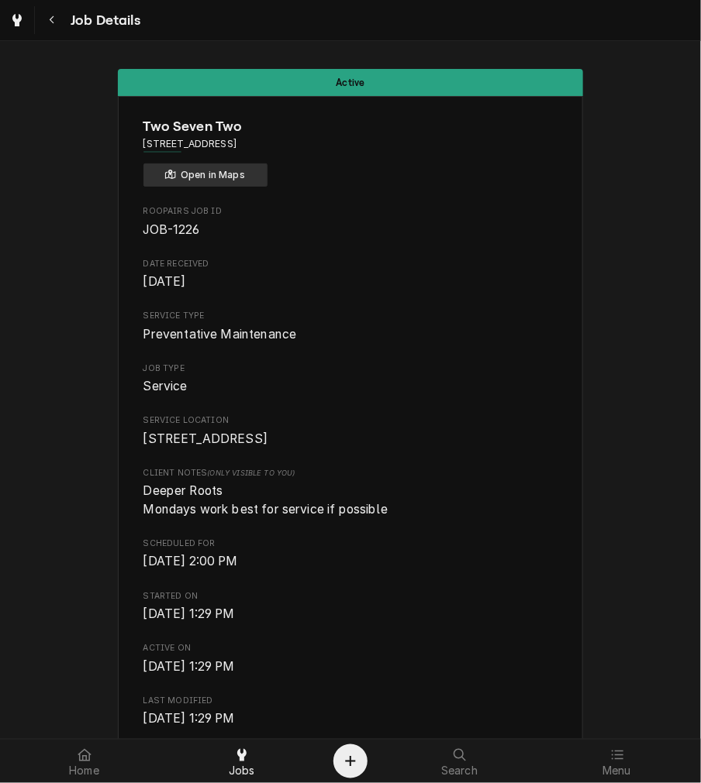
click at [201, 175] on button "Open in Maps" at bounding box center [205, 175] width 124 height 23
click at [50, 17] on icon "Navigate back" at bounding box center [52, 20] width 7 height 11
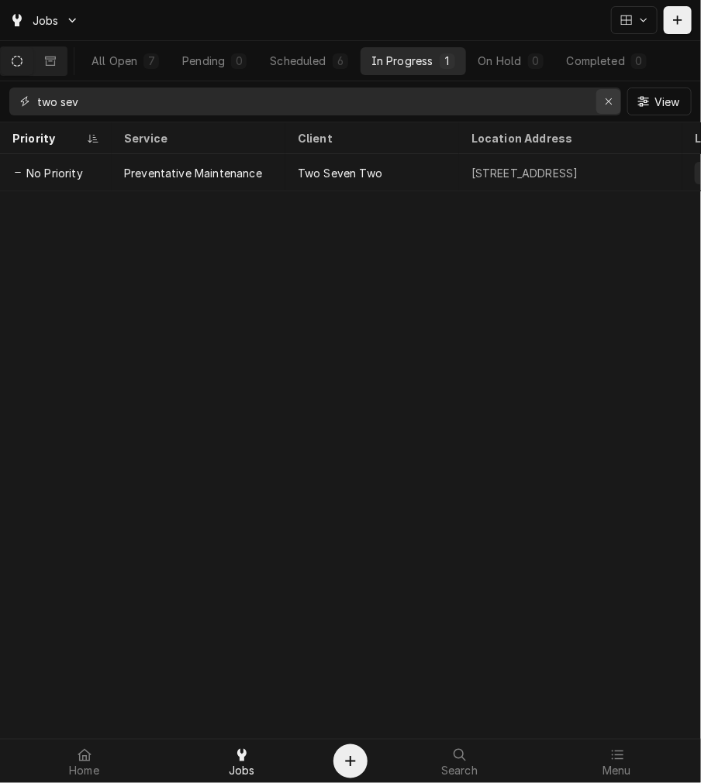
click at [601, 105] on div "Erase input" at bounding box center [608, 101] width 15 height 15
